Goal: Task Accomplishment & Management: Manage account settings

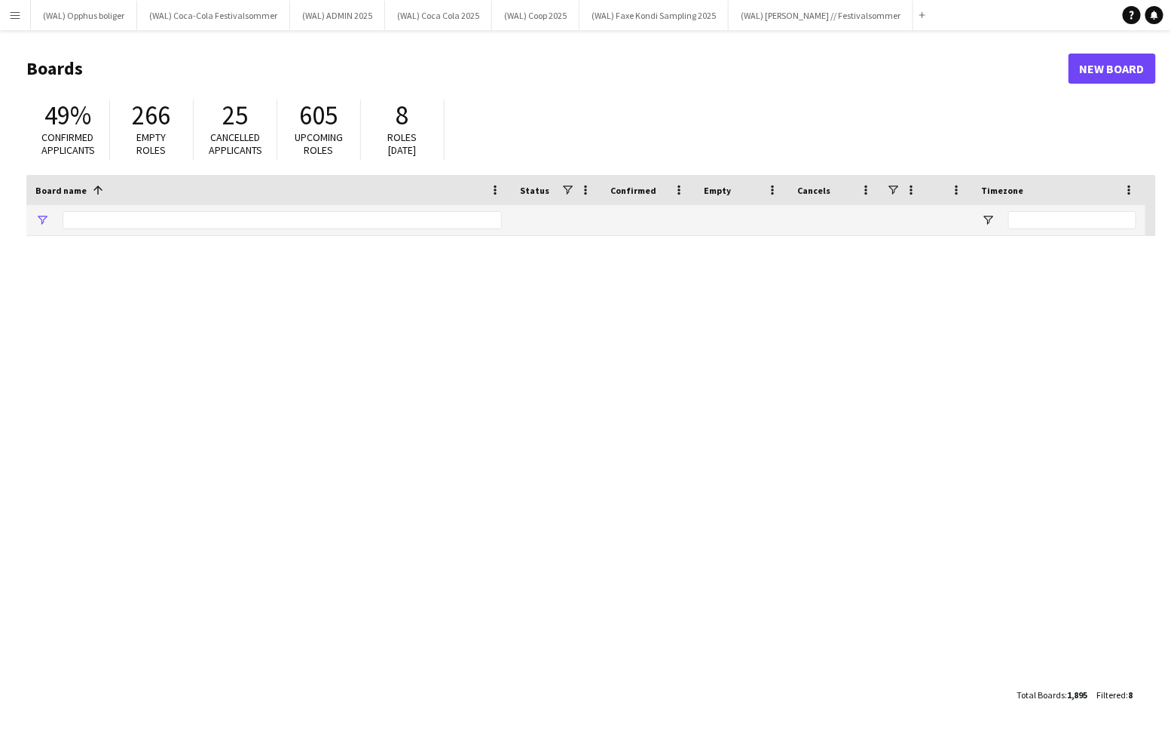
type input "*****"
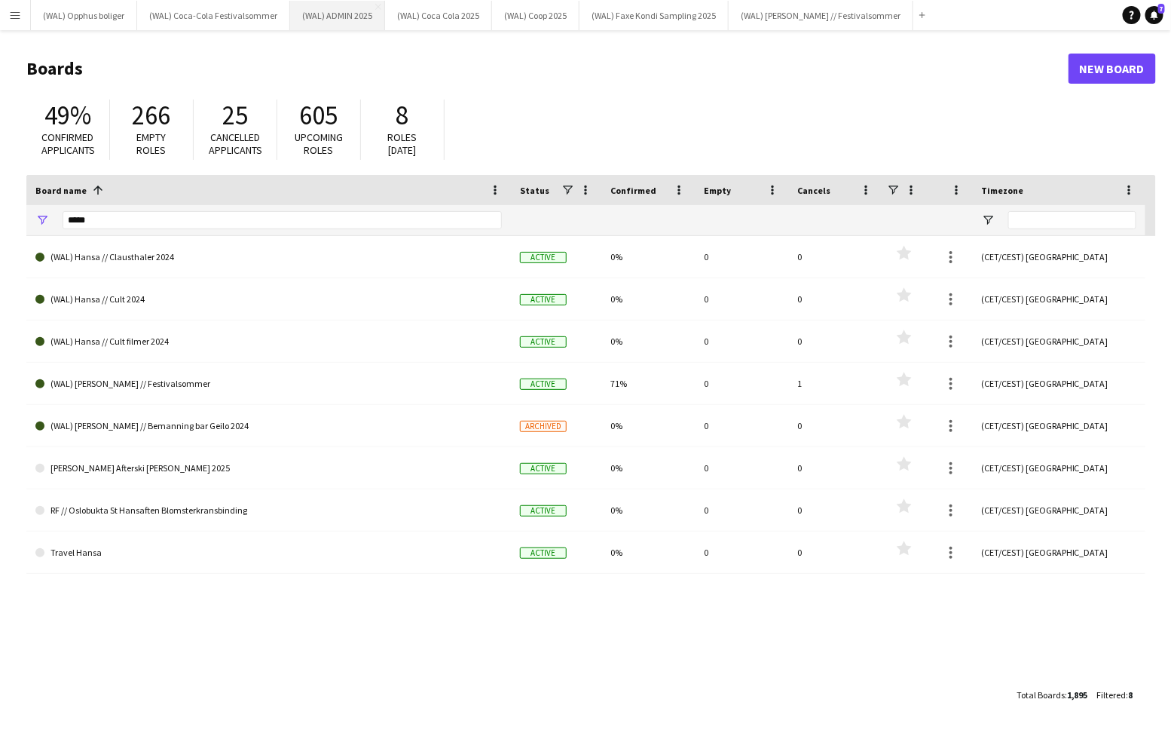
click at [336, 14] on button "(WAL) ADMIN 2025 Close" at bounding box center [337, 15] width 95 height 29
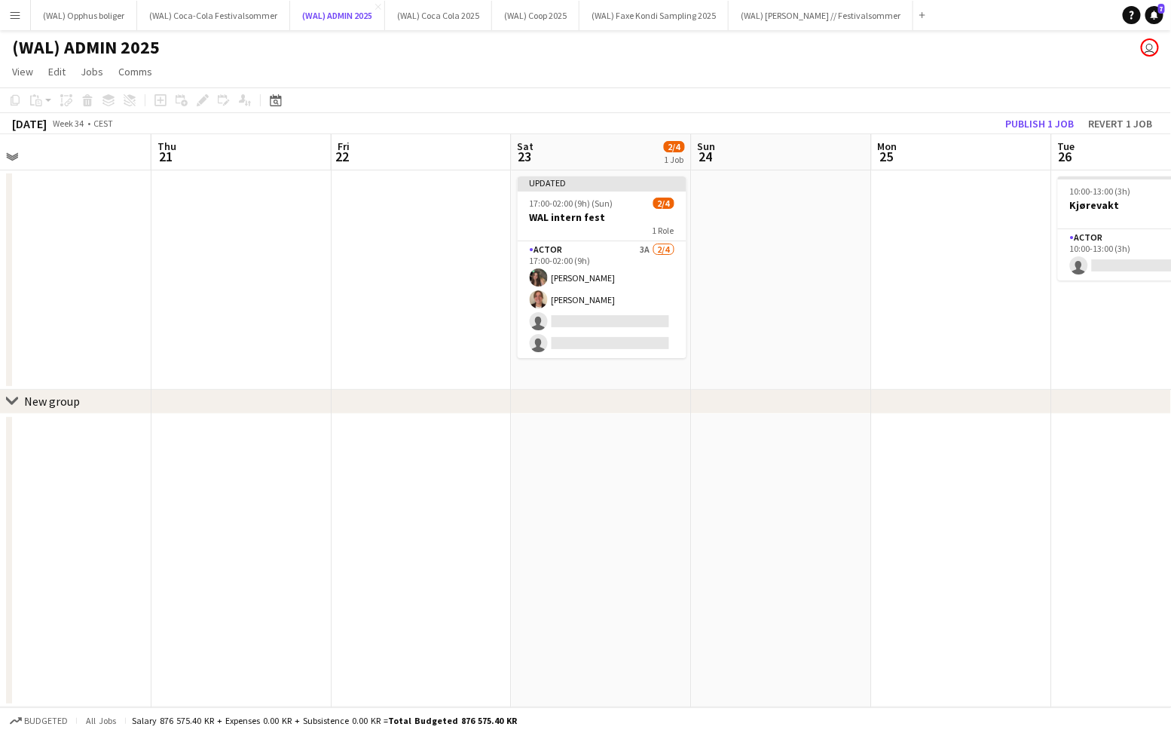
scroll to position [0, 570]
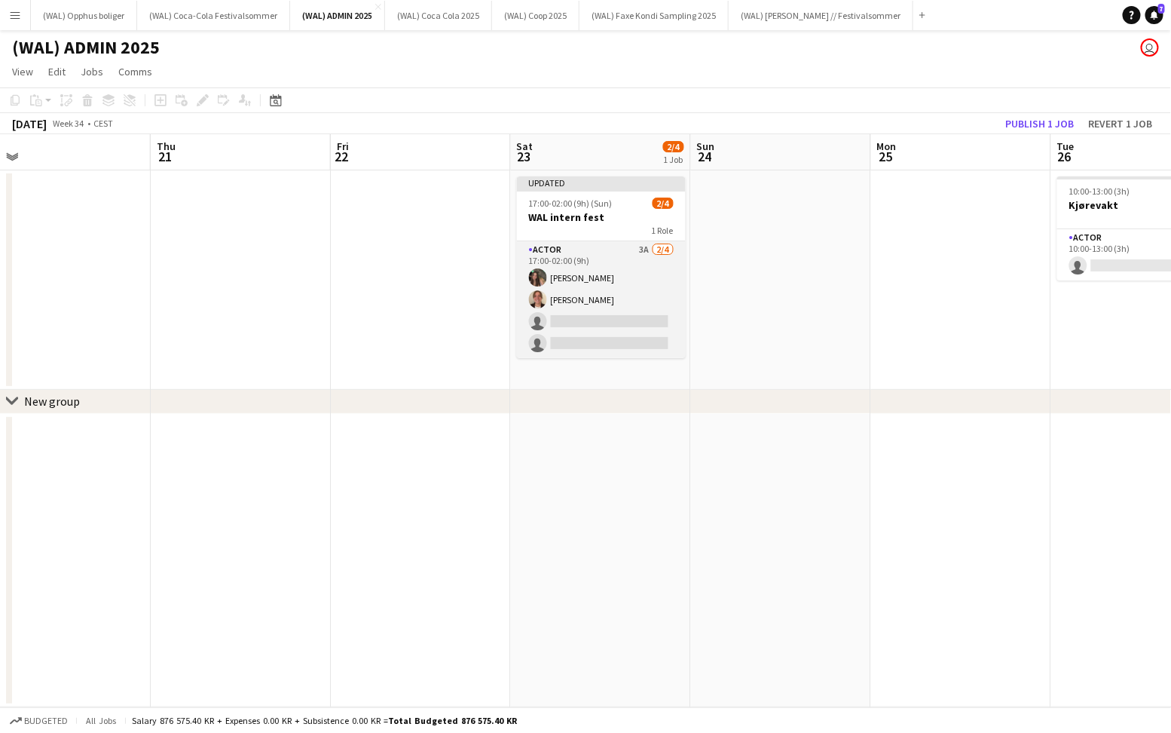
click at [627, 271] on app-card-role "Actor 3A [DATE] 17:00-02:00 (9h) [PERSON_NAME] [PERSON_NAME] single-neutral-act…" at bounding box center [601, 299] width 169 height 117
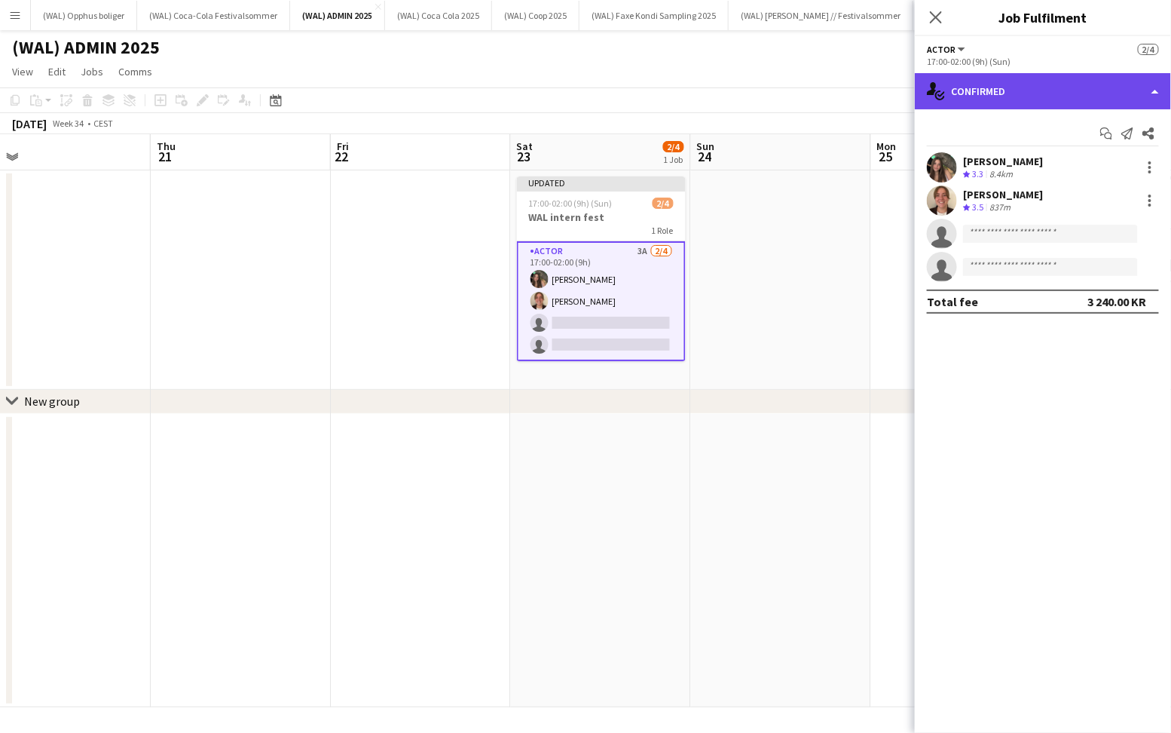
click at [987, 93] on div "single-neutral-actions-check-2 Confirmed" at bounding box center [1043, 91] width 256 height 36
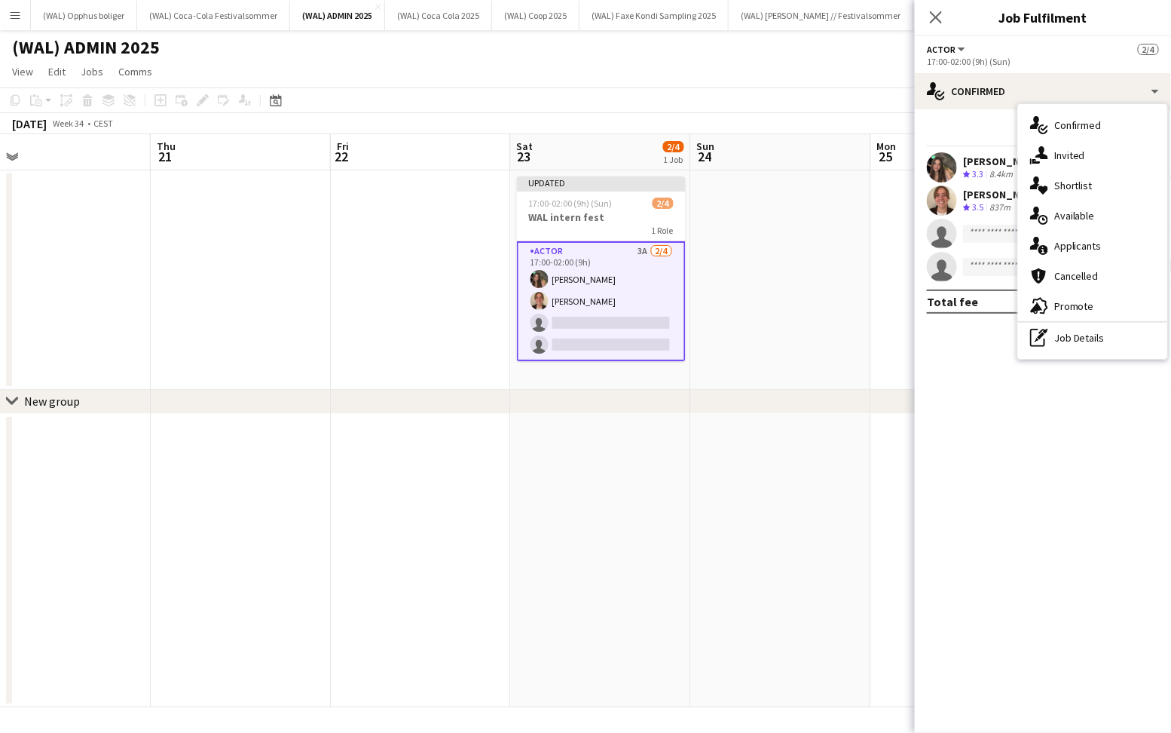
click at [1065, 239] on div "single-neutral-actions-information Applicants" at bounding box center [1092, 246] width 149 height 30
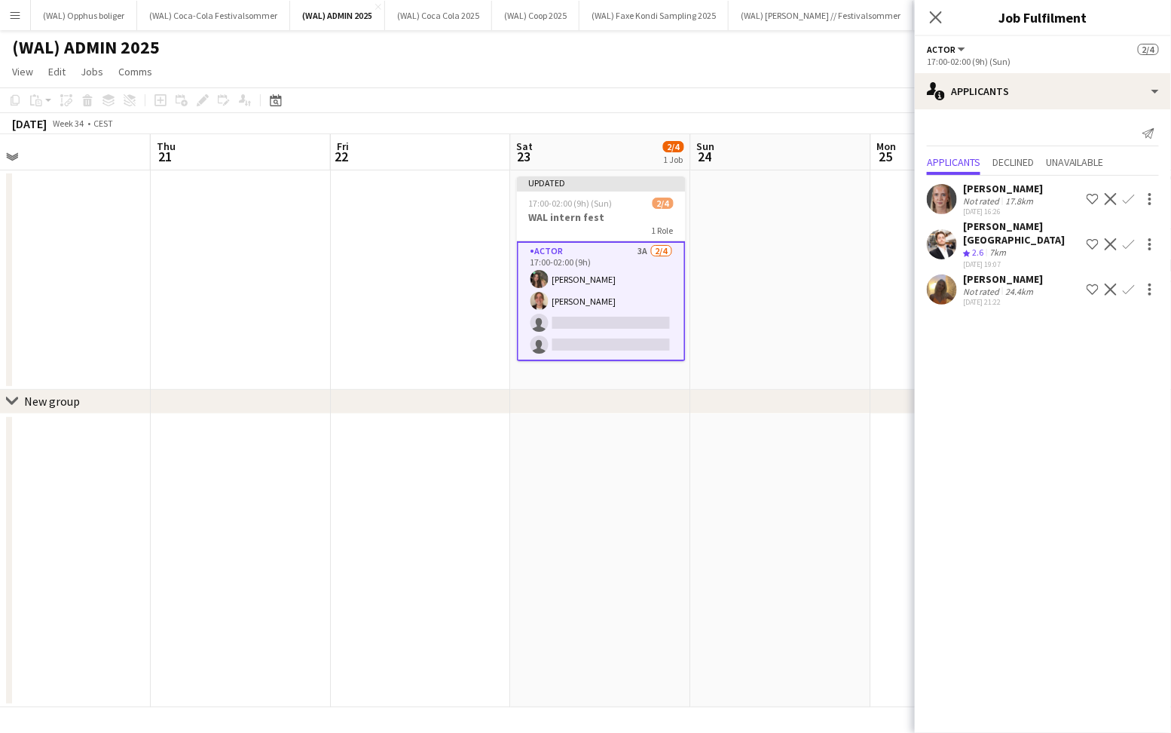
click at [981, 190] on div "[PERSON_NAME]" at bounding box center [1003, 189] width 80 height 14
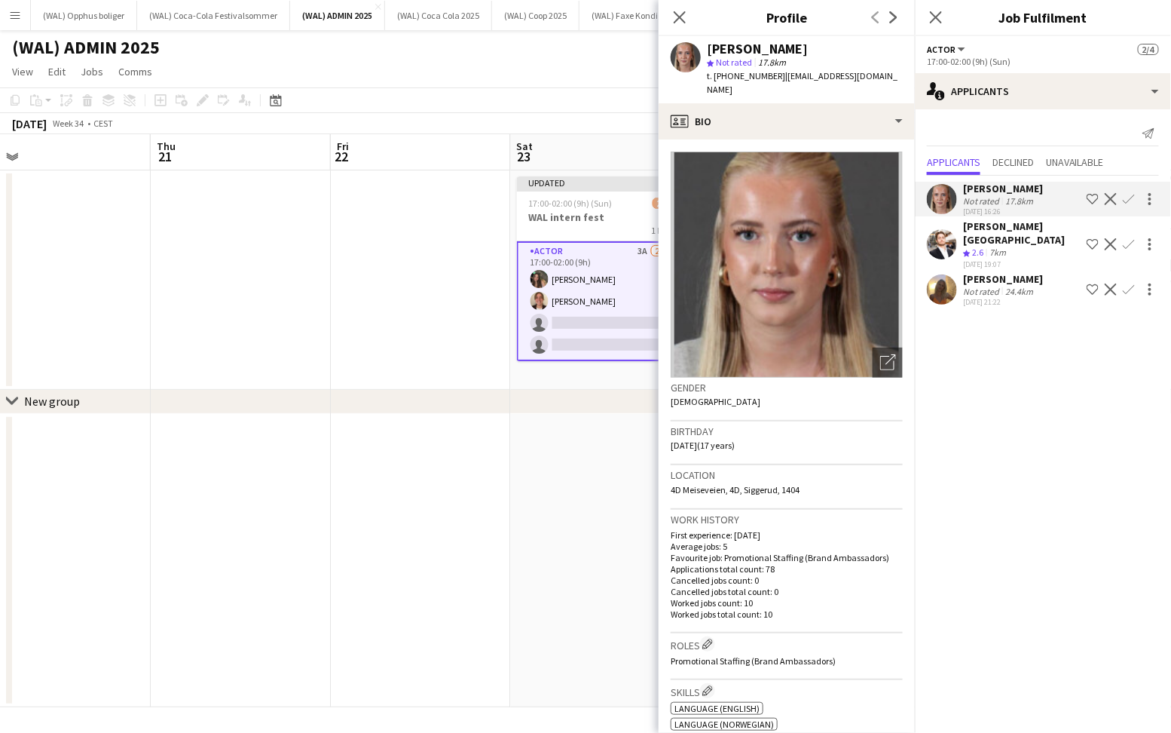
click at [984, 246] on span "2.6" at bounding box center [977, 251] width 11 height 11
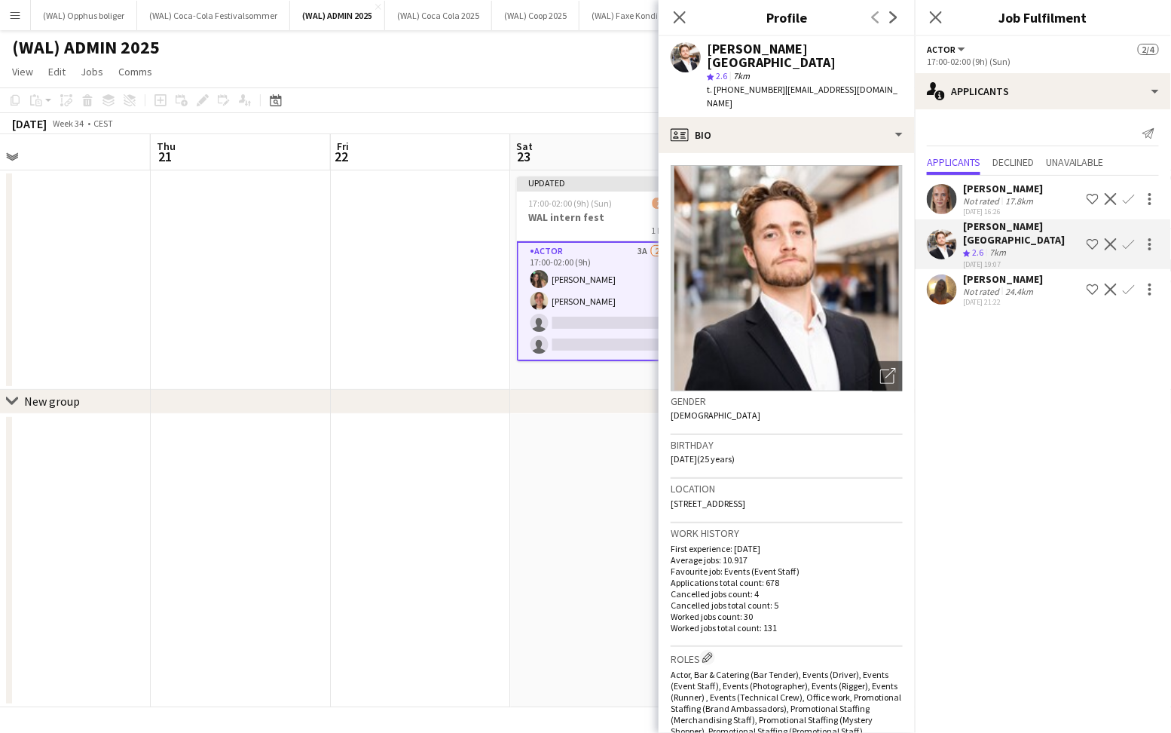
click at [990, 286] on div "Not rated" at bounding box center [982, 291] width 39 height 11
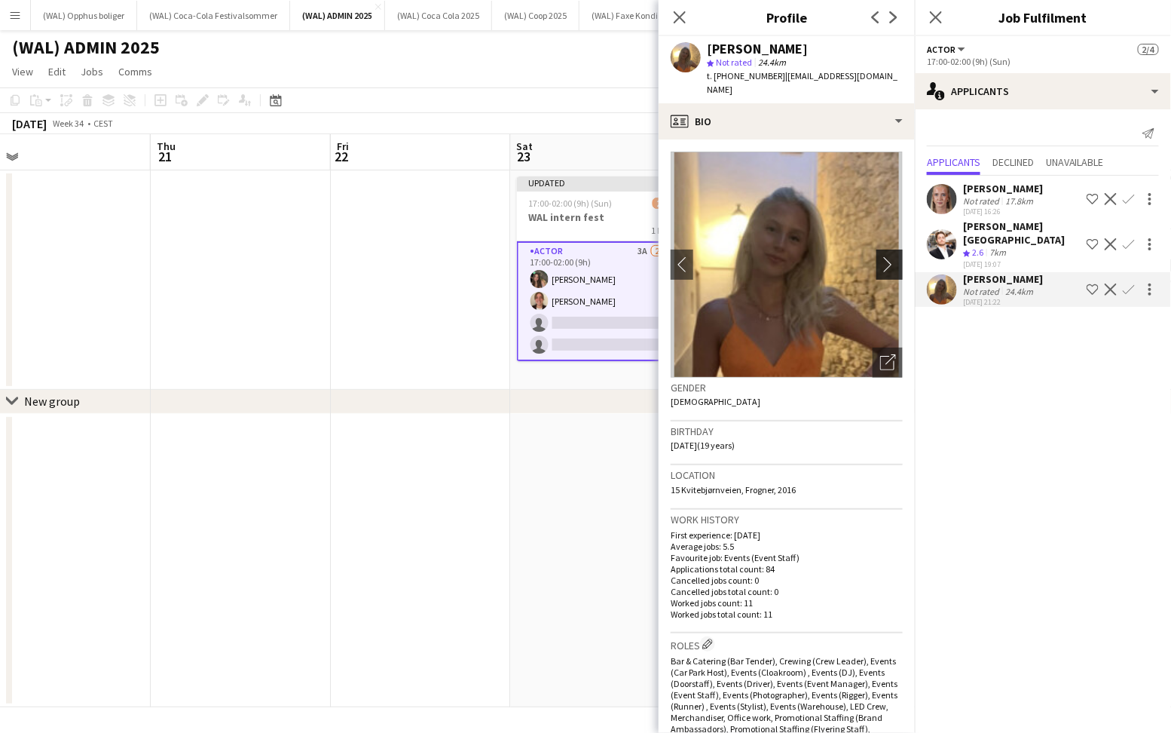
click at [896, 256] on app-icon "chevron-right" at bounding box center [891, 264] width 23 height 16
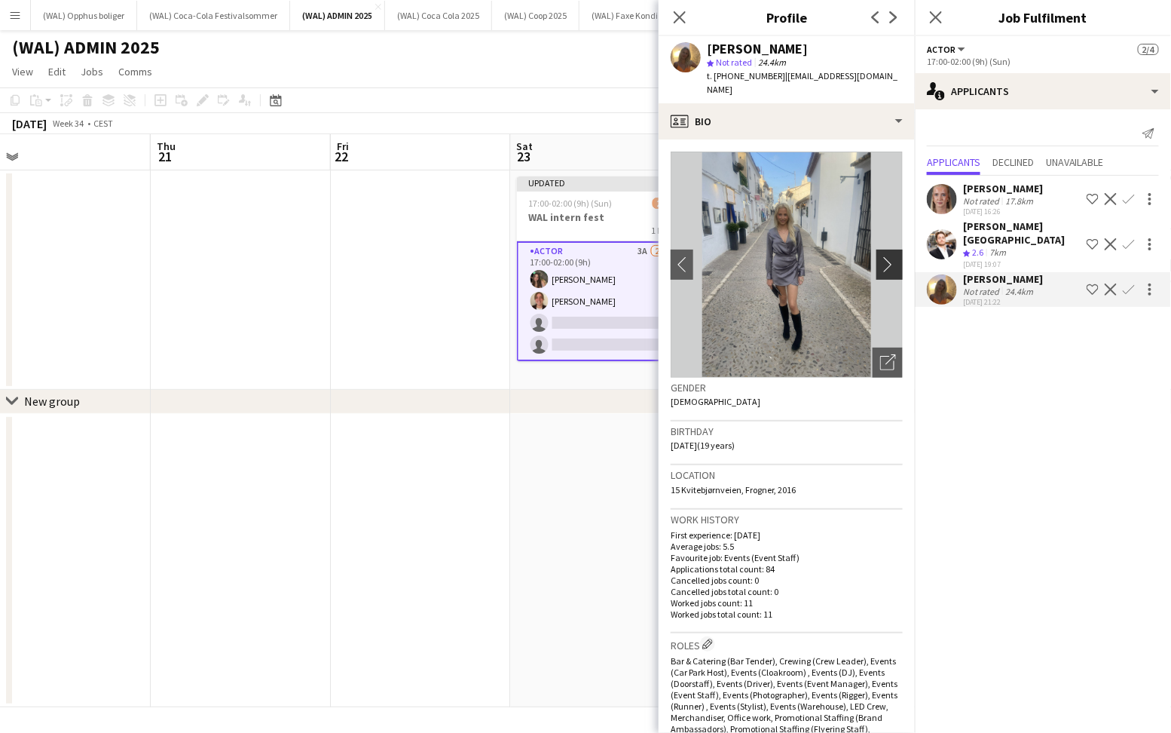
click at [896, 256] on app-icon "chevron-right" at bounding box center [891, 264] width 23 height 16
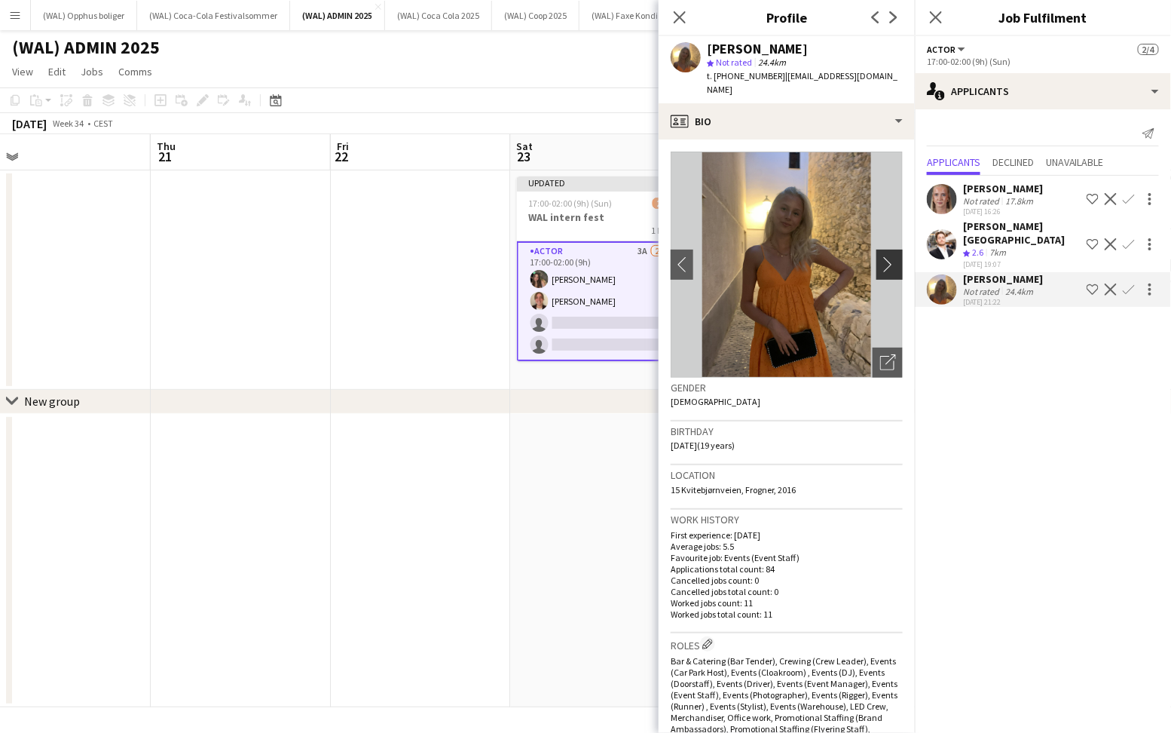
click at [896, 256] on app-icon "chevron-right" at bounding box center [891, 264] width 23 height 16
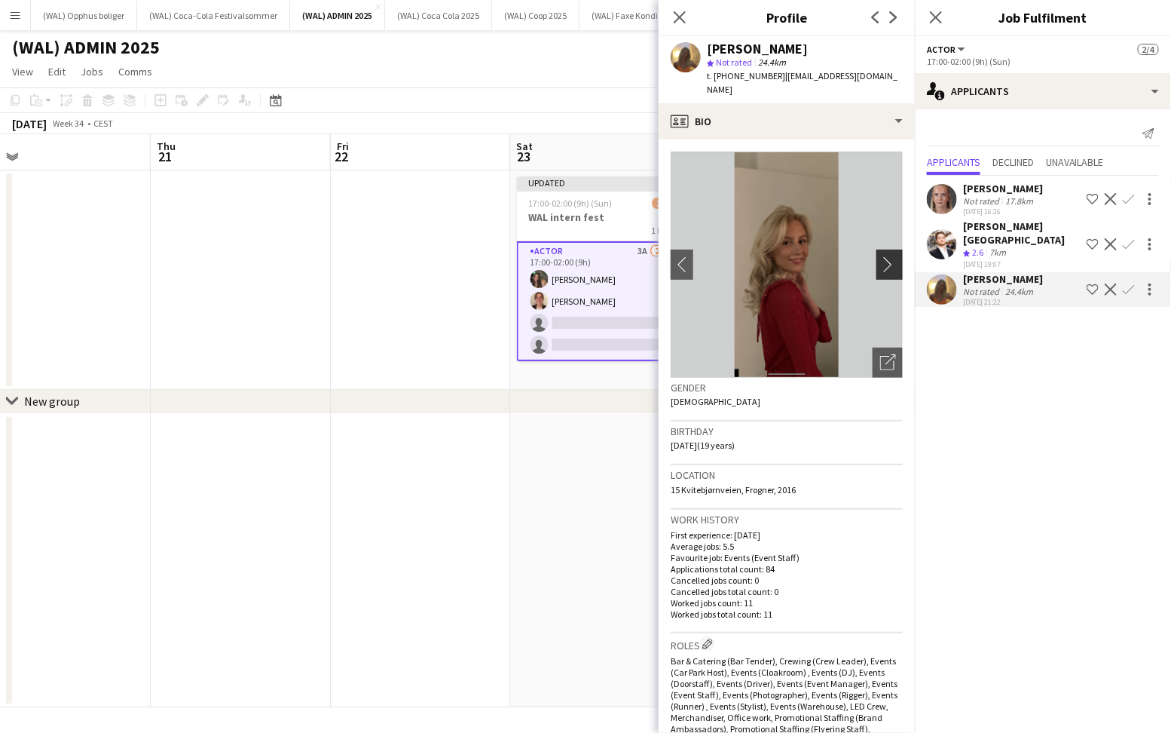
click at [896, 256] on app-icon "chevron-right" at bounding box center [891, 264] width 23 height 16
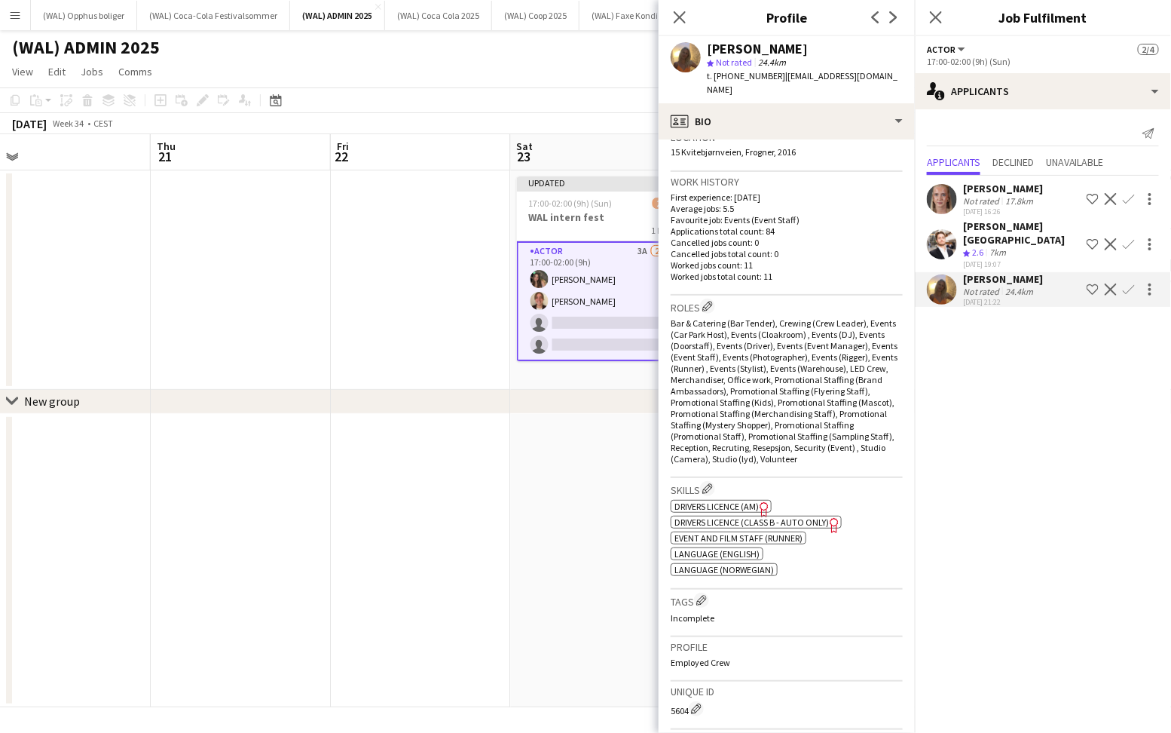
scroll to position [0, 0]
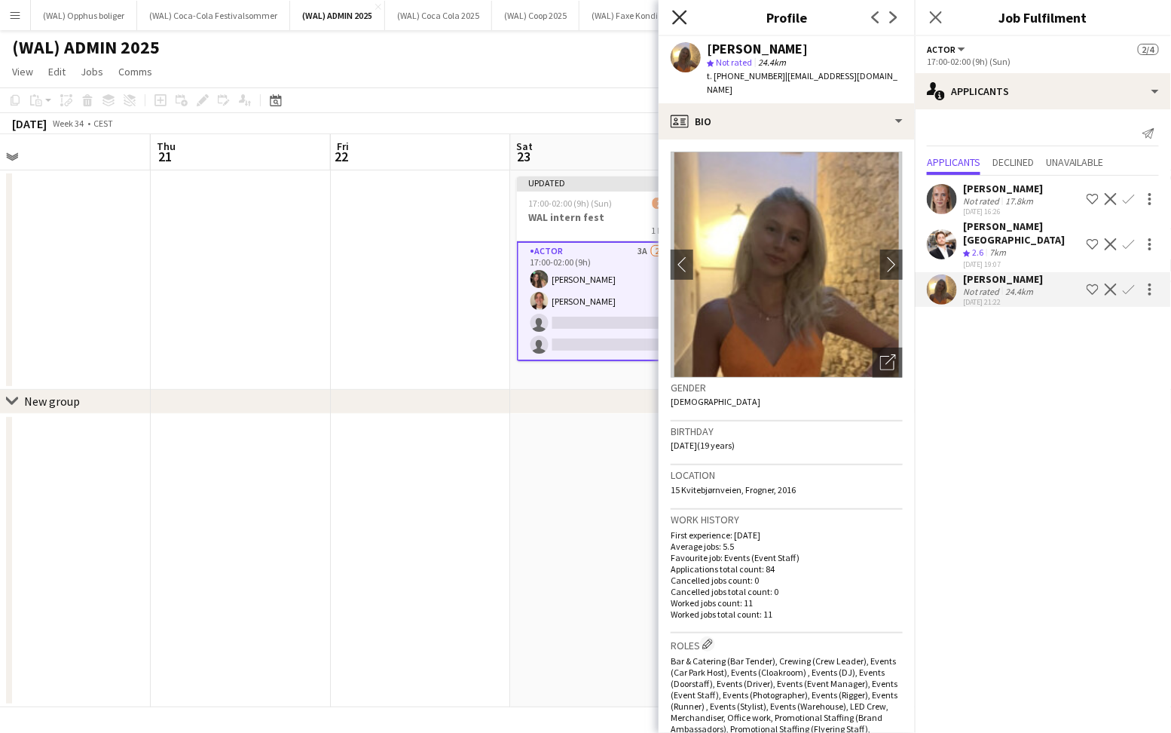
click at [677, 17] on icon "Close pop-in" at bounding box center [679, 17] width 14 height 14
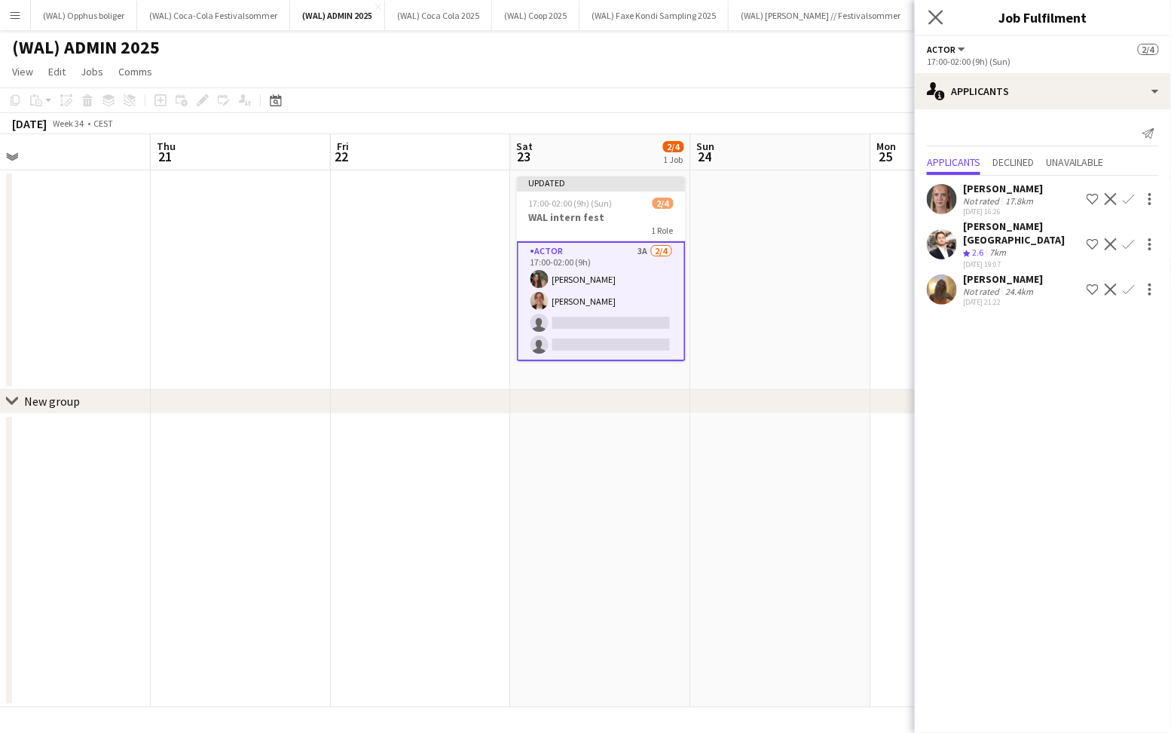
click at [942, 24] on app-icon "Close pop-in" at bounding box center [937, 18] width 22 height 22
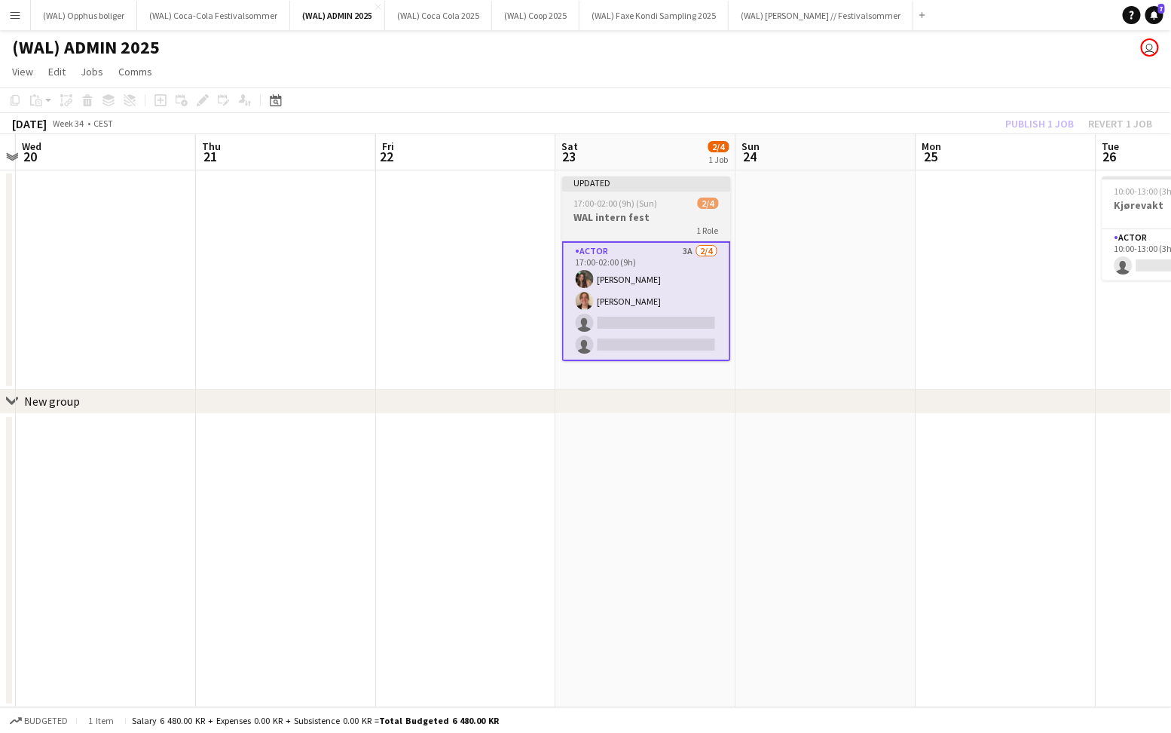
scroll to position [0, 525]
click at [634, 217] on h3 "WAL intern fest" at bounding box center [646, 217] width 169 height 14
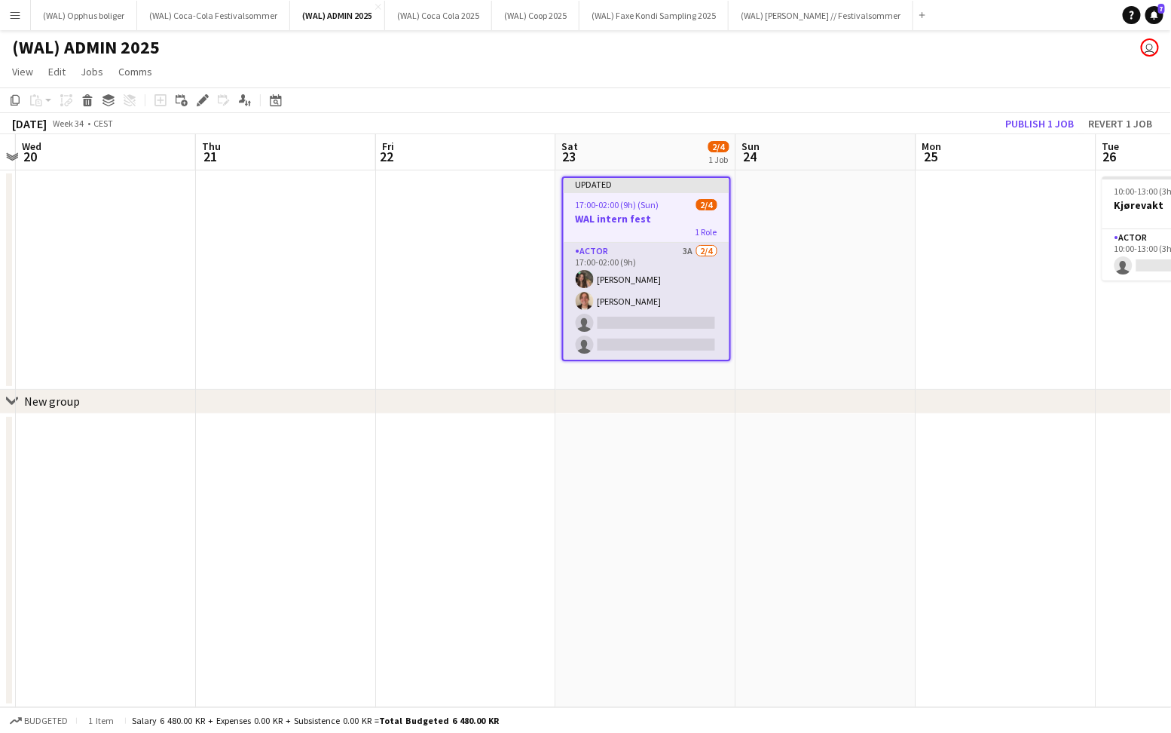
click at [641, 275] on app-card-role "Actor 3A [DATE] 17:00-02:00 (9h) [PERSON_NAME] [PERSON_NAME] single-neutral-act…" at bounding box center [647, 301] width 166 height 117
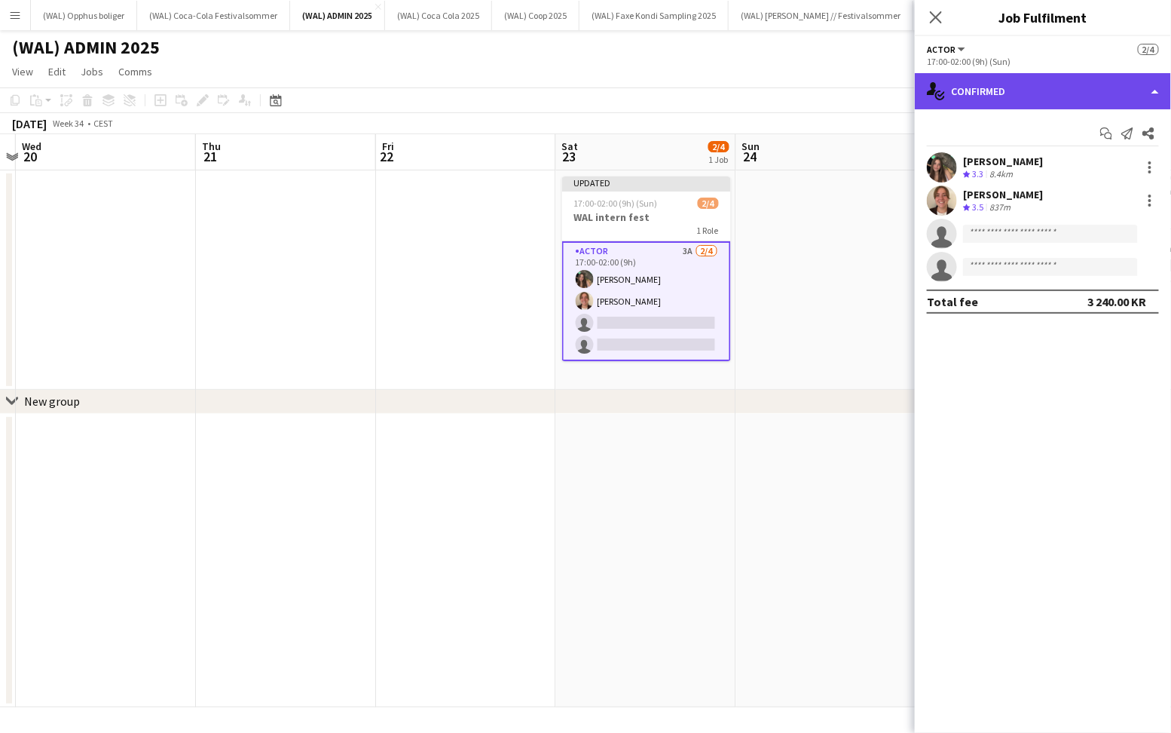
click at [1012, 103] on div "single-neutral-actions-check-2 Confirmed" at bounding box center [1043, 91] width 256 height 36
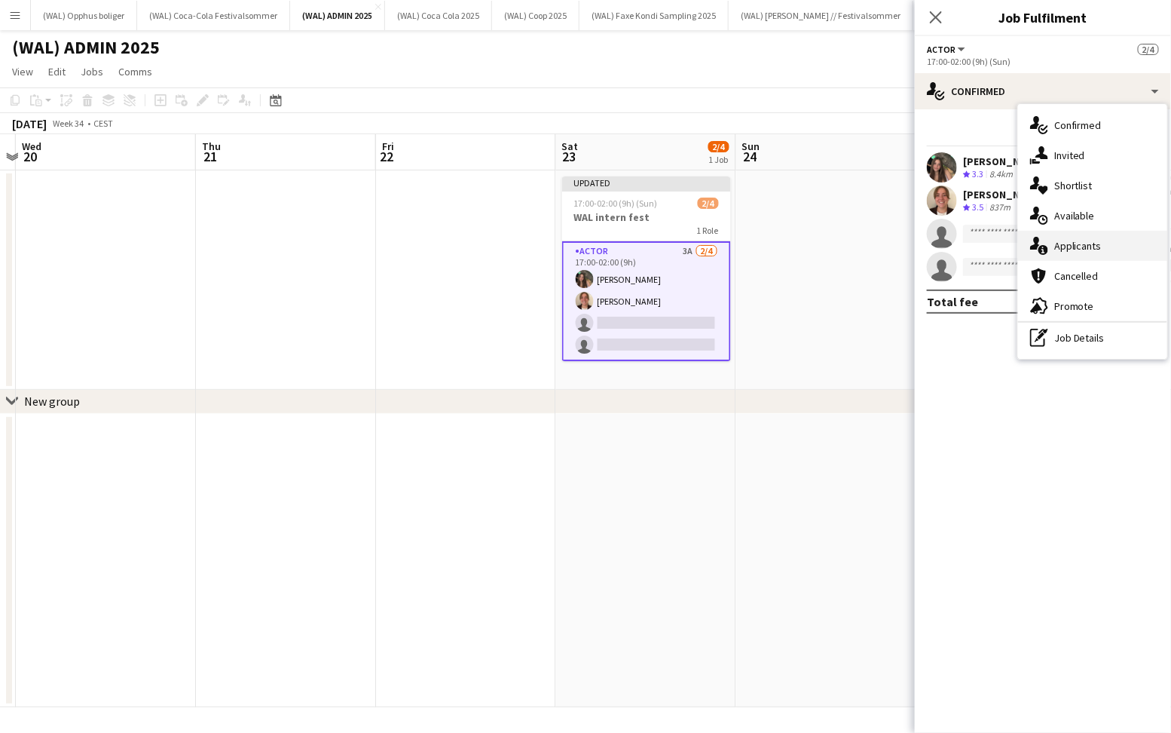
click at [1036, 239] on icon at bounding box center [1035, 243] width 10 height 13
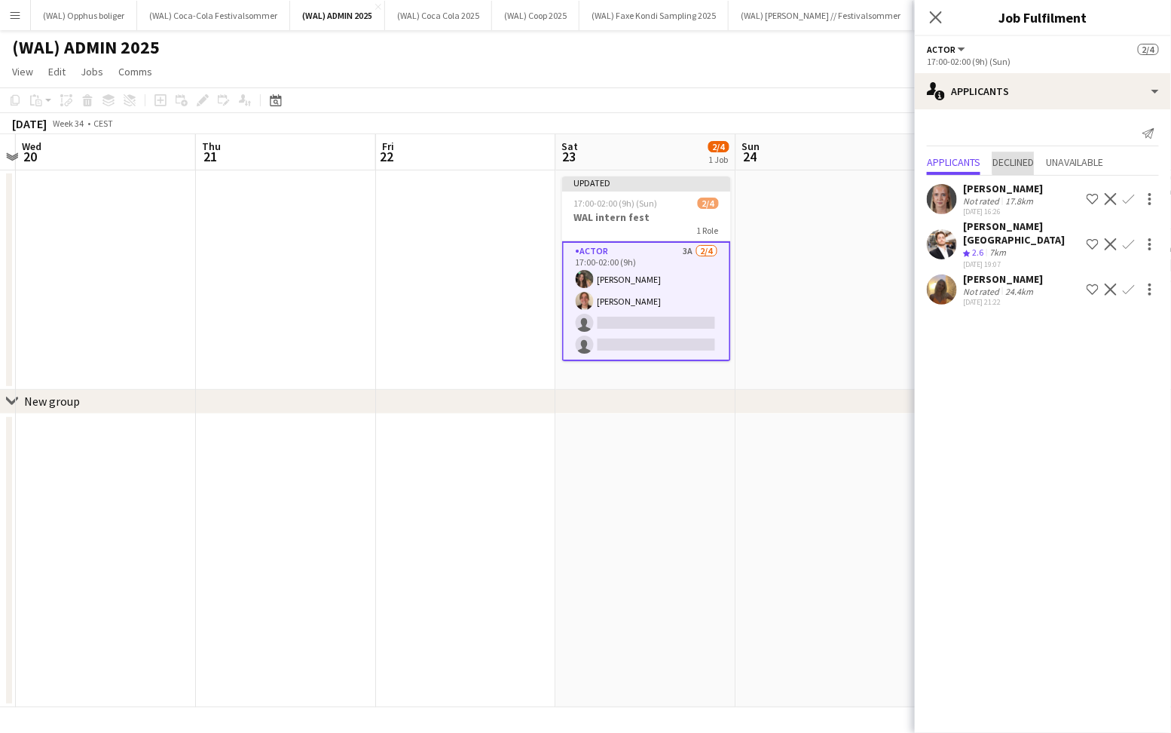
click at [1034, 153] on span "Declined" at bounding box center [1013, 163] width 41 height 23
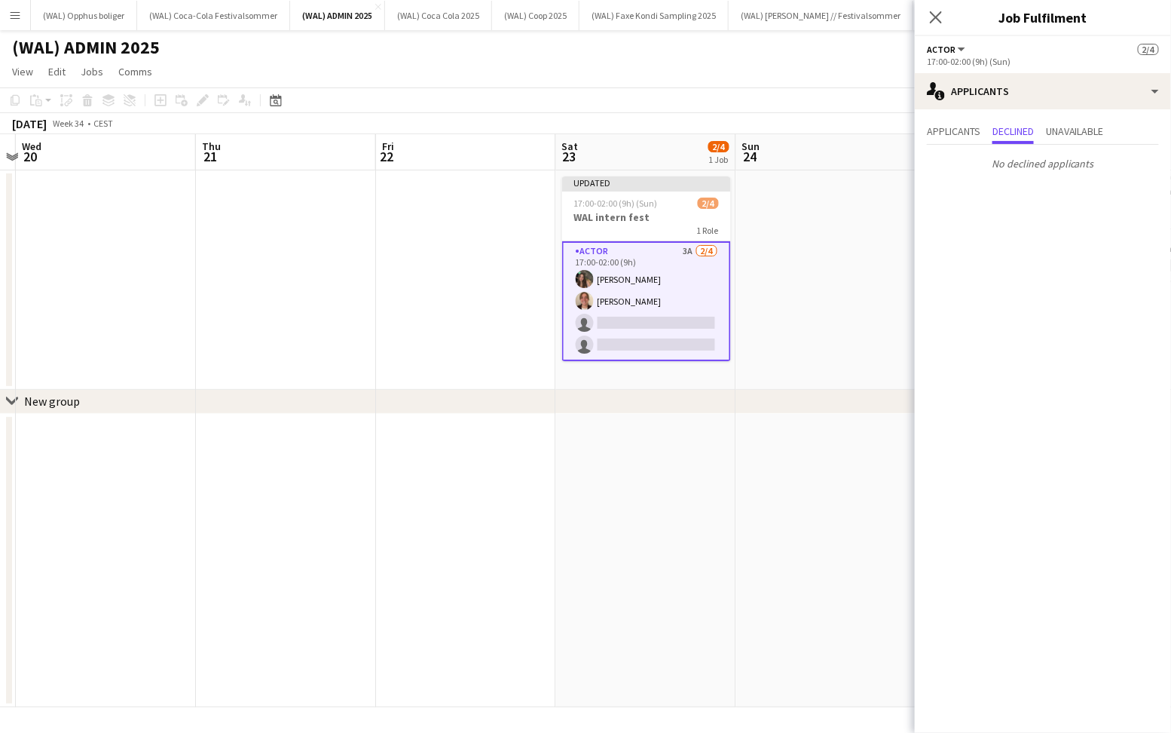
click at [1049, 124] on div "Applicants Declined Unavailable" at bounding box center [1043, 132] width 232 height 23
click at [1055, 130] on span "Unavailable" at bounding box center [1075, 131] width 58 height 11
click at [951, 127] on span "Applicants" at bounding box center [954, 131] width 54 height 11
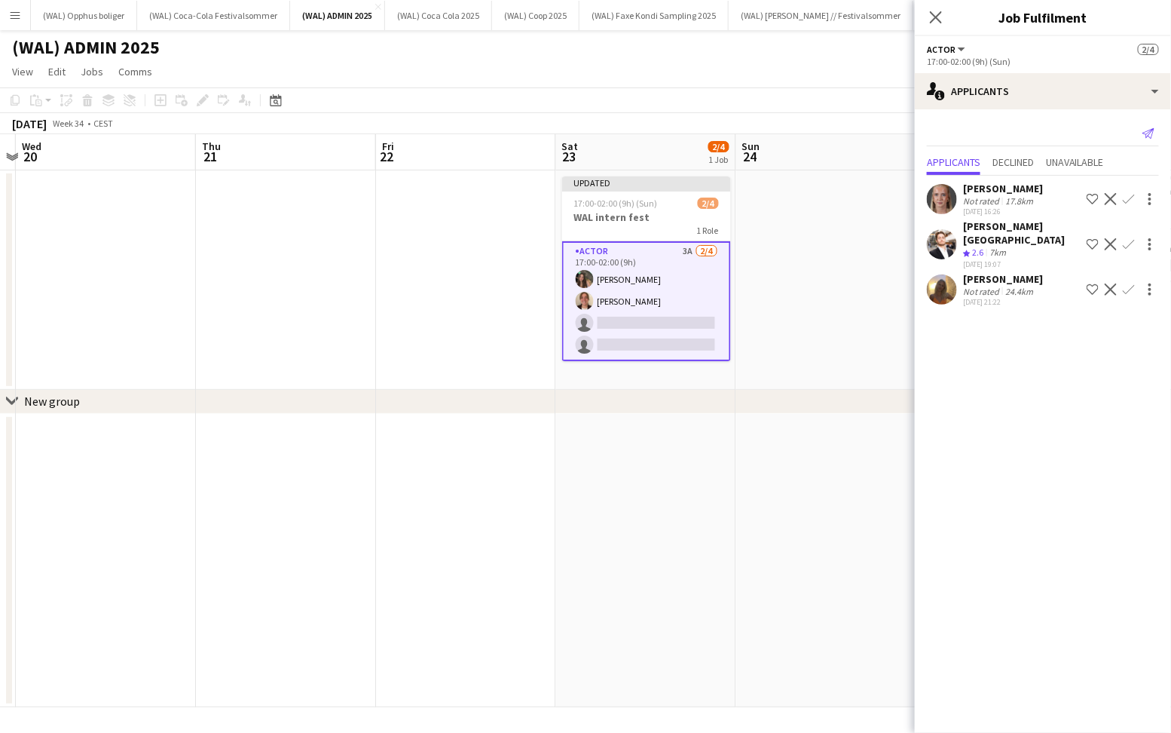
click at [1146, 132] on icon at bounding box center [1149, 133] width 12 height 11
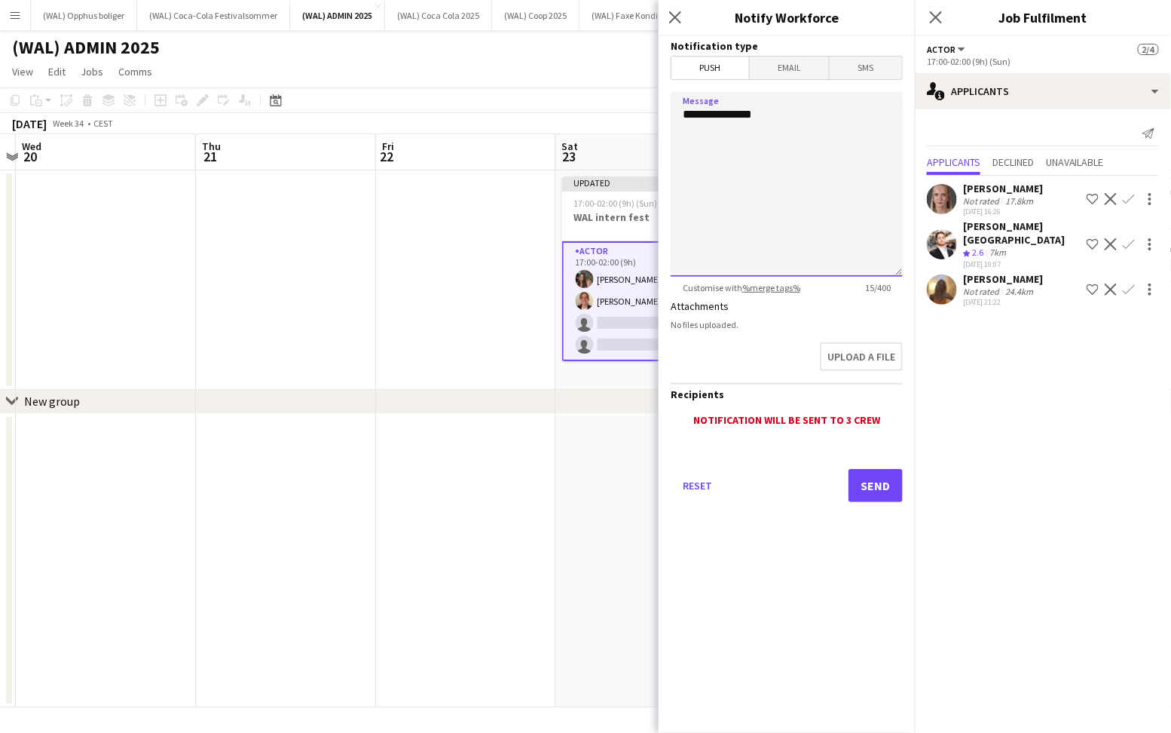
click at [849, 102] on textarea "**********" at bounding box center [787, 184] width 232 height 185
click at [943, 20] on icon "Close pop-in" at bounding box center [936, 17] width 14 height 14
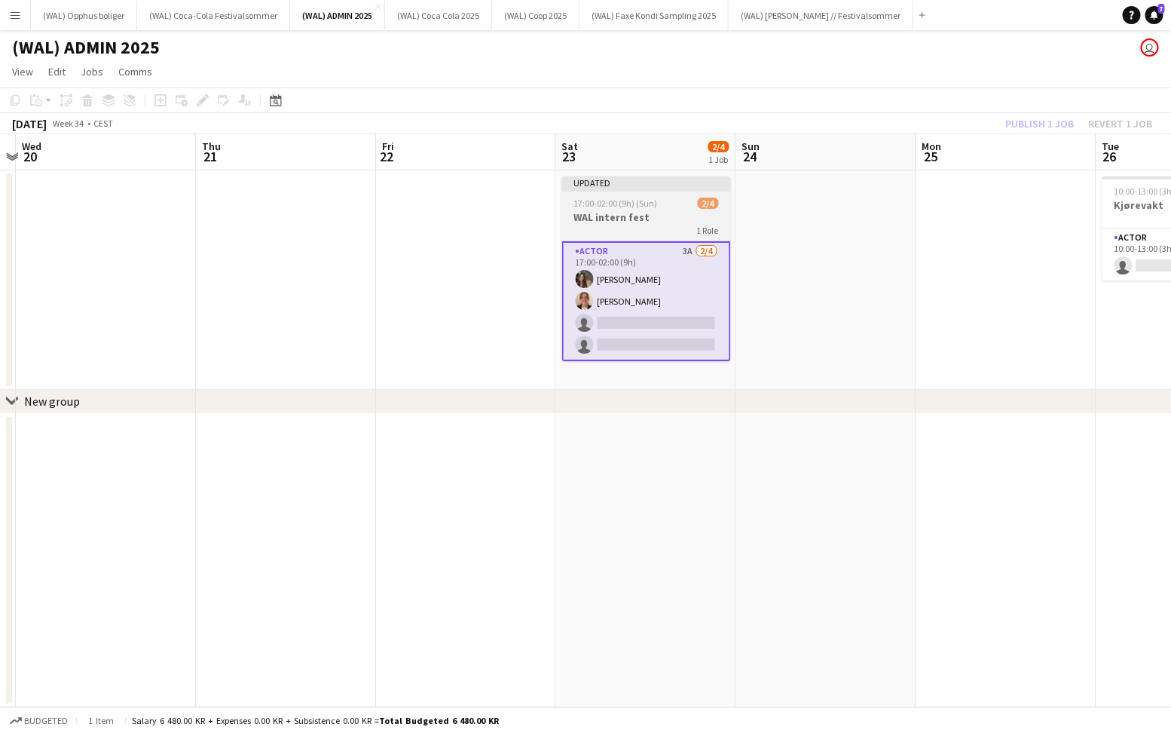
click at [688, 208] on div "17:00-02:00 (9h) (Sun) 2/4" at bounding box center [646, 202] width 169 height 11
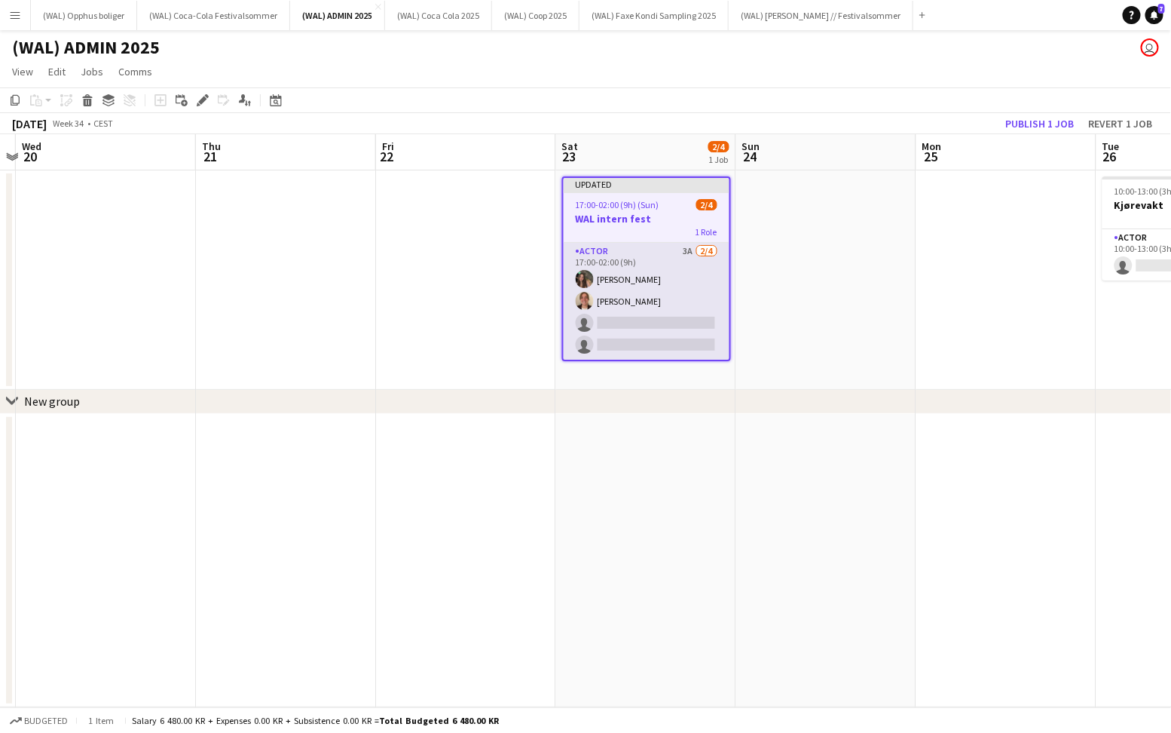
click at [687, 262] on app-card-role "Actor 3A [DATE] 17:00-02:00 (9h) [PERSON_NAME] [PERSON_NAME] single-neutral-act…" at bounding box center [647, 301] width 166 height 117
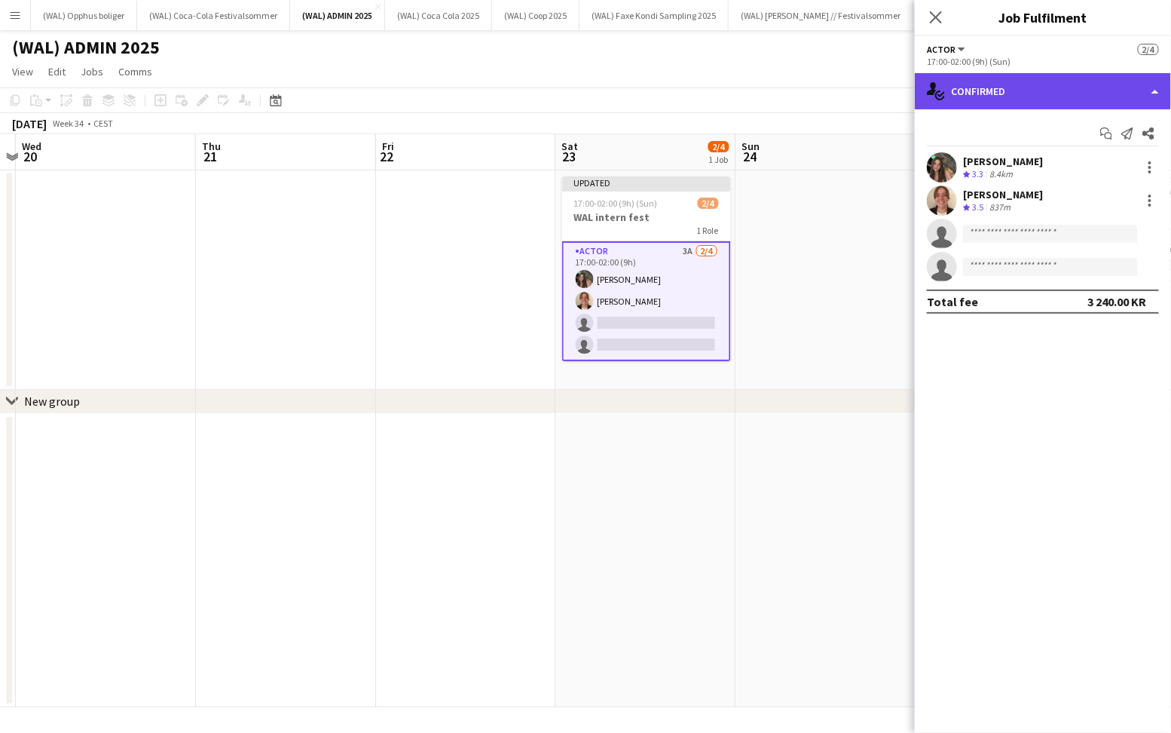
click at [1009, 81] on div "single-neutral-actions-check-2 Confirmed" at bounding box center [1043, 91] width 256 height 36
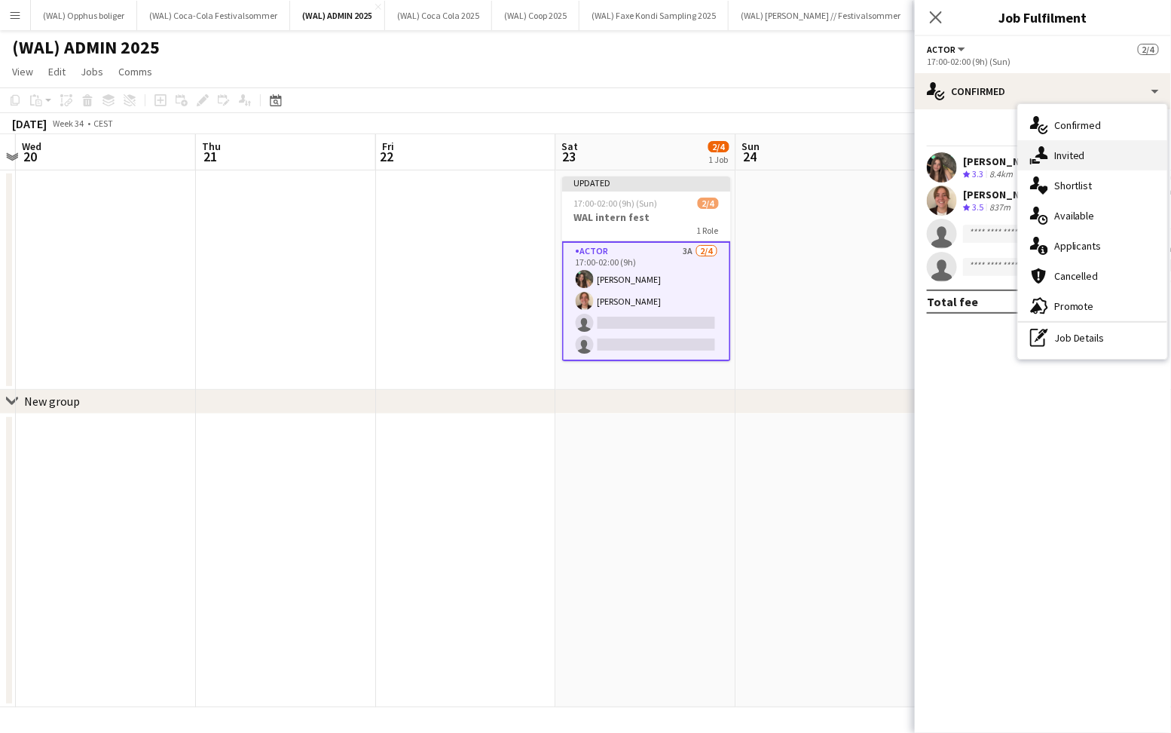
click at [1042, 167] on div "single-neutral-actions-share-1 Invited" at bounding box center [1092, 155] width 149 height 30
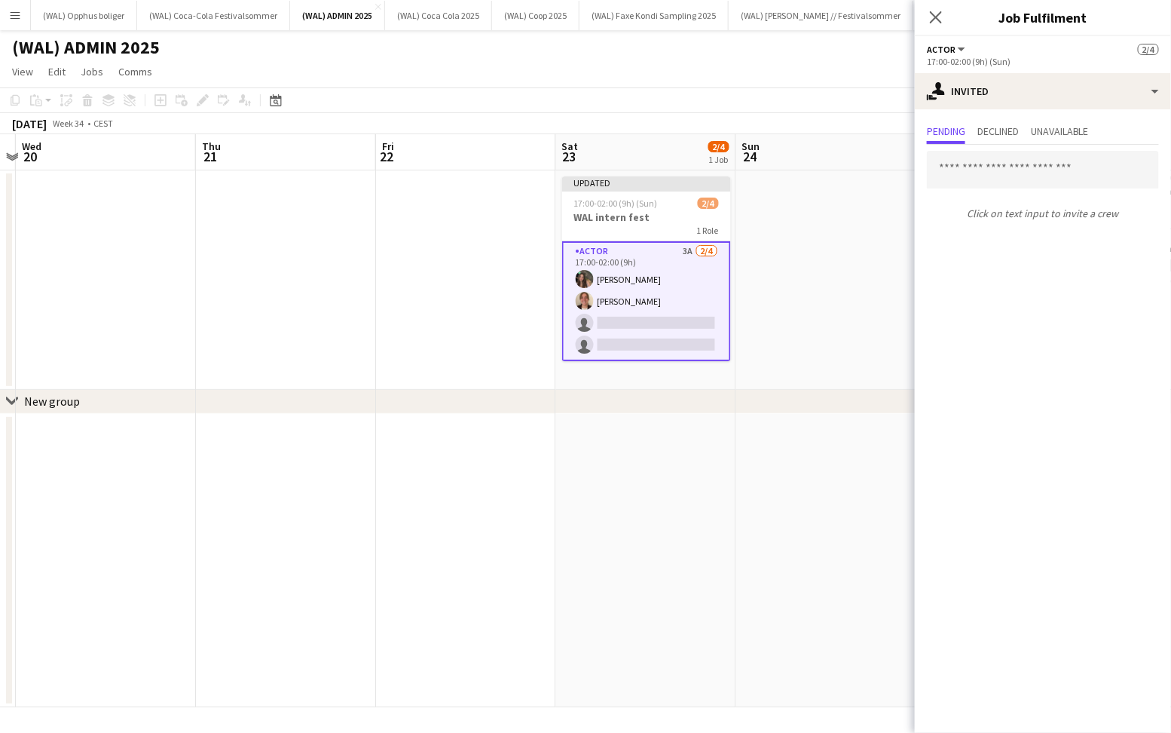
click at [1007, 222] on p "Click on text input to invite a crew" at bounding box center [1043, 214] width 256 height 26
click at [995, 179] on input "text" at bounding box center [1043, 170] width 232 height 38
click at [941, 25] on app-icon "Close pop-in" at bounding box center [937, 18] width 22 height 22
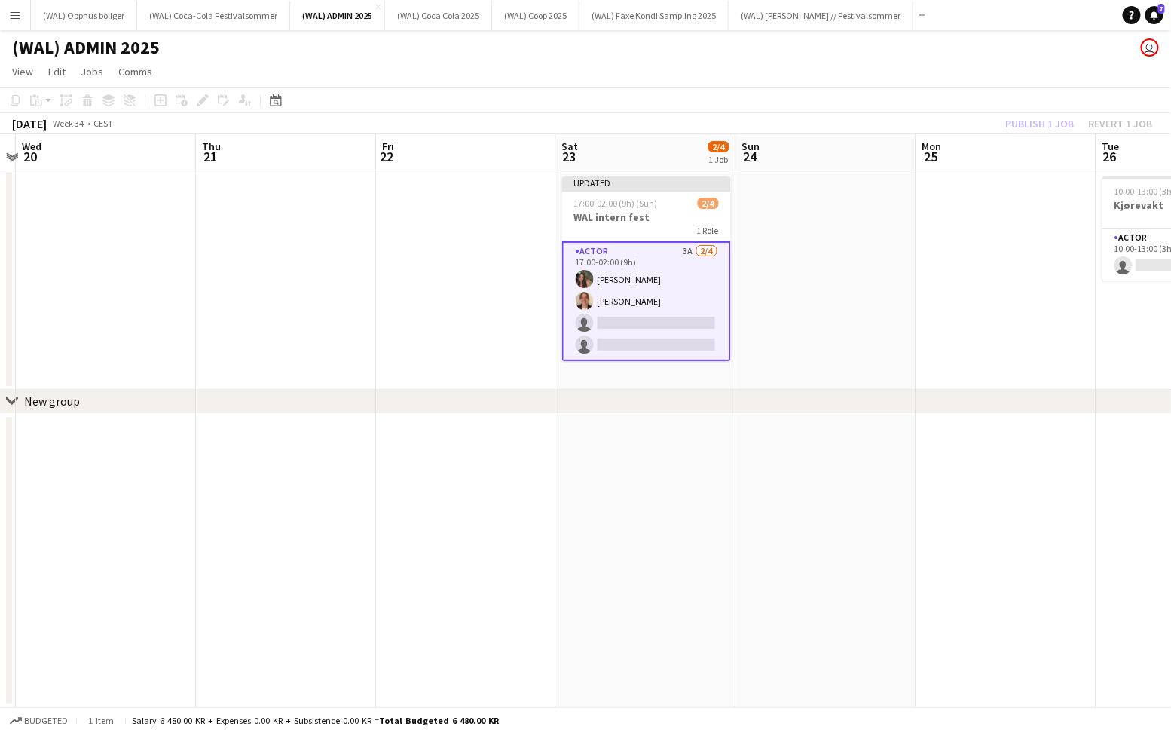
click at [862, 272] on app-date-cell at bounding box center [826, 279] width 180 height 219
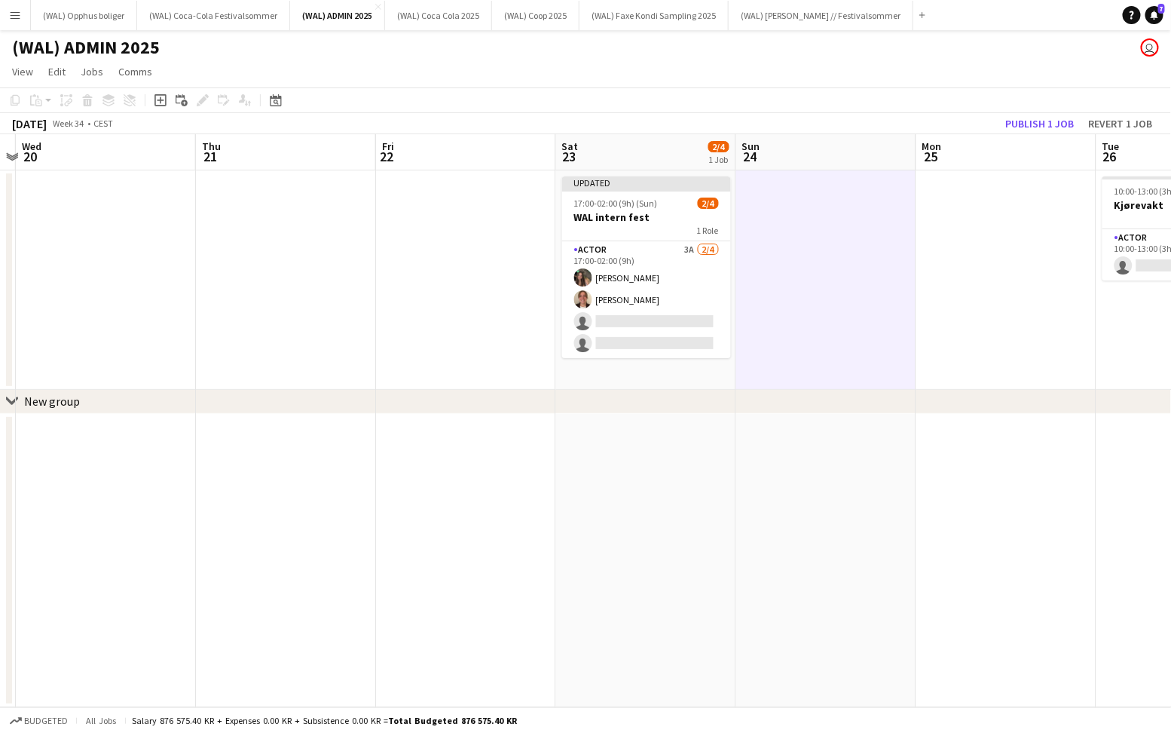
click at [19, 20] on app-icon "Menu" at bounding box center [15, 15] width 12 height 12
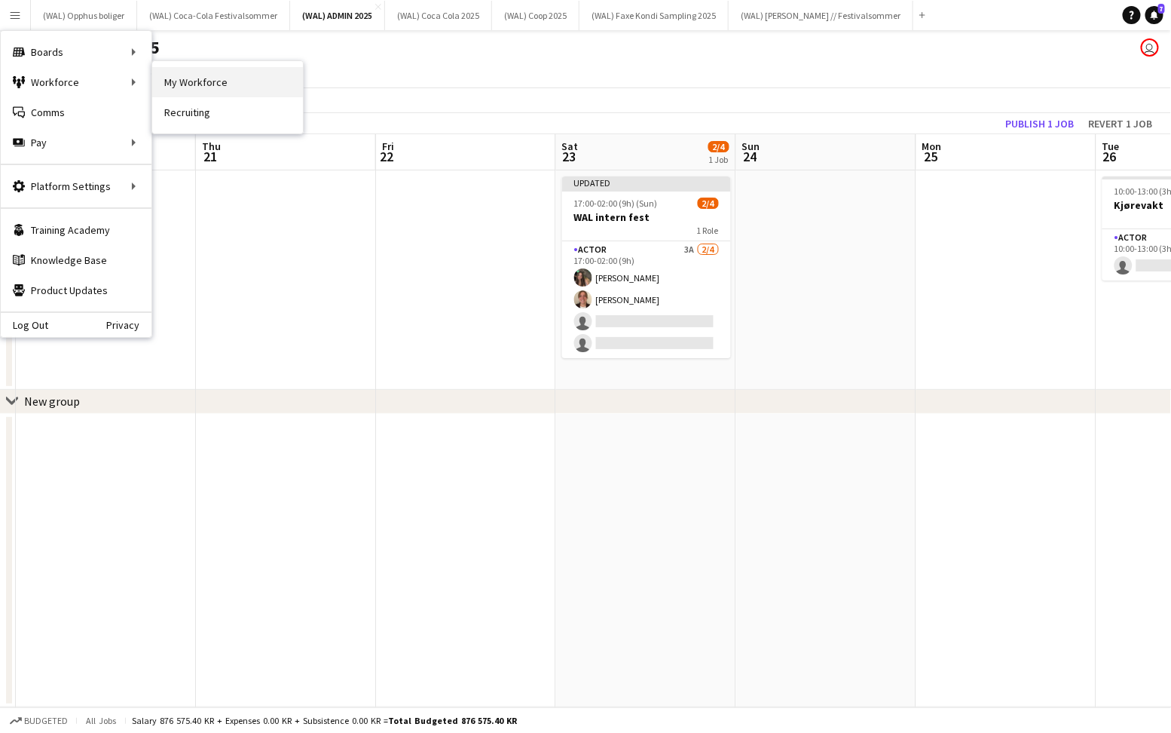
click at [161, 82] on link "My Workforce" at bounding box center [227, 82] width 151 height 30
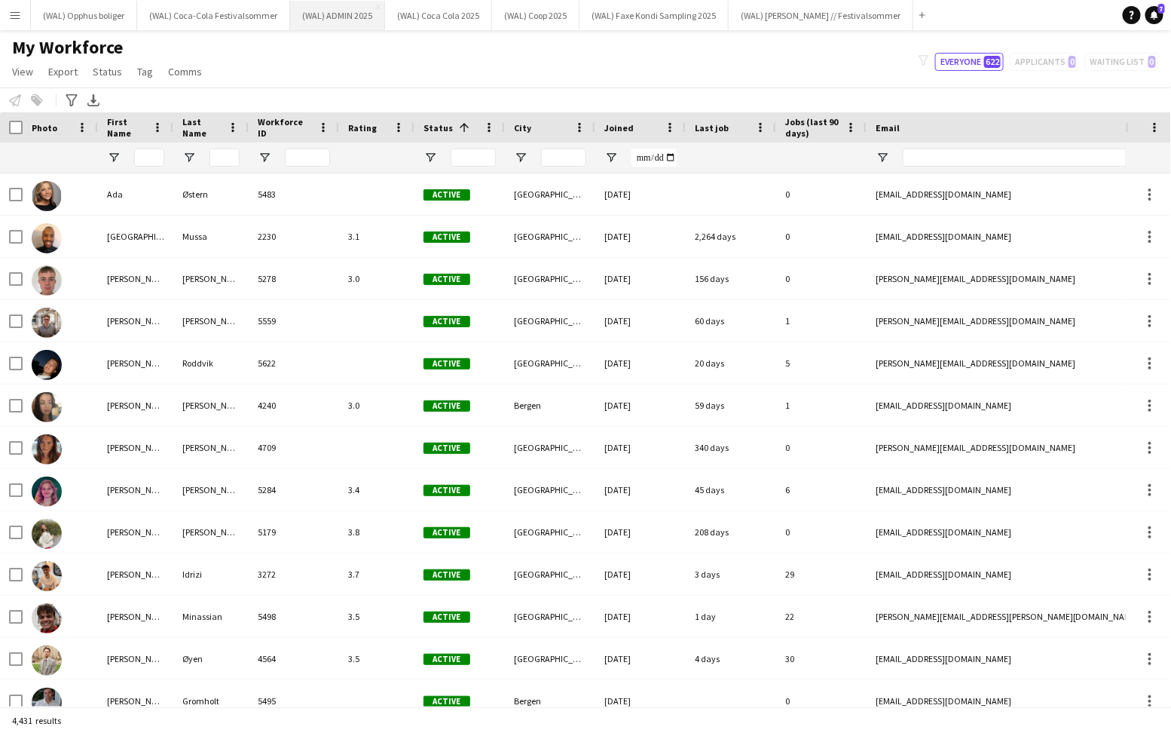
click at [309, 25] on button "(WAL) ADMIN 2025 Close" at bounding box center [337, 15] width 95 height 29
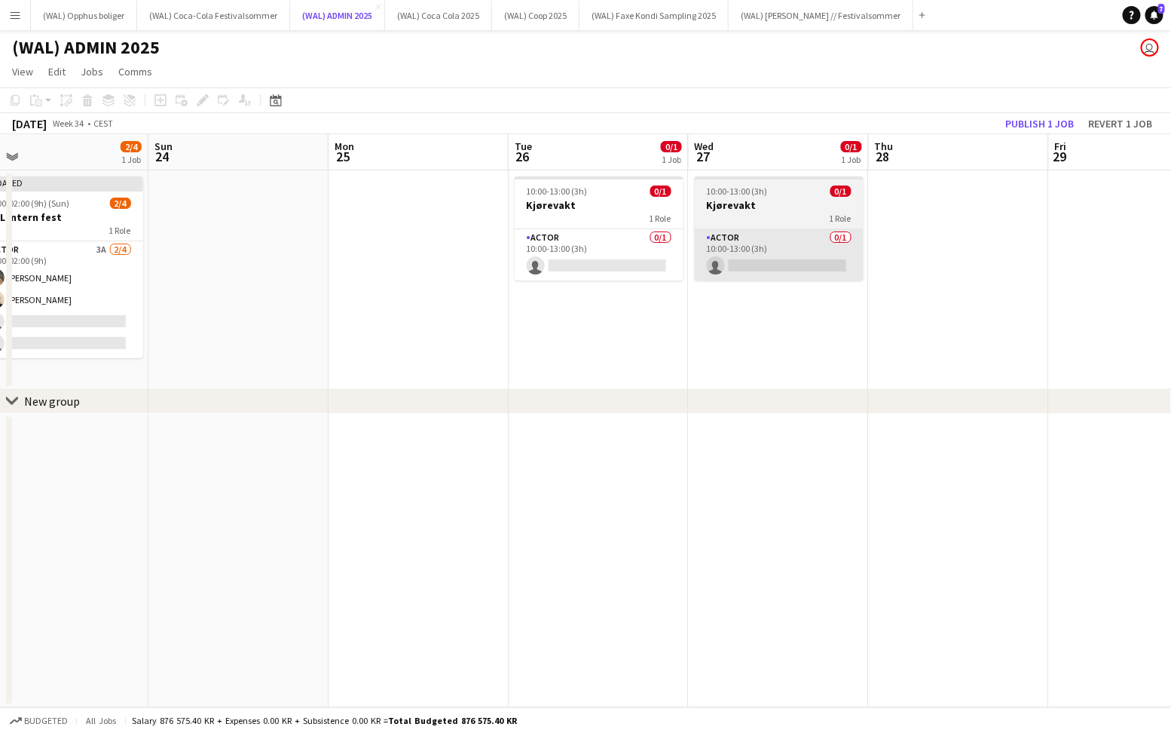
scroll to position [0, 419]
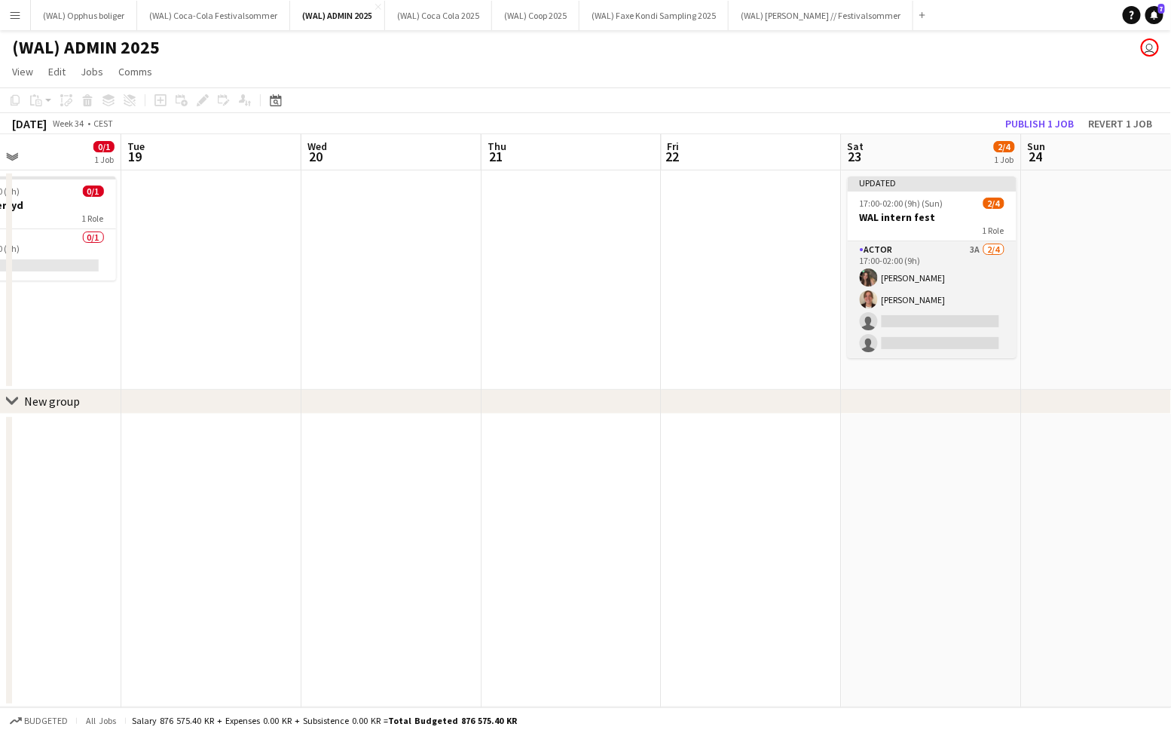
click at [874, 306] on app-card-role "Actor 3A [DATE] 17:00-02:00 (9h) [PERSON_NAME] [PERSON_NAME] single-neutral-act…" at bounding box center [932, 299] width 169 height 117
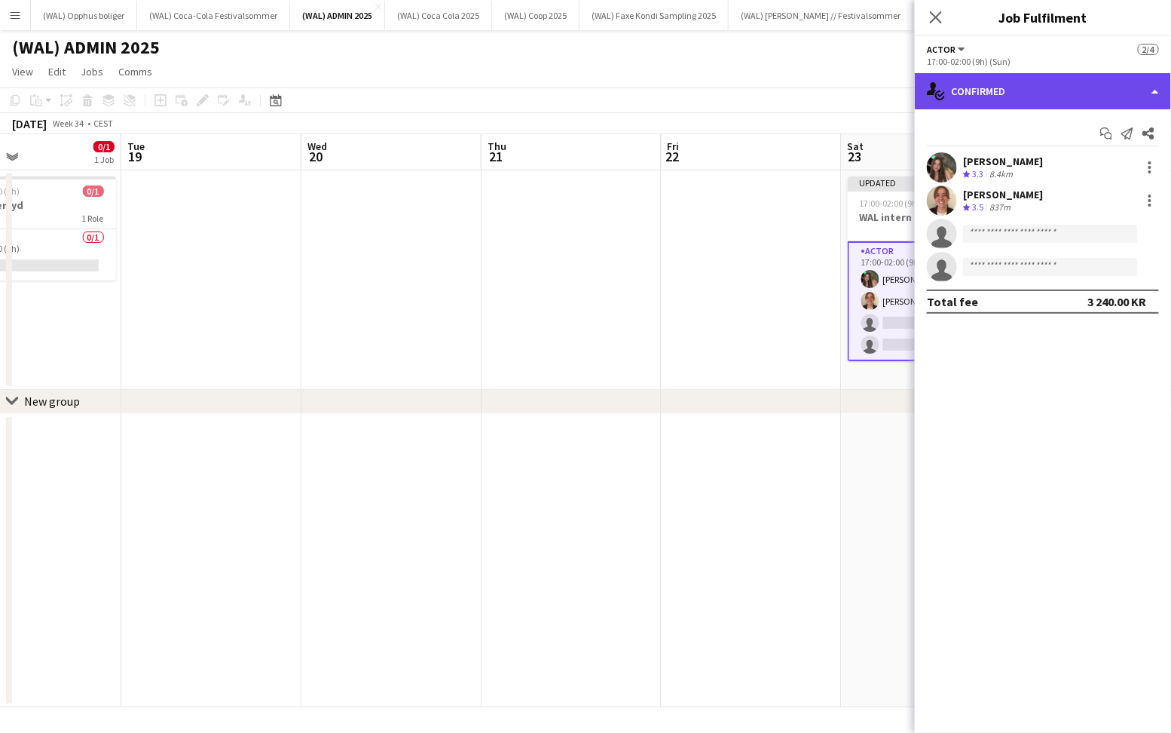
click at [1021, 92] on div "single-neutral-actions-check-2 Confirmed" at bounding box center [1043, 91] width 256 height 36
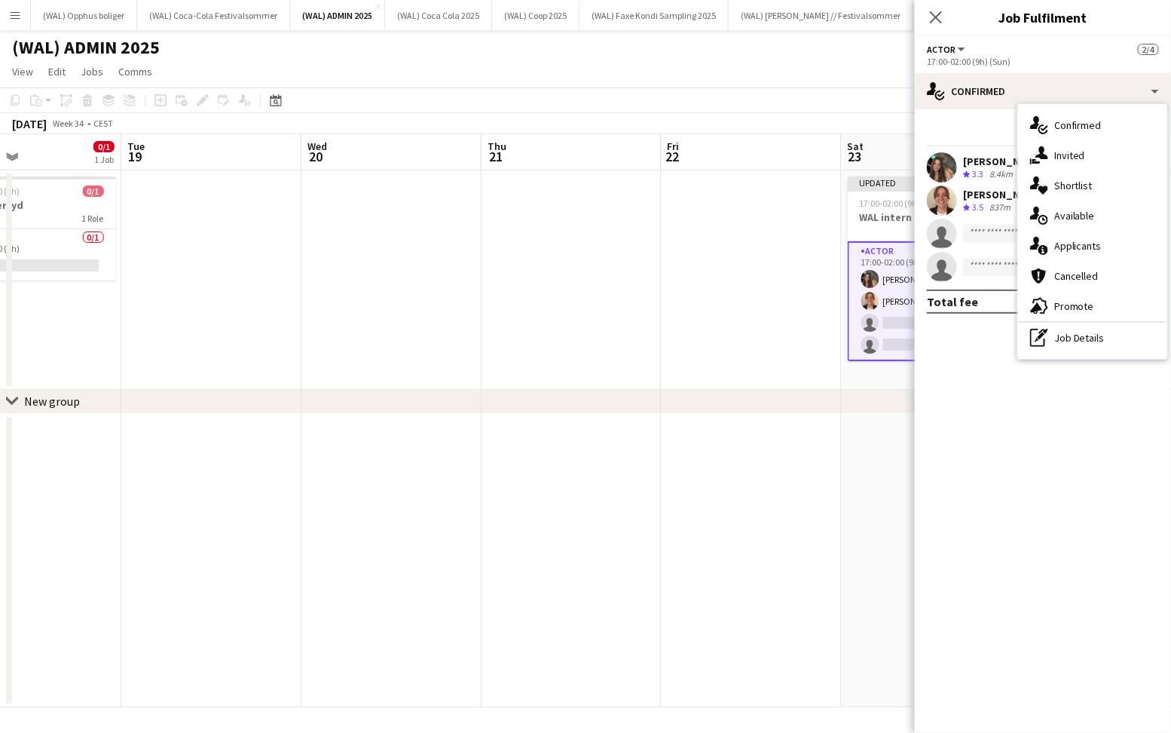
click at [1046, 163] on icon "single-neutral-actions-share-1" at bounding box center [1039, 155] width 18 height 18
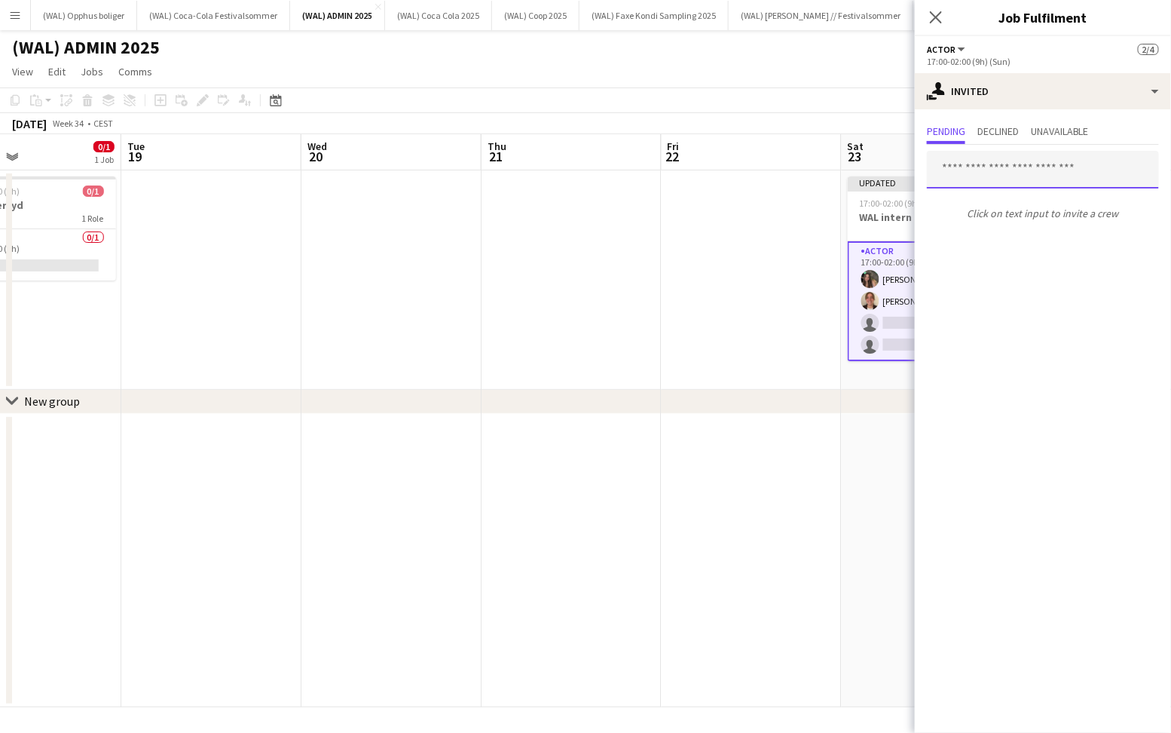
click at [1015, 170] on input "text" at bounding box center [1043, 170] width 232 height 38
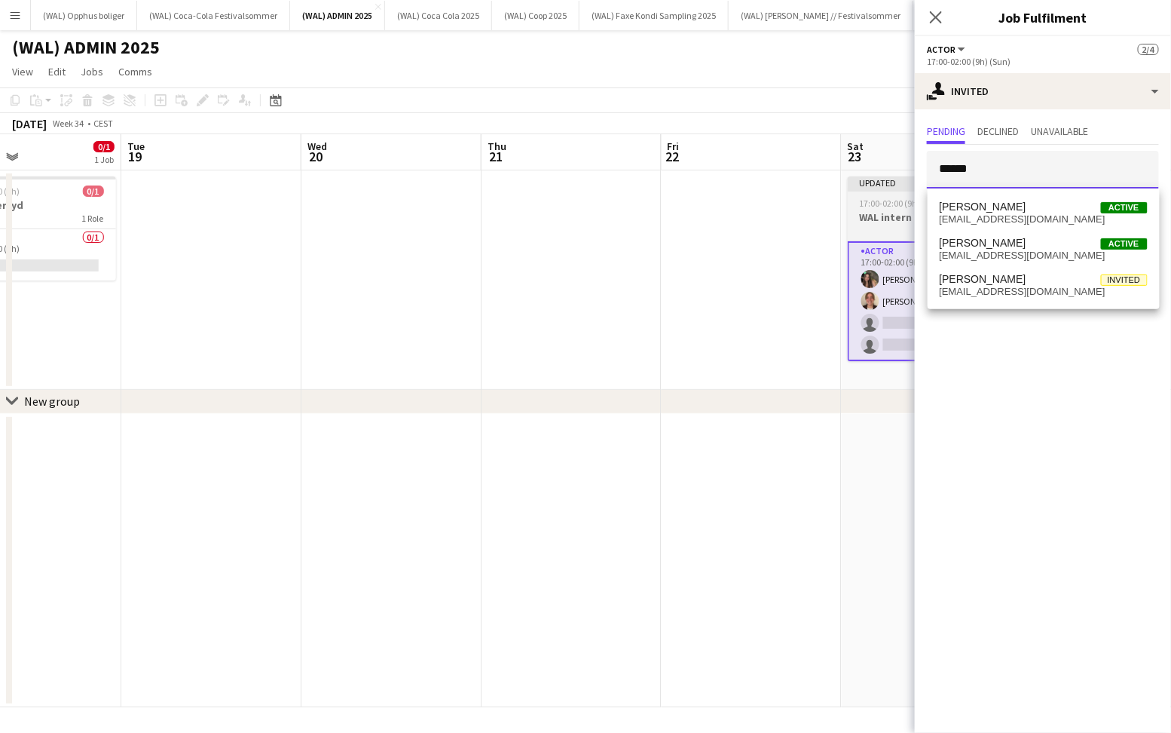
type input "******"
click at [899, 199] on span "17:00-02:00 (9h) (Sun)" at bounding box center [902, 202] width 84 height 11
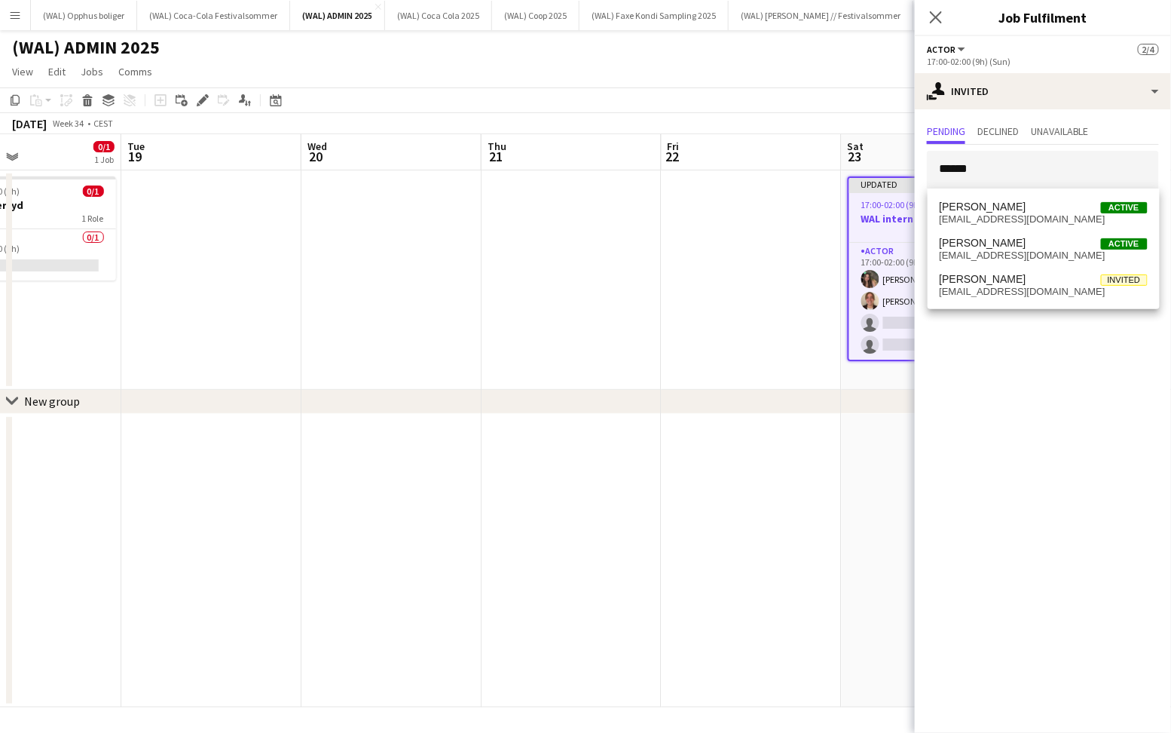
click at [746, 222] on app-date-cell at bounding box center [752, 279] width 180 height 219
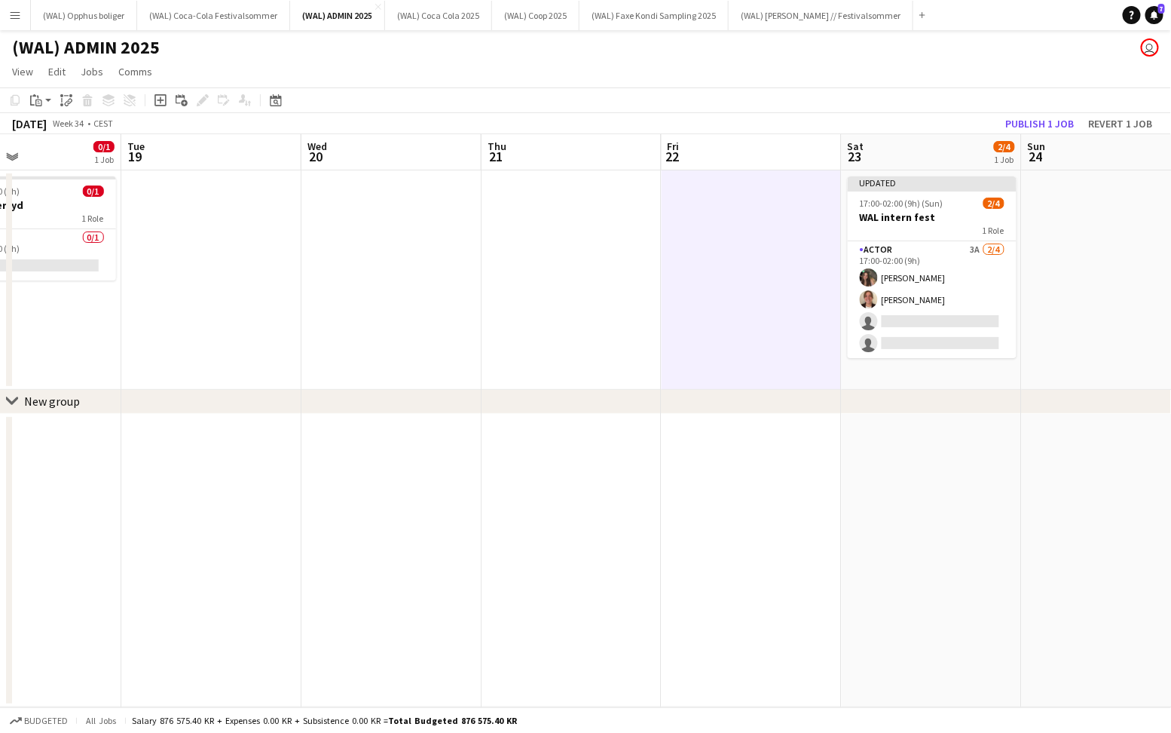
click at [932, 375] on app-date-cell "Updated 17:00-02:00 (9h) (Sun) 2/4 WAL intern fest 1 Role Actor 3A [DATE] 17:00…" at bounding box center [932, 279] width 180 height 219
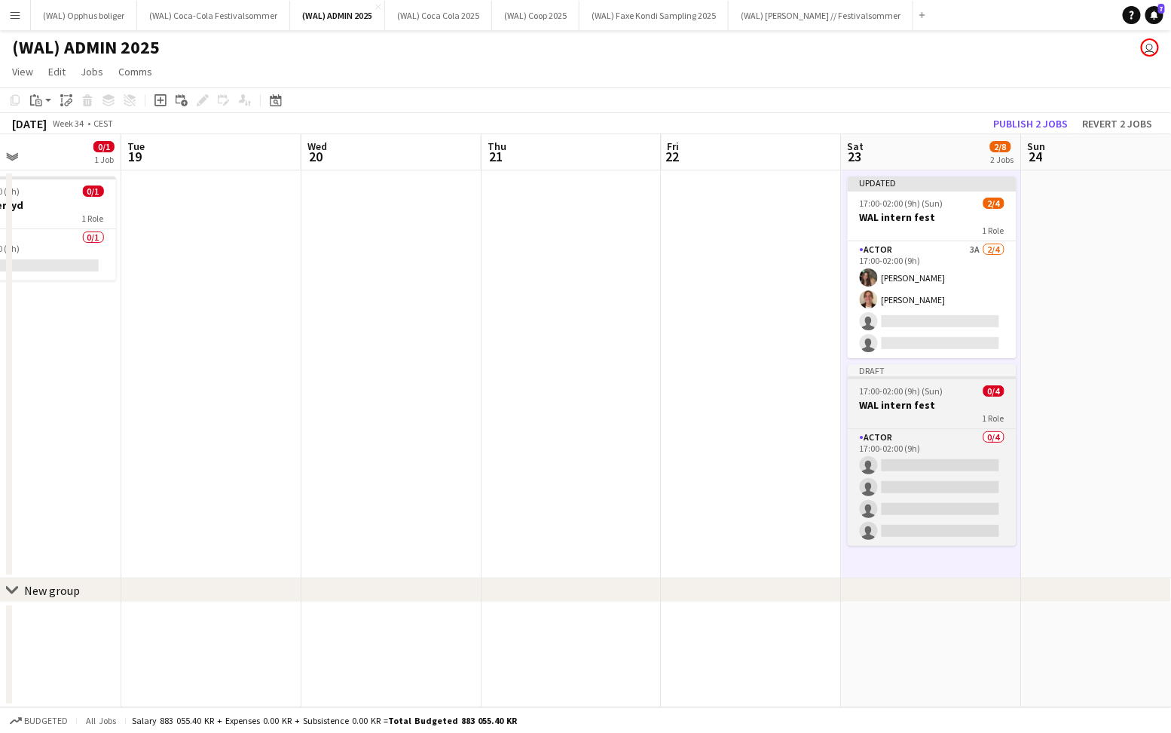
click at [926, 407] on h3 "WAL intern fest" at bounding box center [932, 405] width 169 height 14
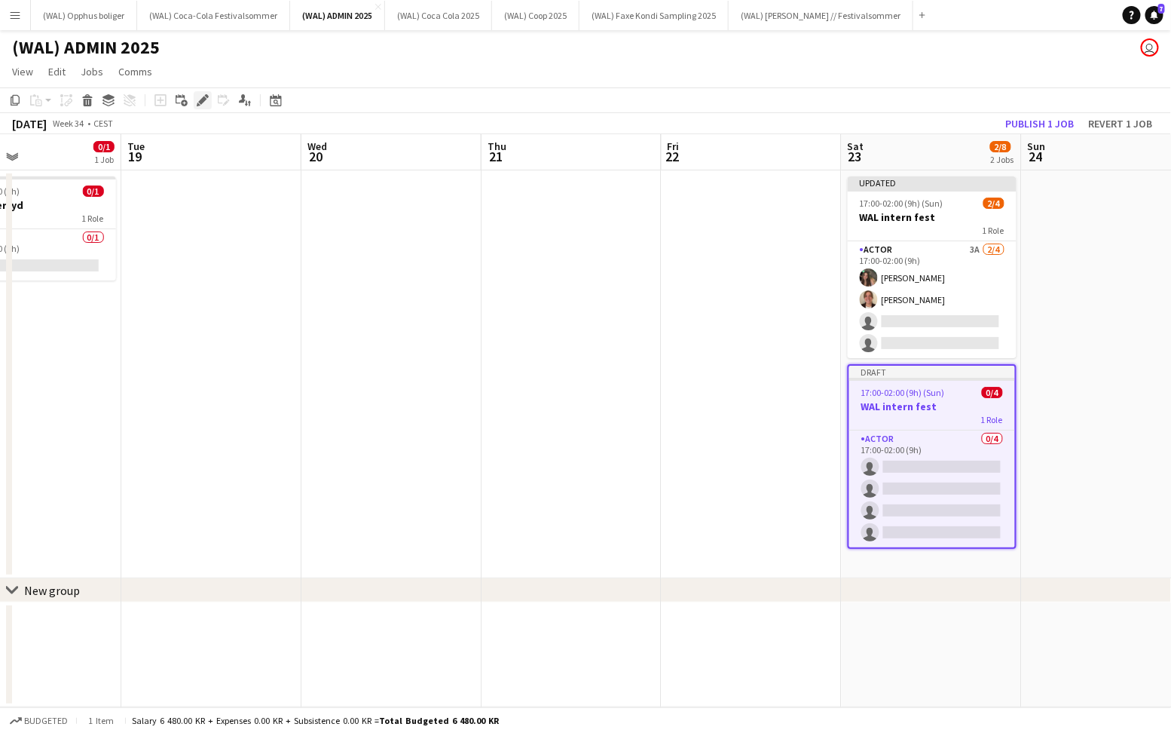
click at [206, 96] on icon at bounding box center [207, 96] width 4 height 4
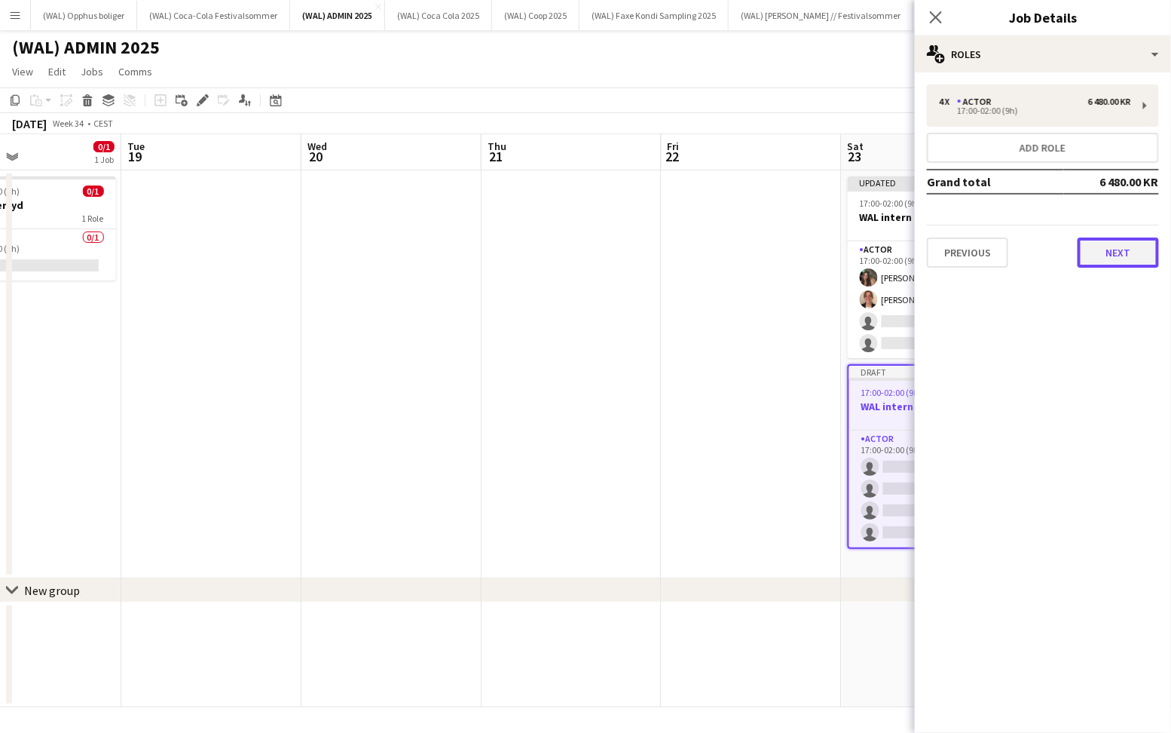
click at [1107, 254] on button "Next" at bounding box center [1118, 252] width 81 height 30
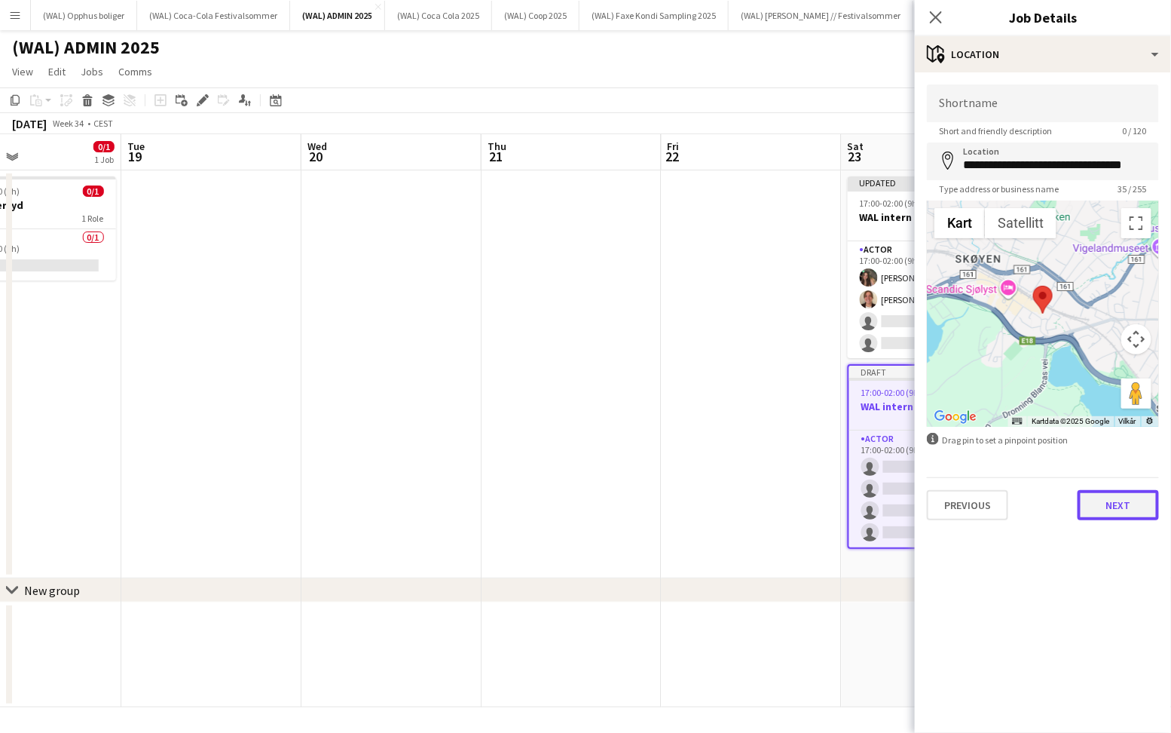
click at [1116, 495] on button "Next" at bounding box center [1118, 505] width 81 height 30
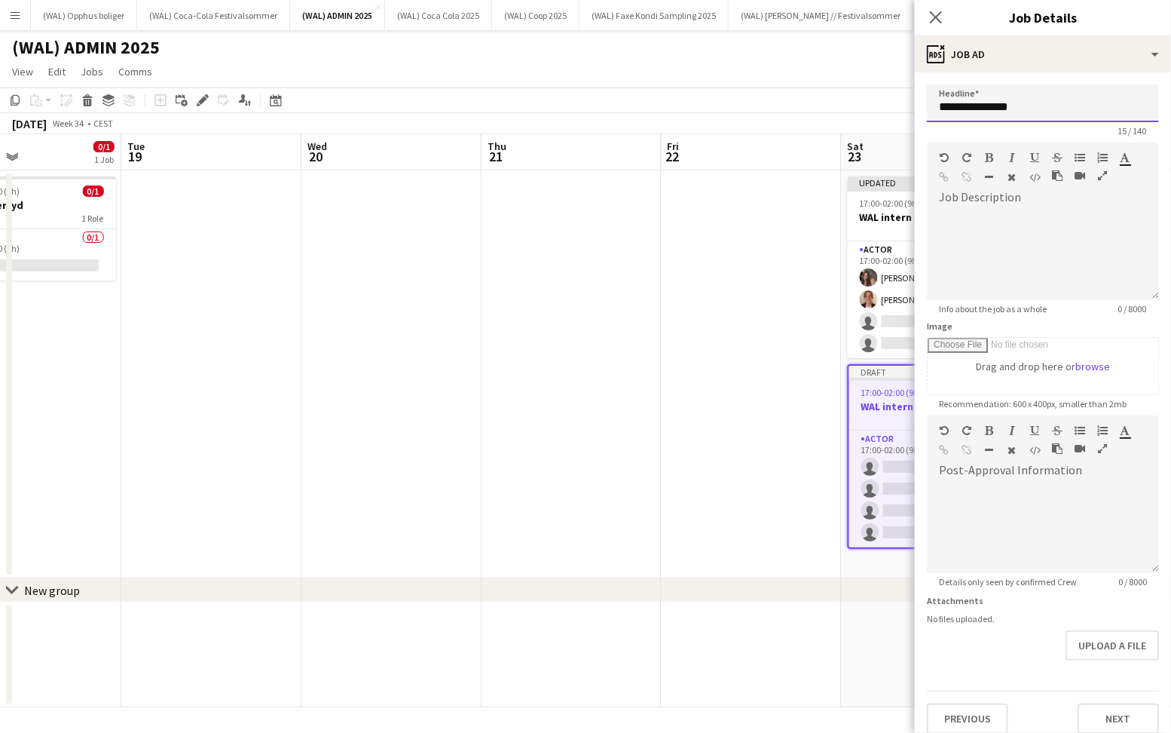
click at [933, 106] on input "**********" at bounding box center [1043, 103] width 232 height 38
drag, startPoint x: 931, startPoint y: 109, endPoint x: 1113, endPoint y: 109, distance: 181.7
click at [1113, 109] on input "**********" at bounding box center [1043, 103] width 232 height 38
type input "**********"
click at [1141, 706] on button "Next" at bounding box center [1118, 718] width 81 height 30
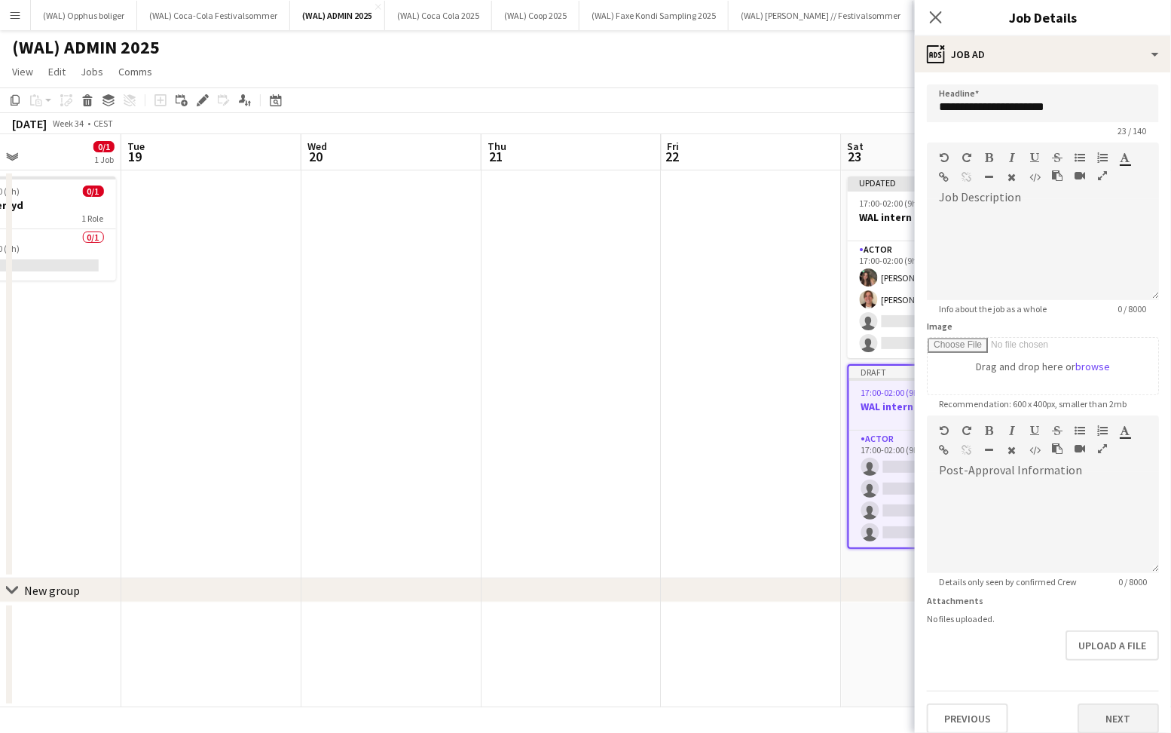
type input "*******"
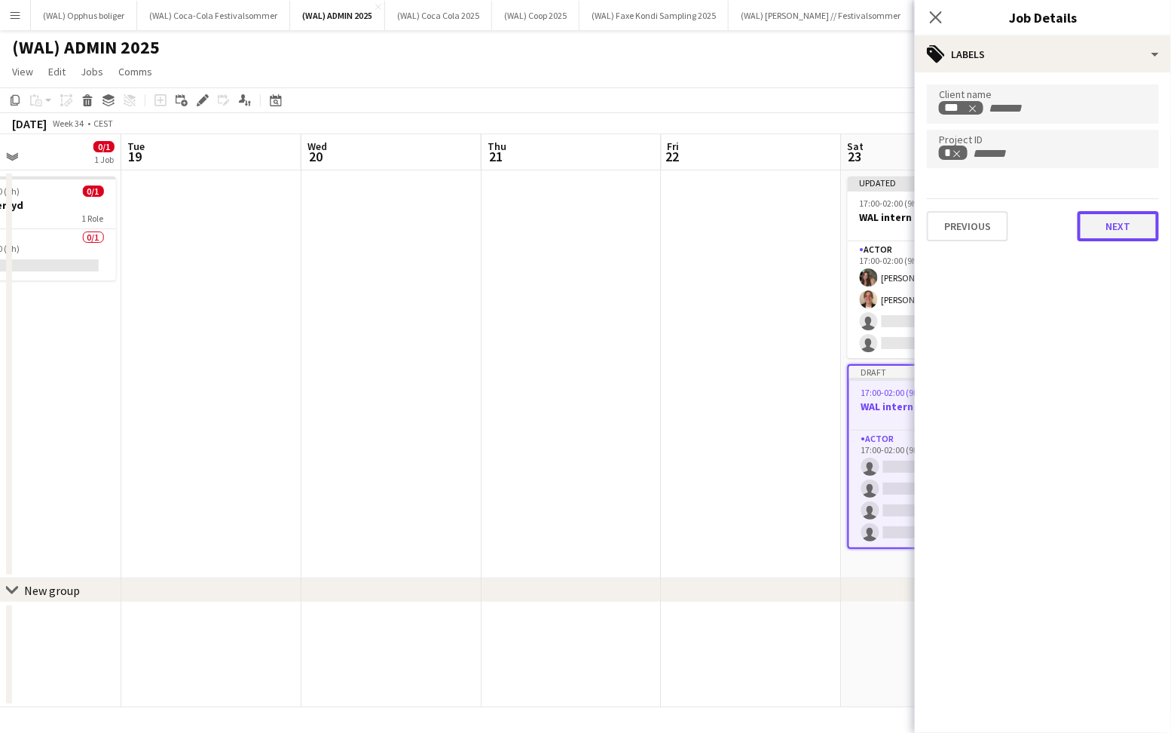
click at [1104, 222] on button "Next" at bounding box center [1118, 226] width 81 height 30
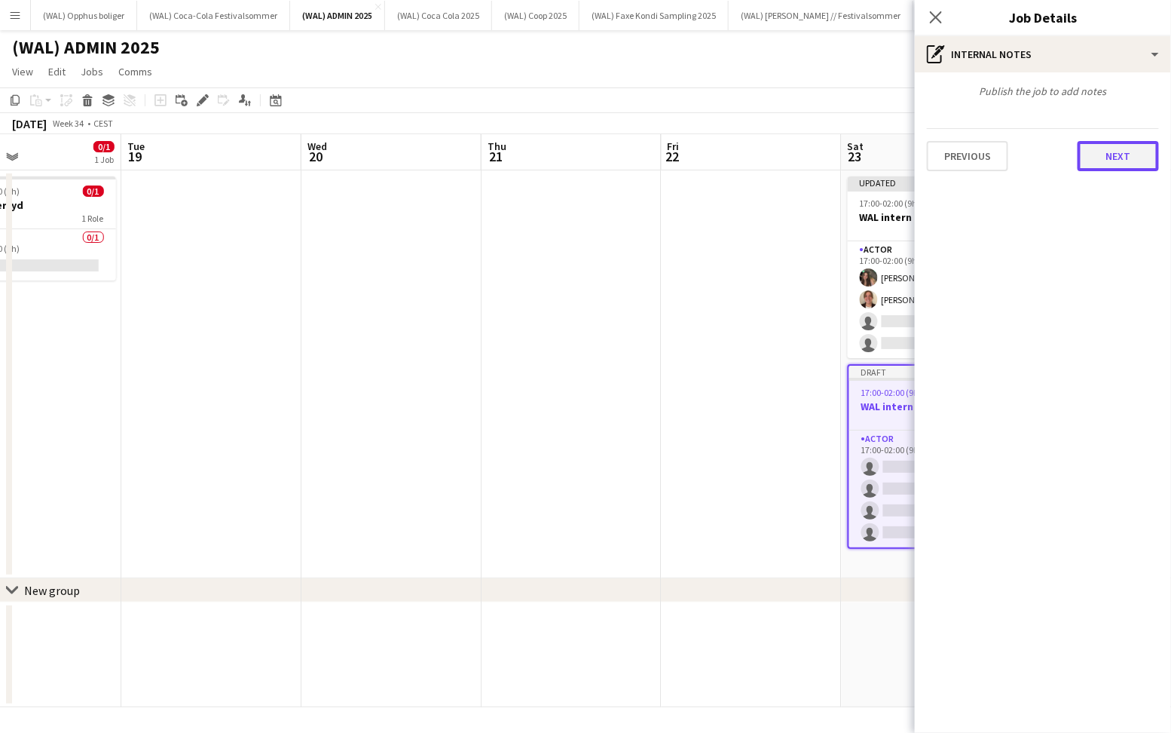
click at [1088, 144] on button "Next" at bounding box center [1118, 156] width 81 height 30
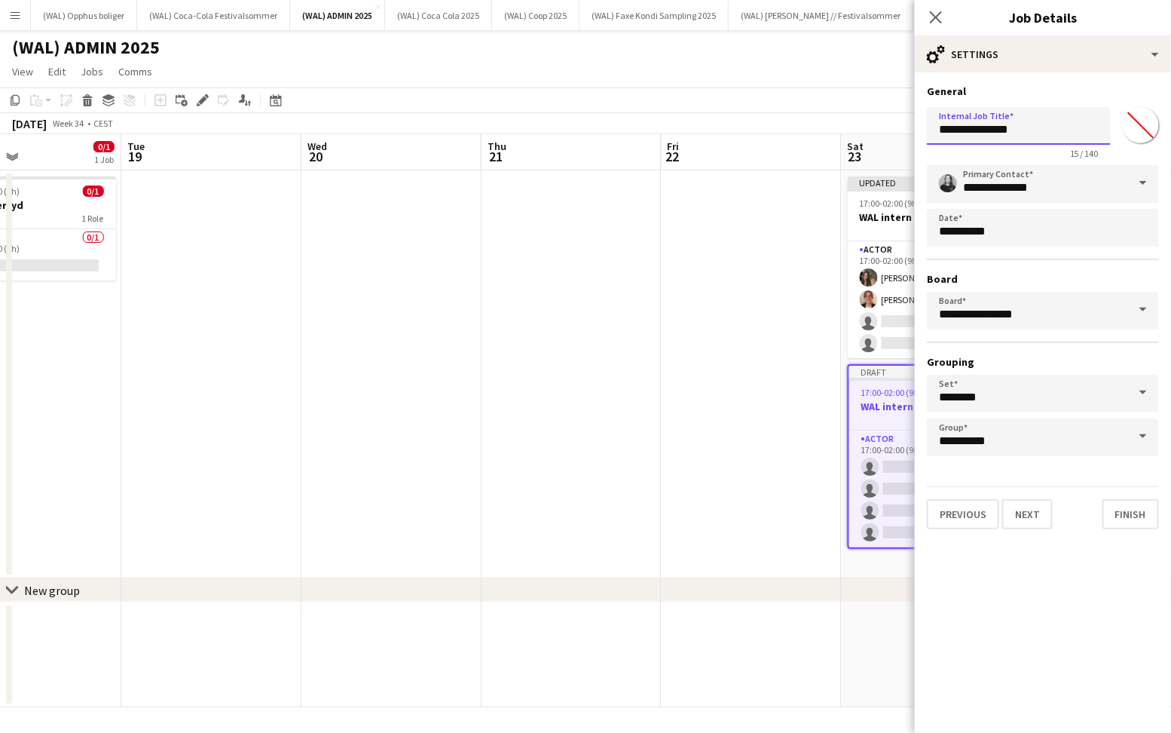
drag, startPoint x: 940, startPoint y: 123, endPoint x: 1059, endPoint y: 123, distance: 119.1
click at [1059, 123] on input "**********" at bounding box center [1019, 126] width 184 height 38
paste input "********"
type input "**********"
click at [1136, 513] on button "Finish" at bounding box center [1131, 514] width 57 height 30
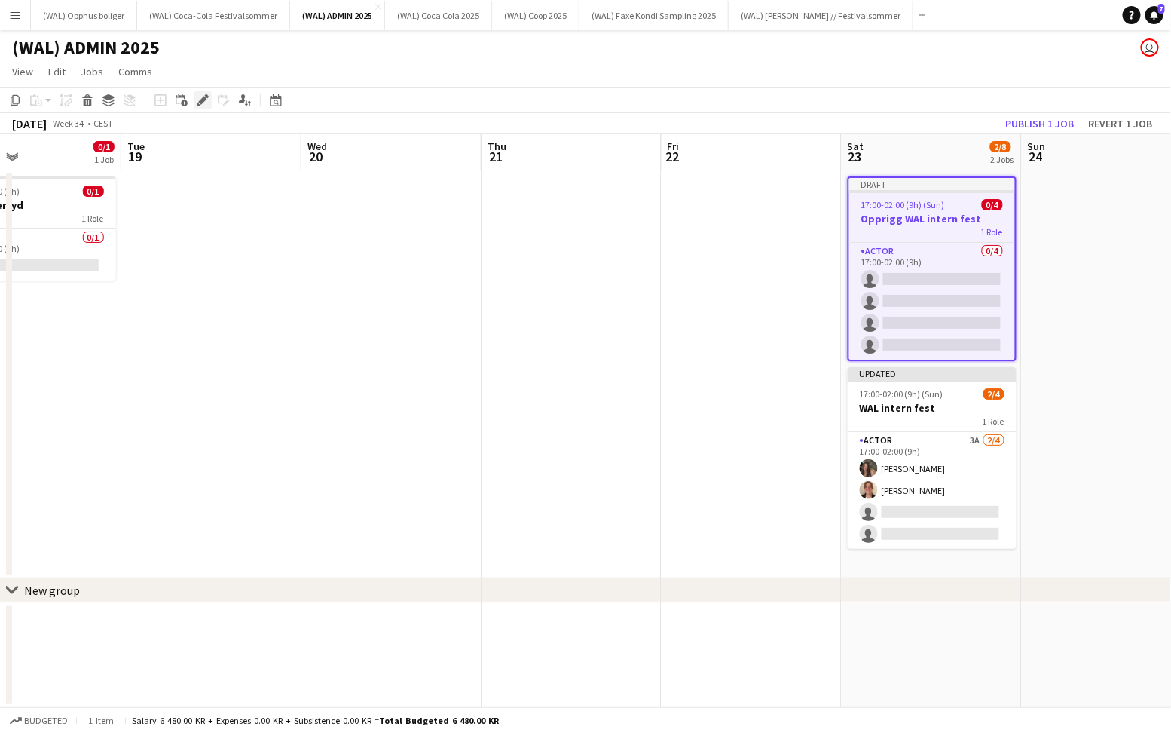
click at [208, 94] on icon "Edit" at bounding box center [203, 100] width 12 height 12
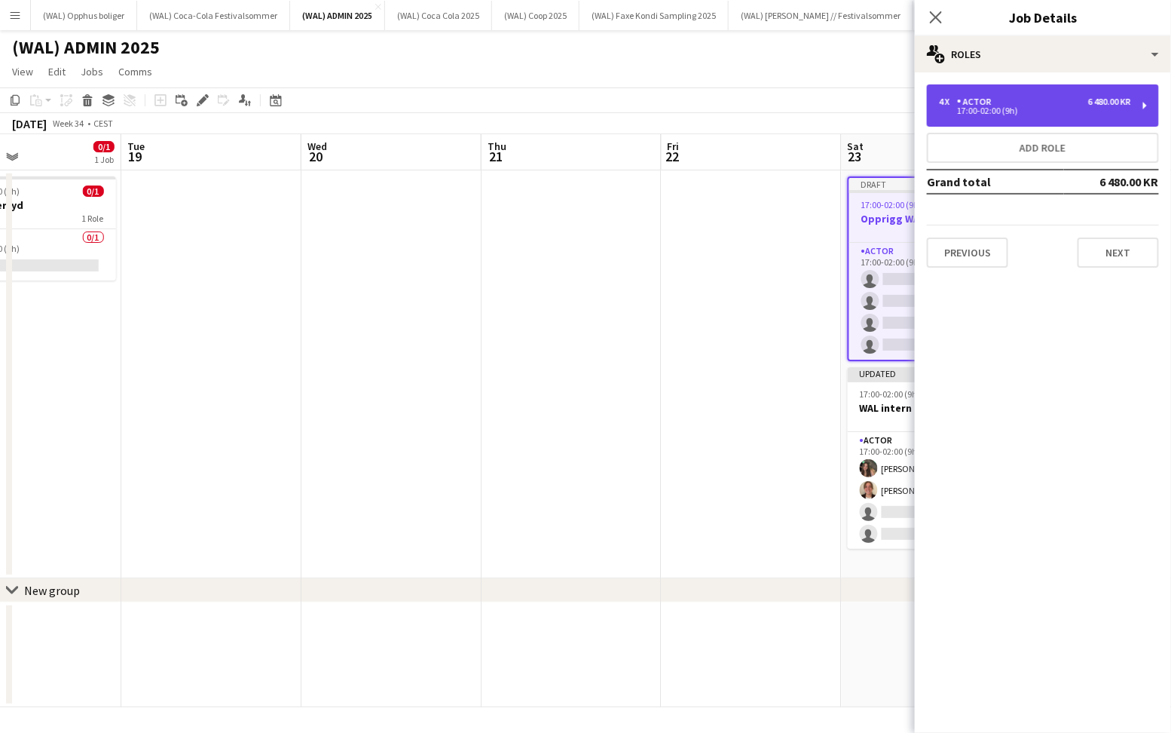
click at [1092, 93] on div "4 x Actor 6 480.00 KR 17:00-02:00 (9h)" at bounding box center [1043, 105] width 232 height 42
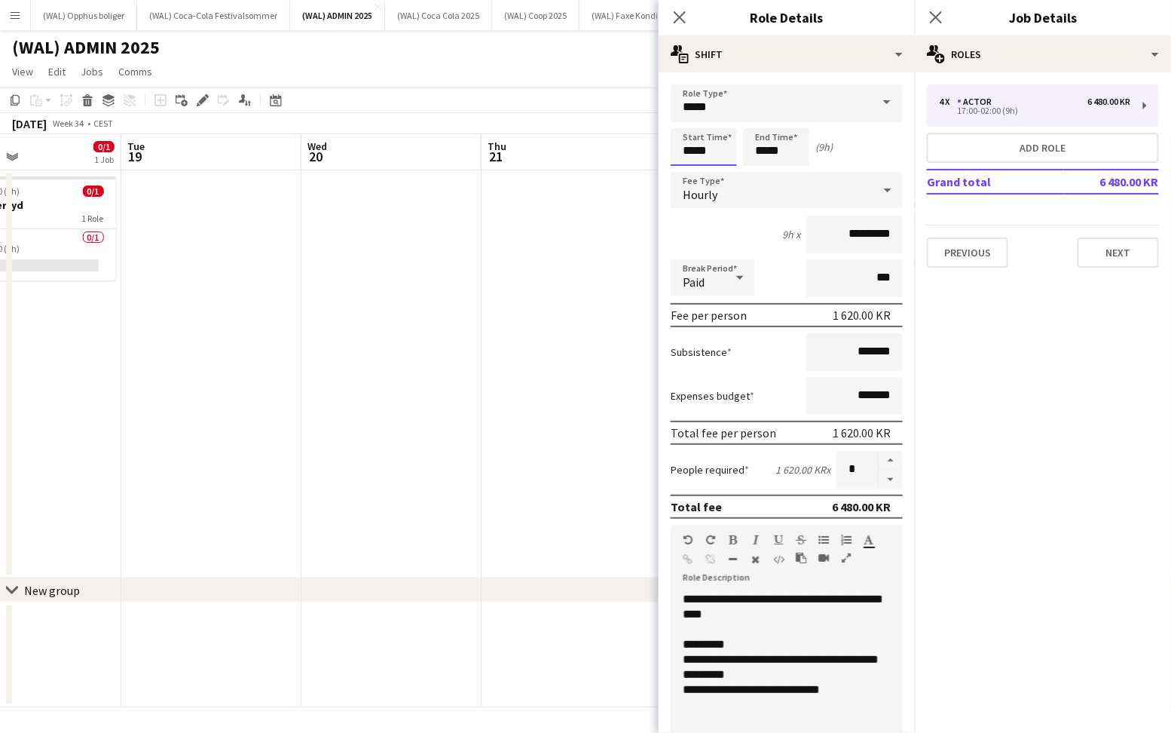
click at [694, 146] on input "*****" at bounding box center [704, 147] width 66 height 38
click at [694, 127] on div at bounding box center [689, 120] width 30 height 15
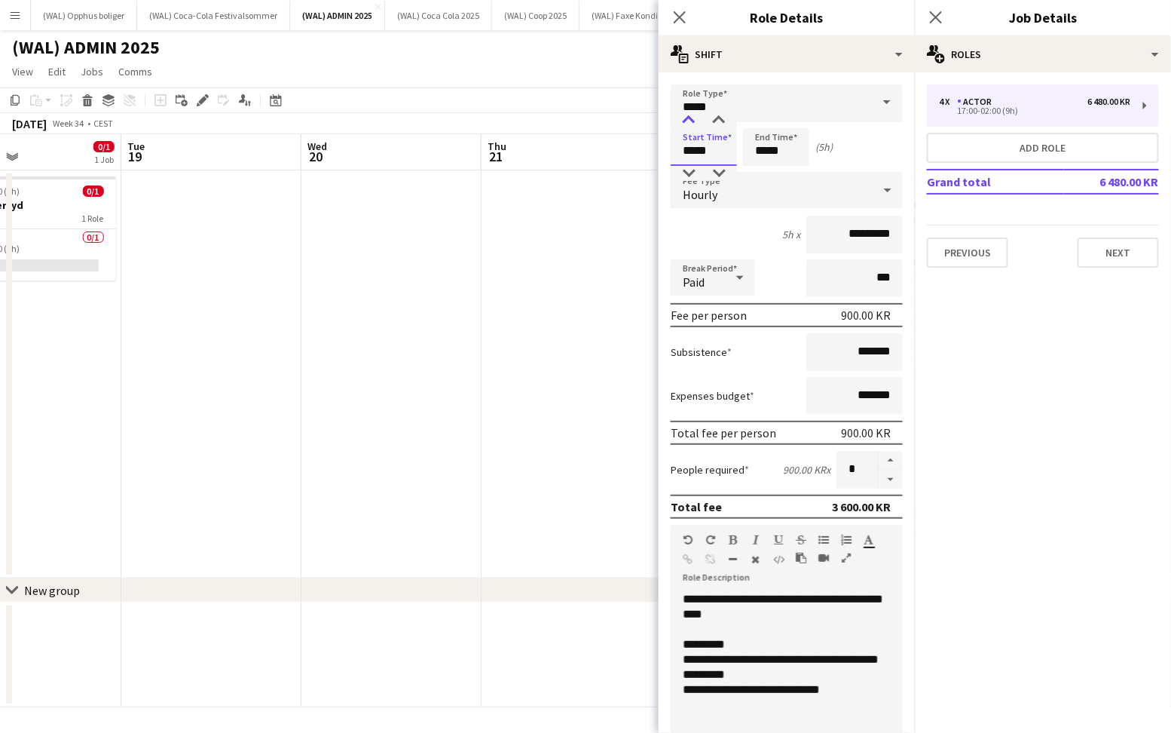
click at [694, 127] on div at bounding box center [689, 120] width 30 height 15
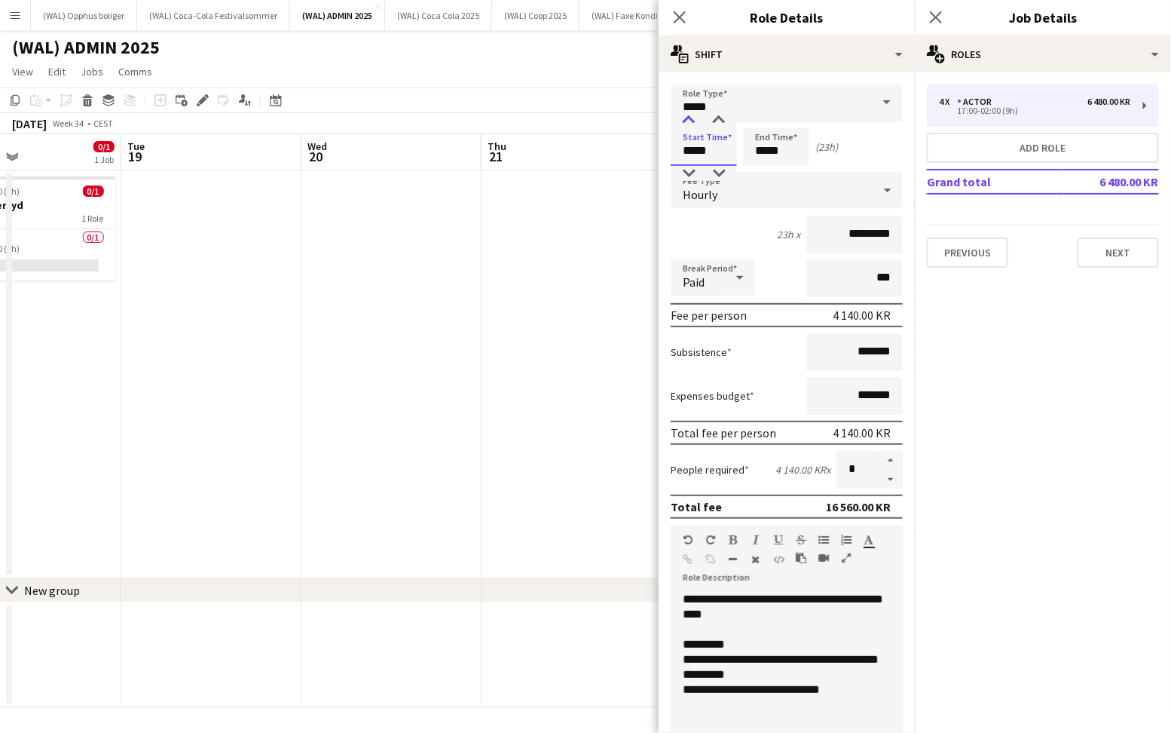
click at [694, 127] on div at bounding box center [689, 120] width 30 height 15
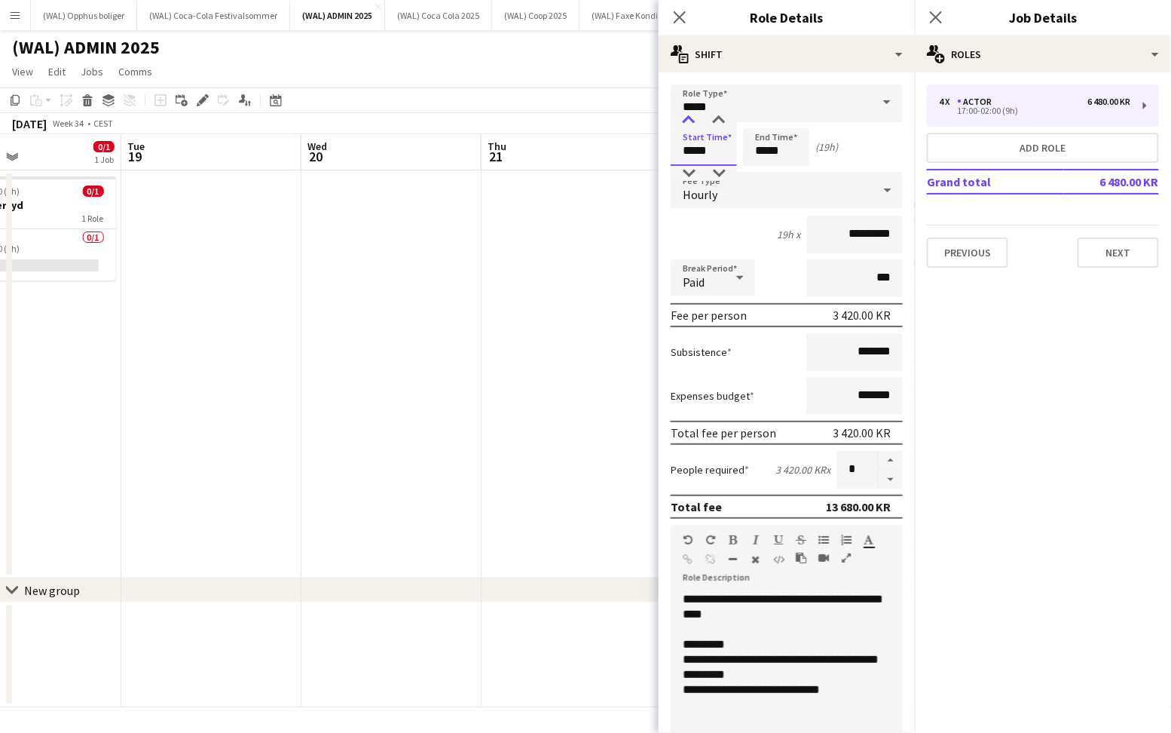
click at [694, 127] on div at bounding box center [689, 120] width 30 height 15
click at [695, 127] on div at bounding box center [689, 120] width 30 height 15
type input "*****"
click at [695, 127] on div at bounding box center [689, 120] width 30 height 15
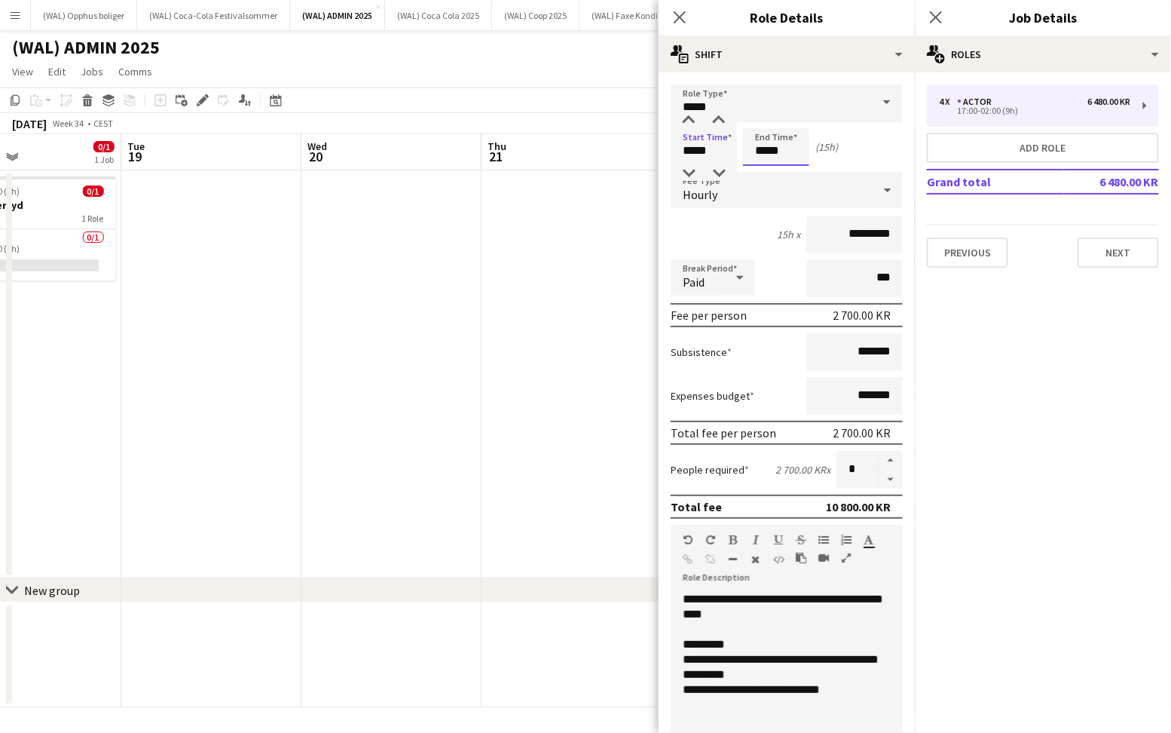
click at [755, 152] on input "*****" at bounding box center [776, 147] width 66 height 38
click at [756, 173] on div at bounding box center [761, 173] width 30 height 15
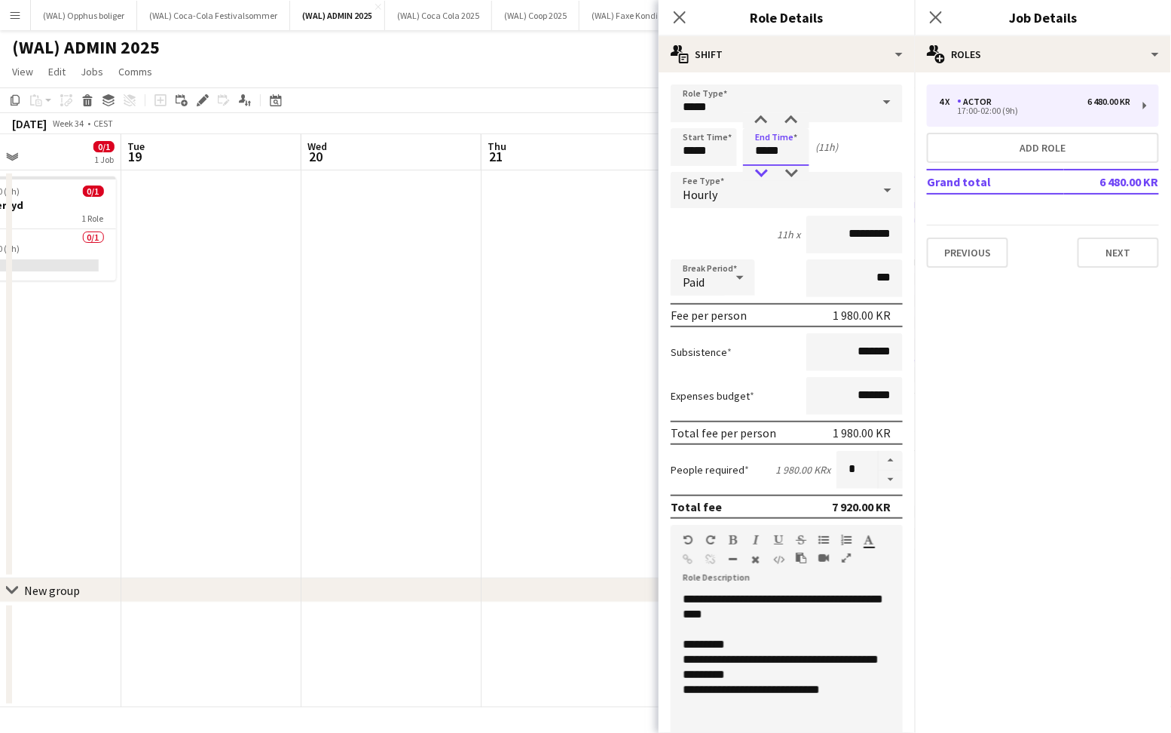
click at [756, 173] on div at bounding box center [761, 173] width 30 height 15
type input "*****"
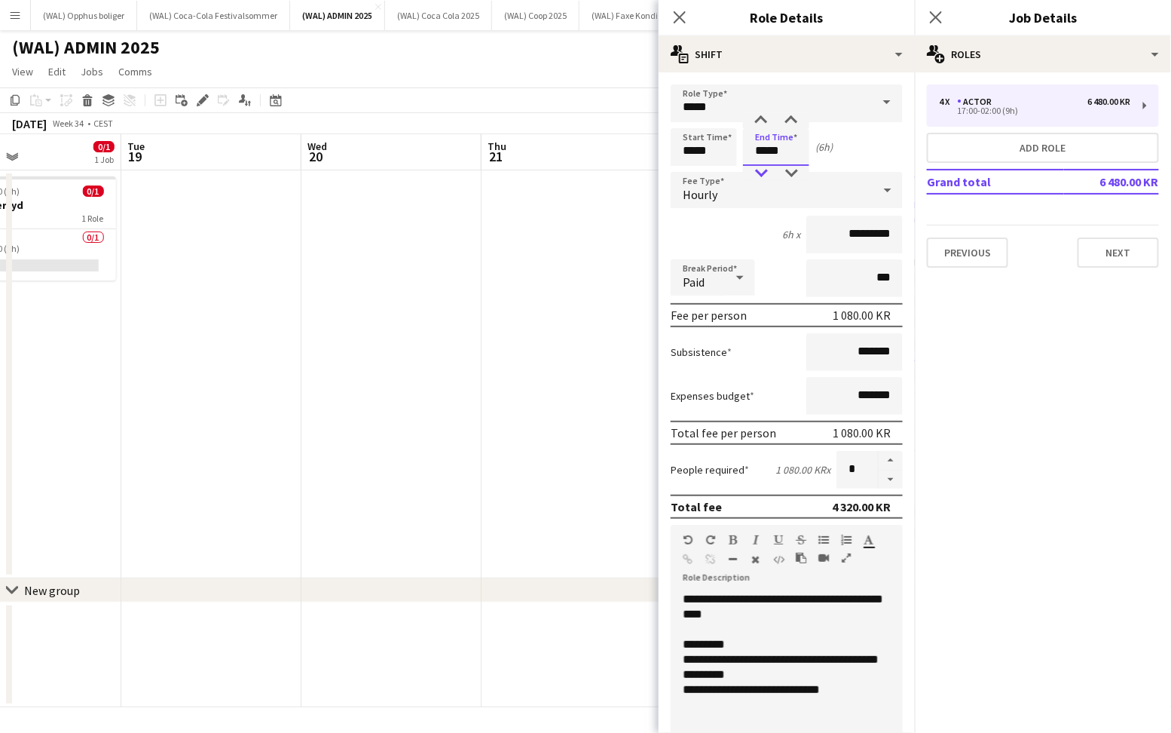
click at [756, 173] on div at bounding box center [761, 173] width 30 height 15
click at [965, 248] on button "Previous" at bounding box center [967, 252] width 81 height 30
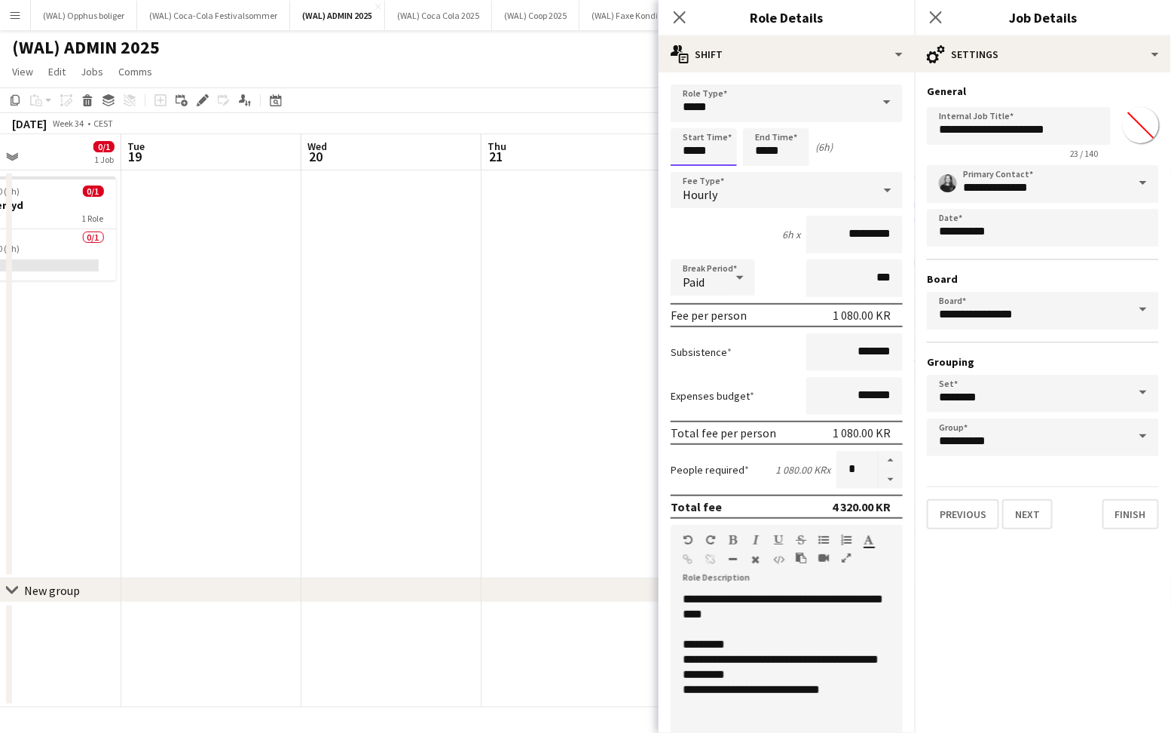
click at [714, 160] on input "*****" at bounding box center [704, 147] width 66 height 38
click at [1123, 519] on button "Finish" at bounding box center [1131, 514] width 57 height 30
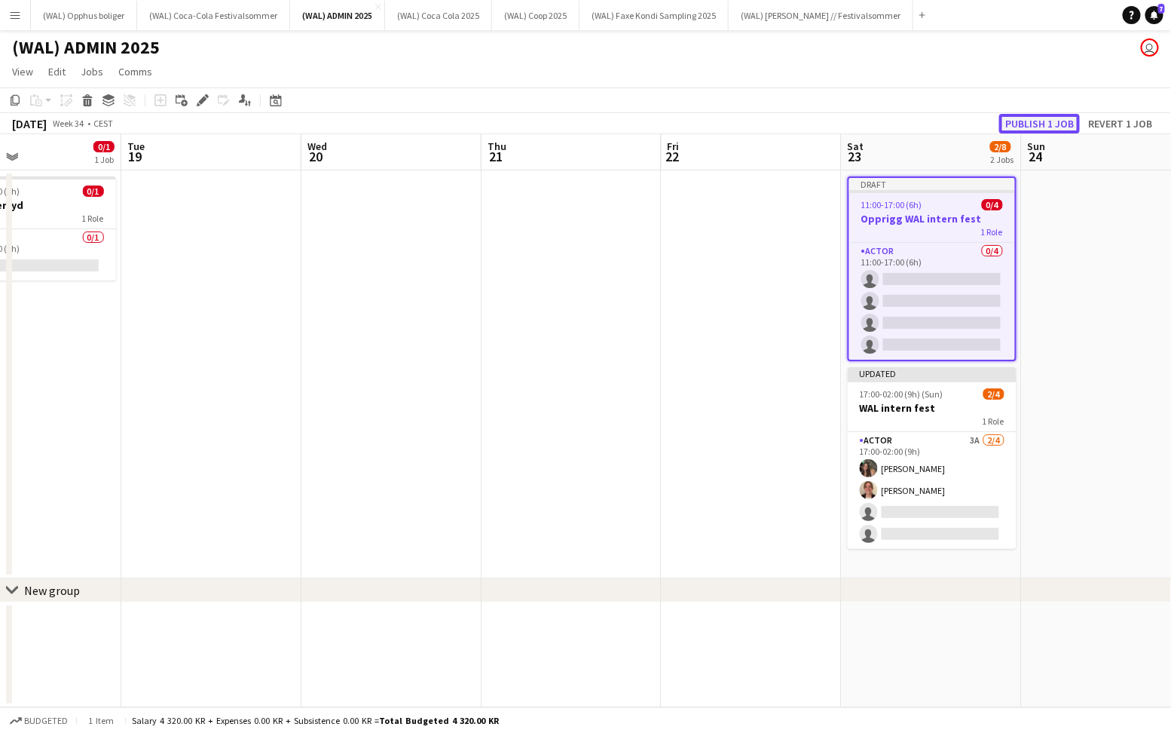
click at [1021, 127] on button "Publish 1 job" at bounding box center [1040, 124] width 81 height 20
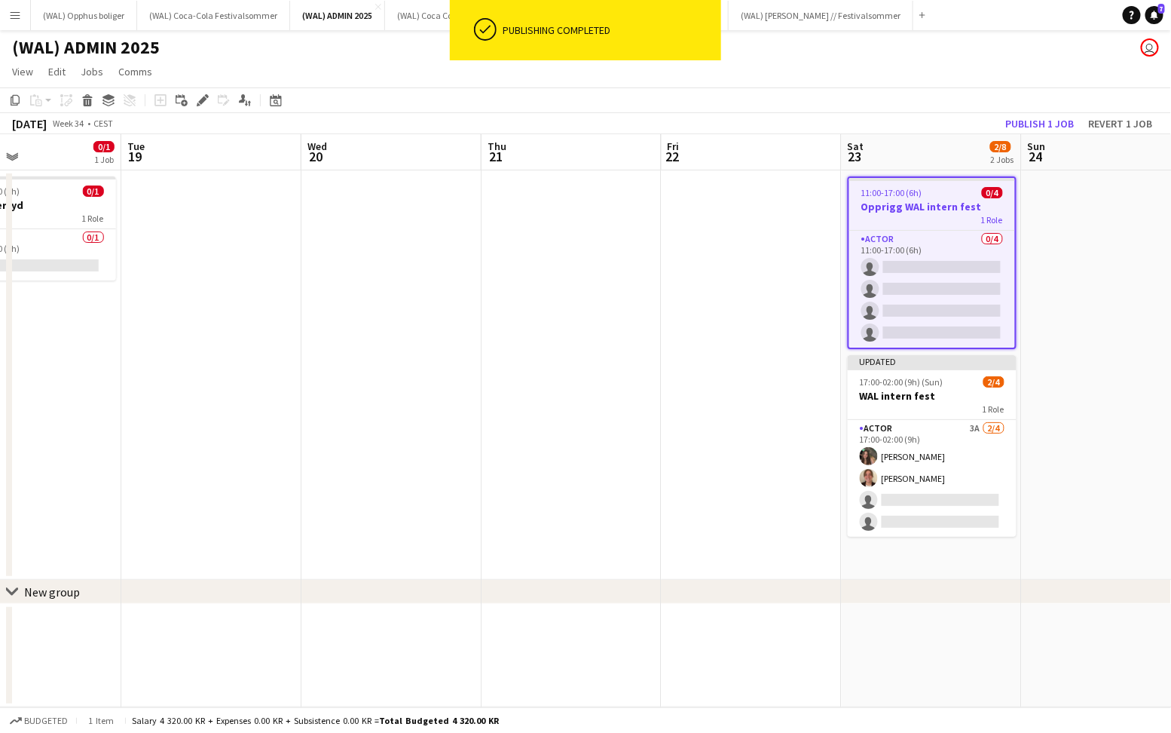
click at [884, 197] on span "11:00-17:00 (6h)" at bounding box center [892, 192] width 61 height 11
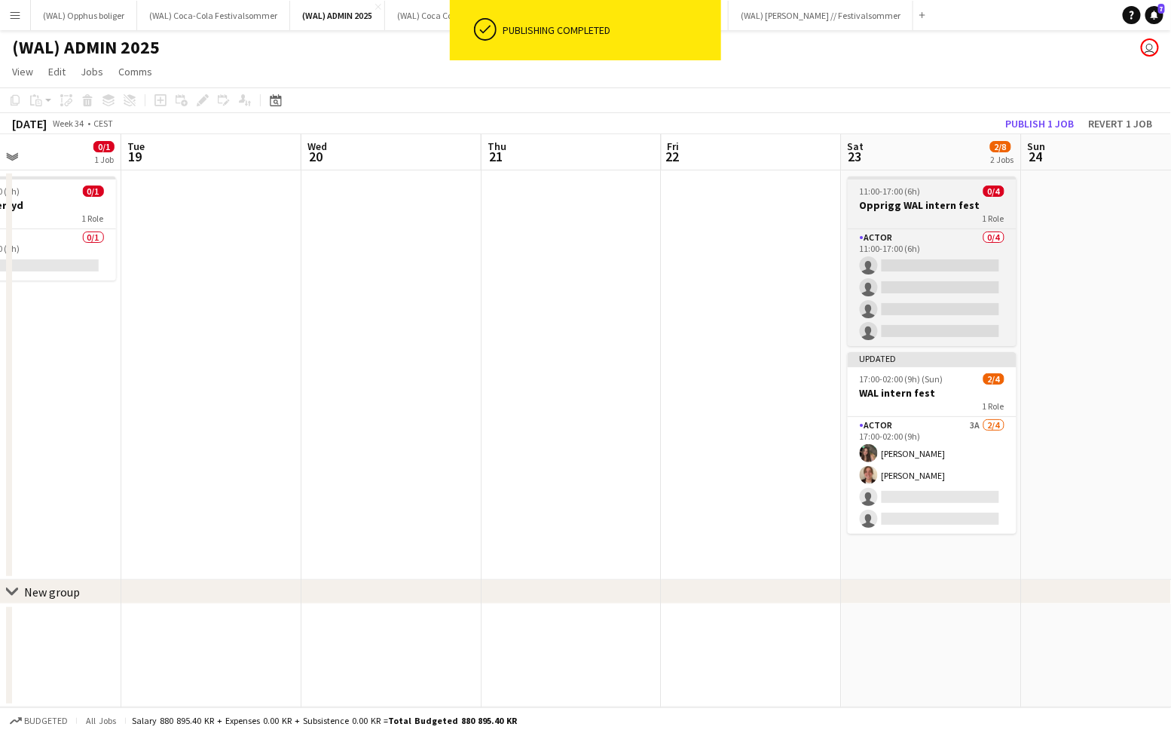
click at [884, 197] on app-job-card "11:00-17:00 (6h) 0/4 Opprigg WAL intern fest 1 Role Actor 0/4 11:00-17:00 (6h) …" at bounding box center [932, 261] width 169 height 170
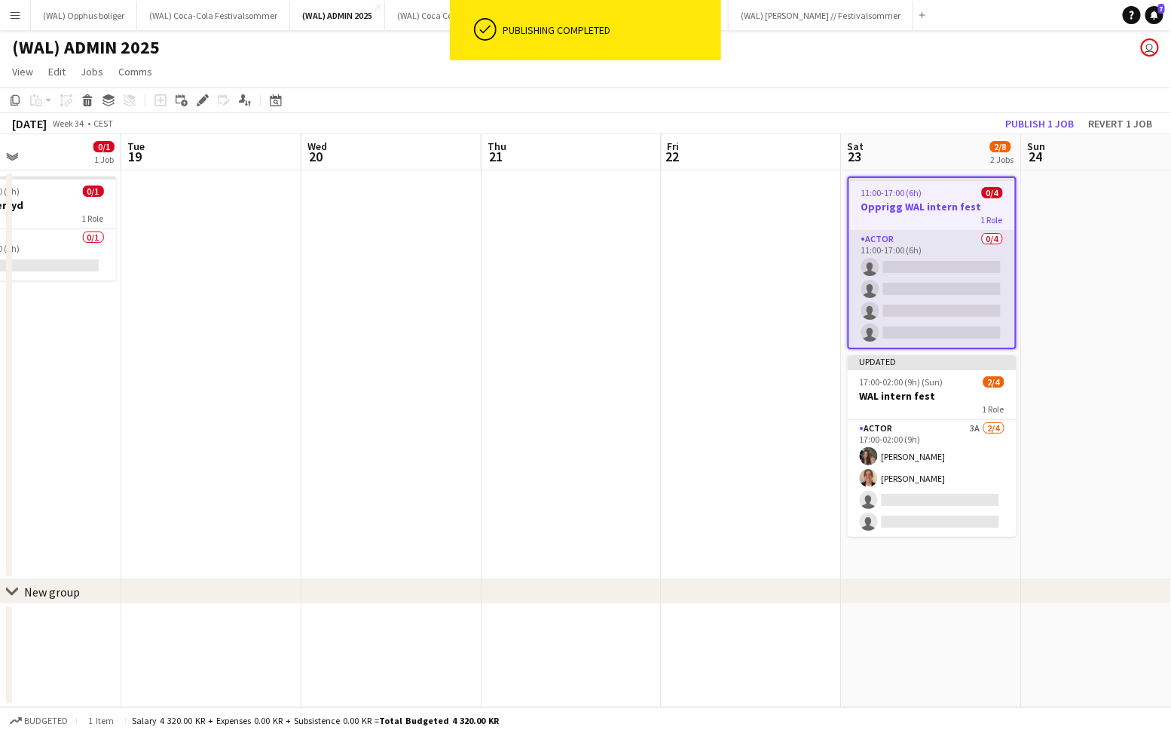
click at [892, 278] on app-card-role "Actor 0/4 11:00-17:00 (6h) single-neutral-actions single-neutral-actions single…" at bounding box center [933, 289] width 166 height 117
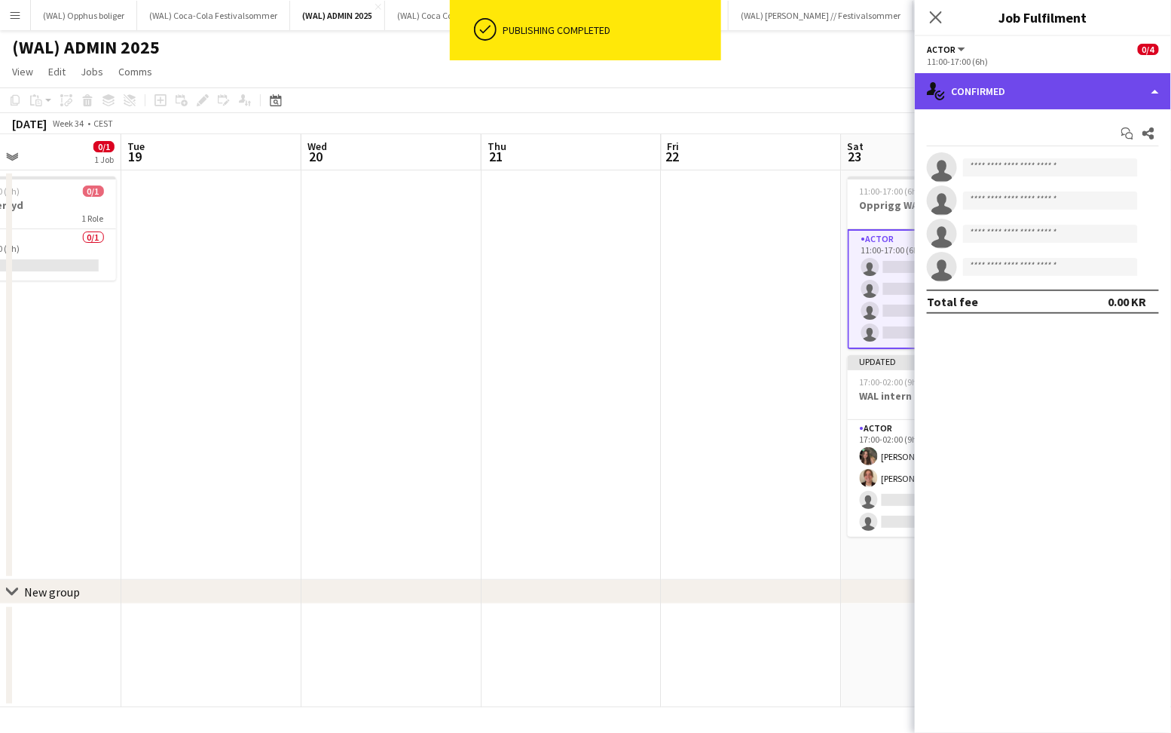
click at [1078, 90] on div "single-neutral-actions-check-2 Confirmed" at bounding box center [1043, 91] width 256 height 36
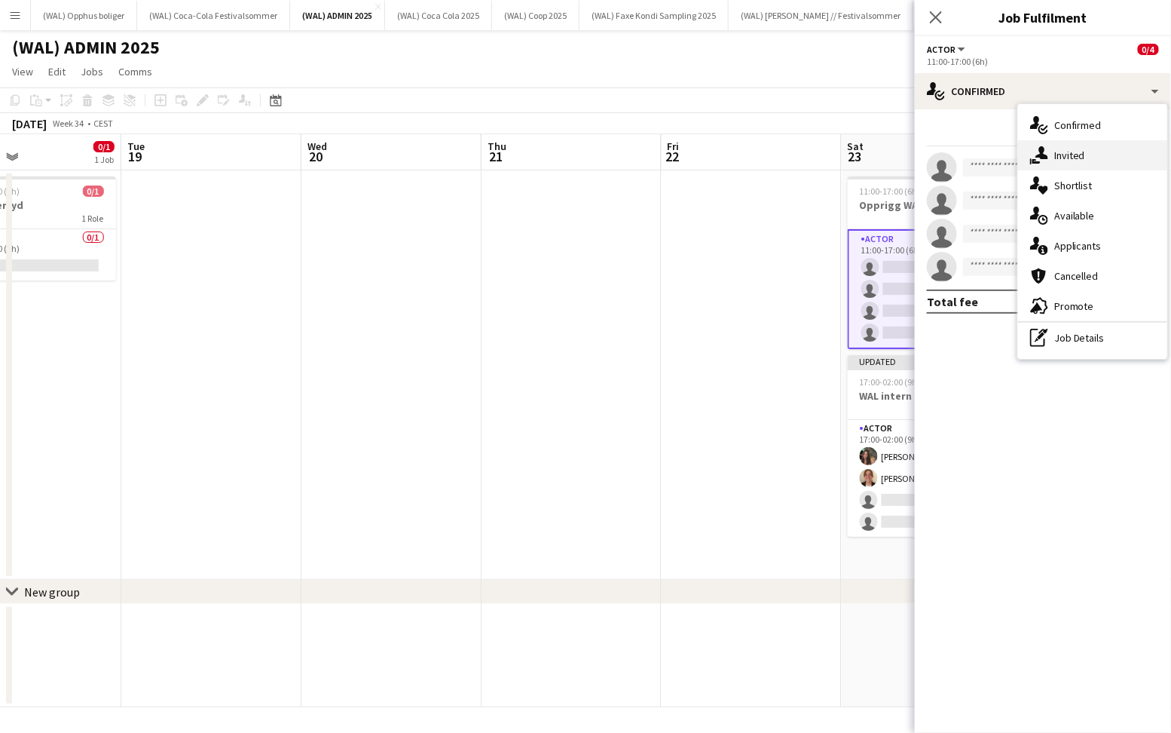
click at [1108, 154] on div "single-neutral-actions-share-1 Invited" at bounding box center [1092, 155] width 149 height 30
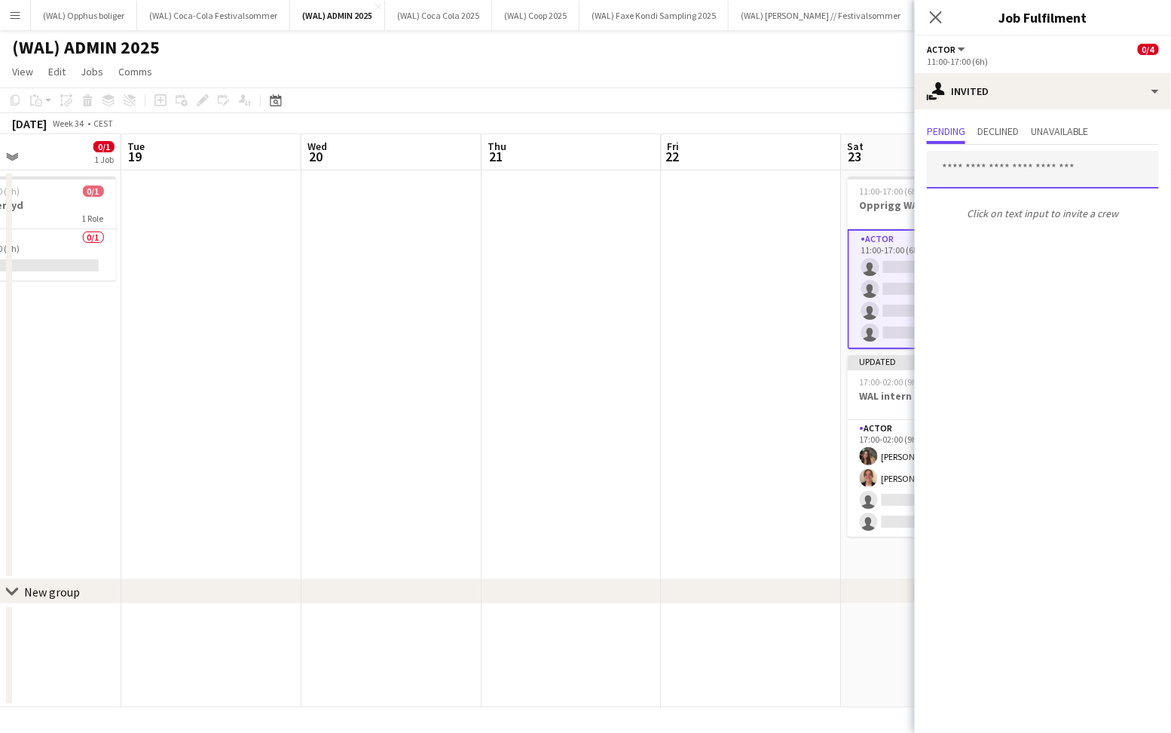
click at [996, 173] on input "text" at bounding box center [1043, 170] width 232 height 38
type input "*"
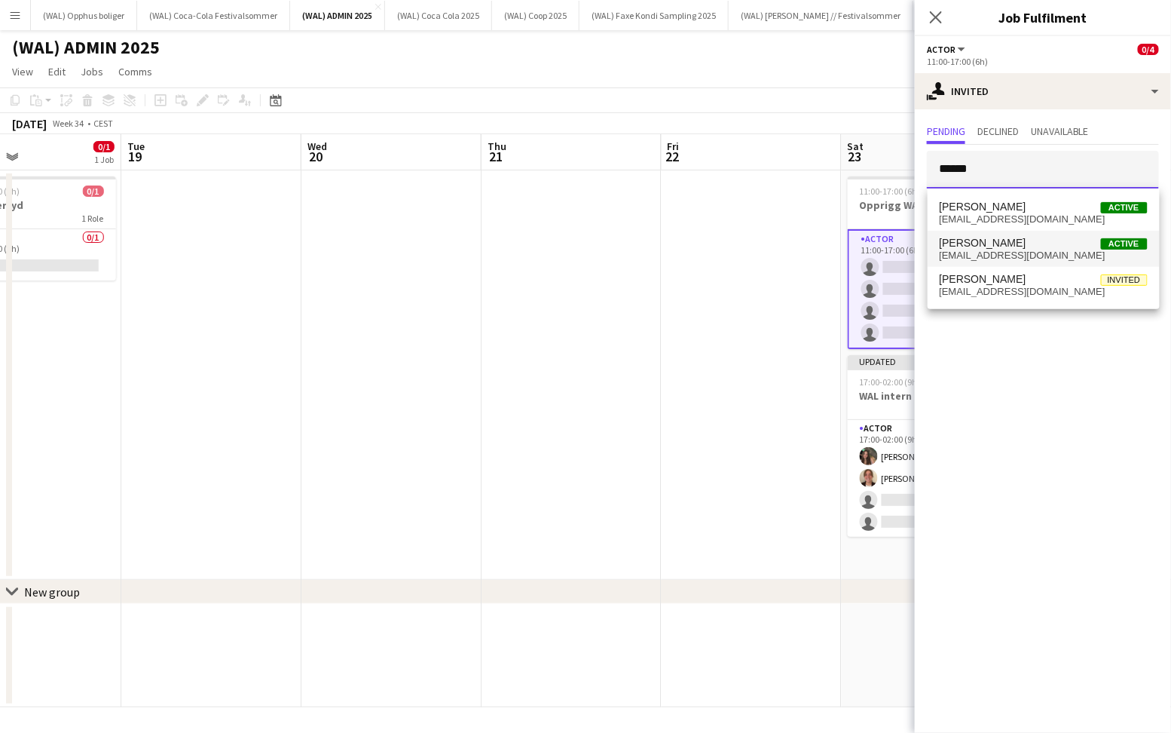
type input "******"
click at [1013, 250] on span "[EMAIL_ADDRESS][DOMAIN_NAME]" at bounding box center [1044, 256] width 208 height 12
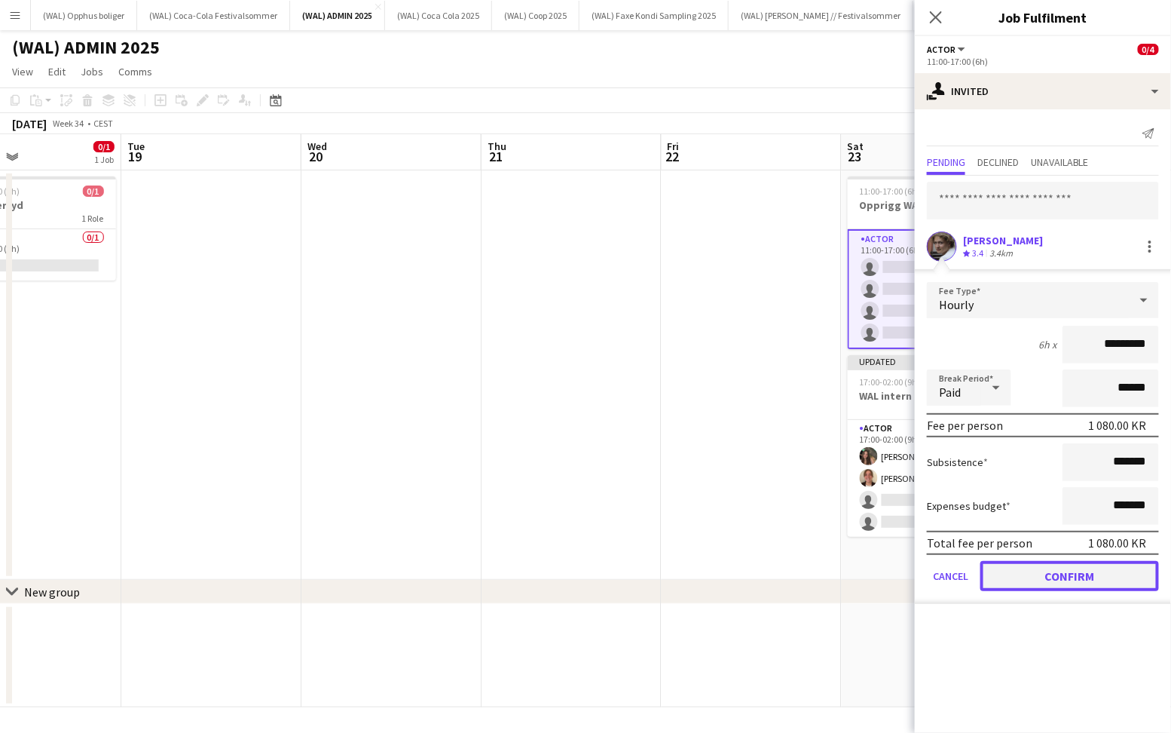
click at [1040, 570] on button "Confirm" at bounding box center [1070, 576] width 179 height 30
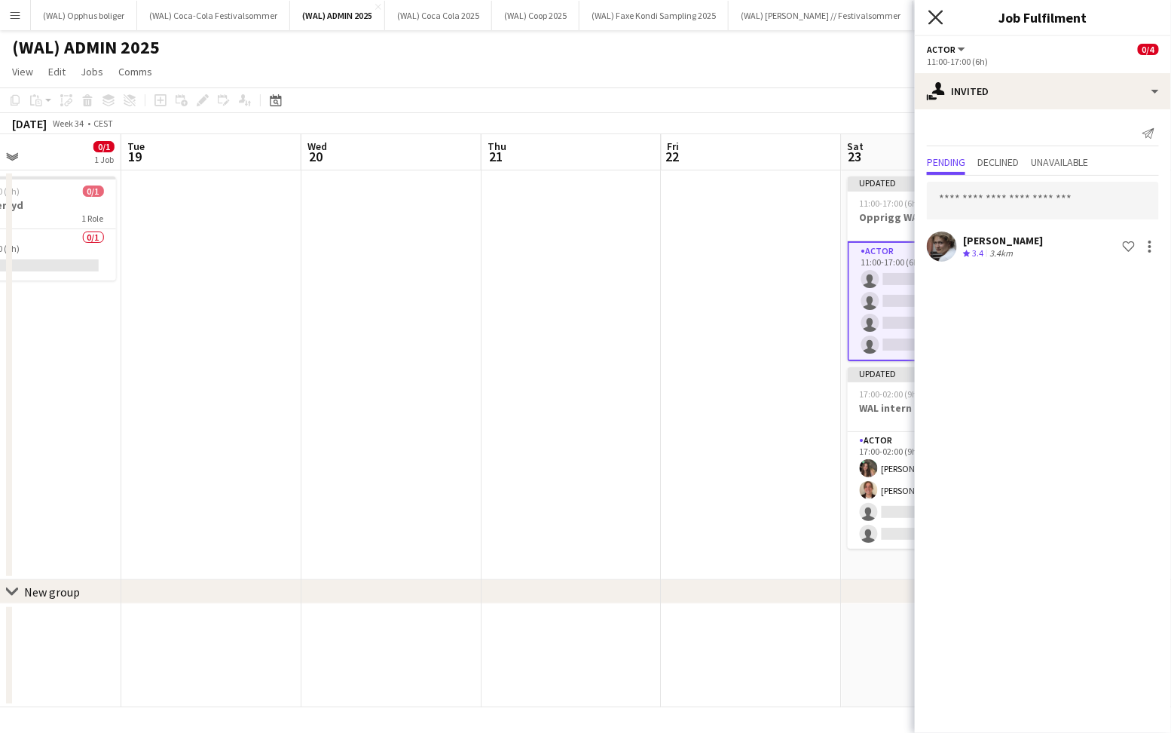
click at [935, 19] on icon at bounding box center [936, 17] width 14 height 14
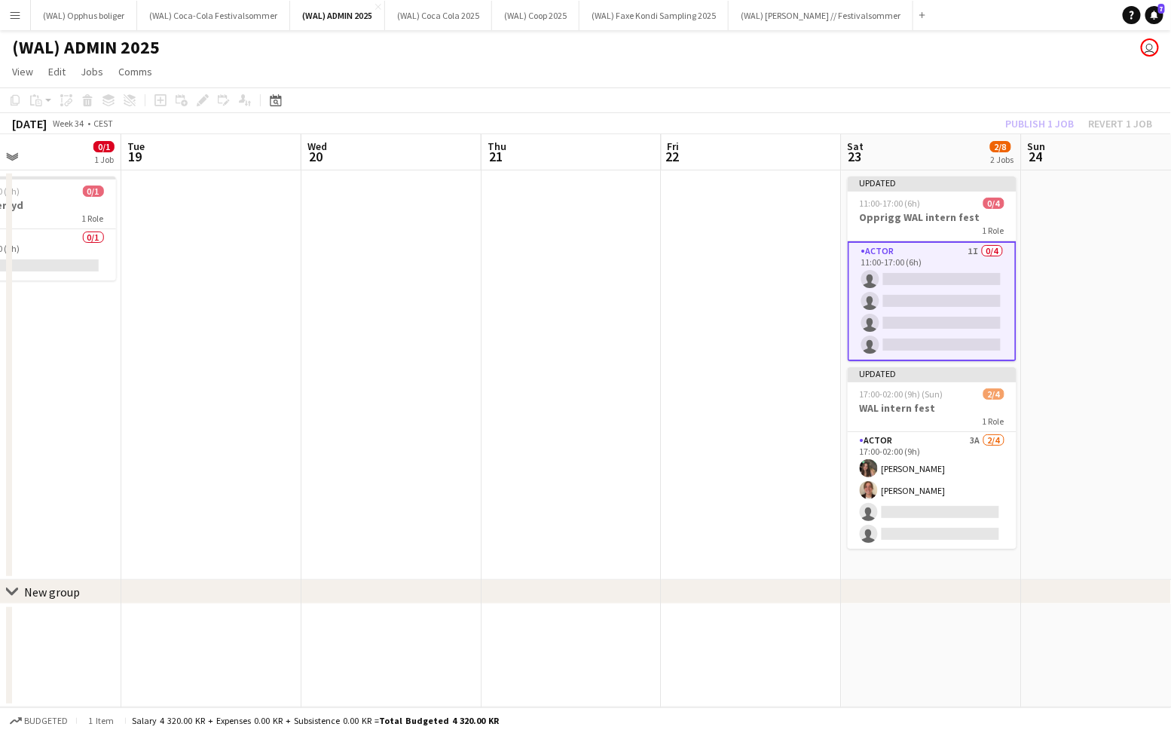
click at [23, 27] on button "Menu" at bounding box center [15, 15] width 30 height 30
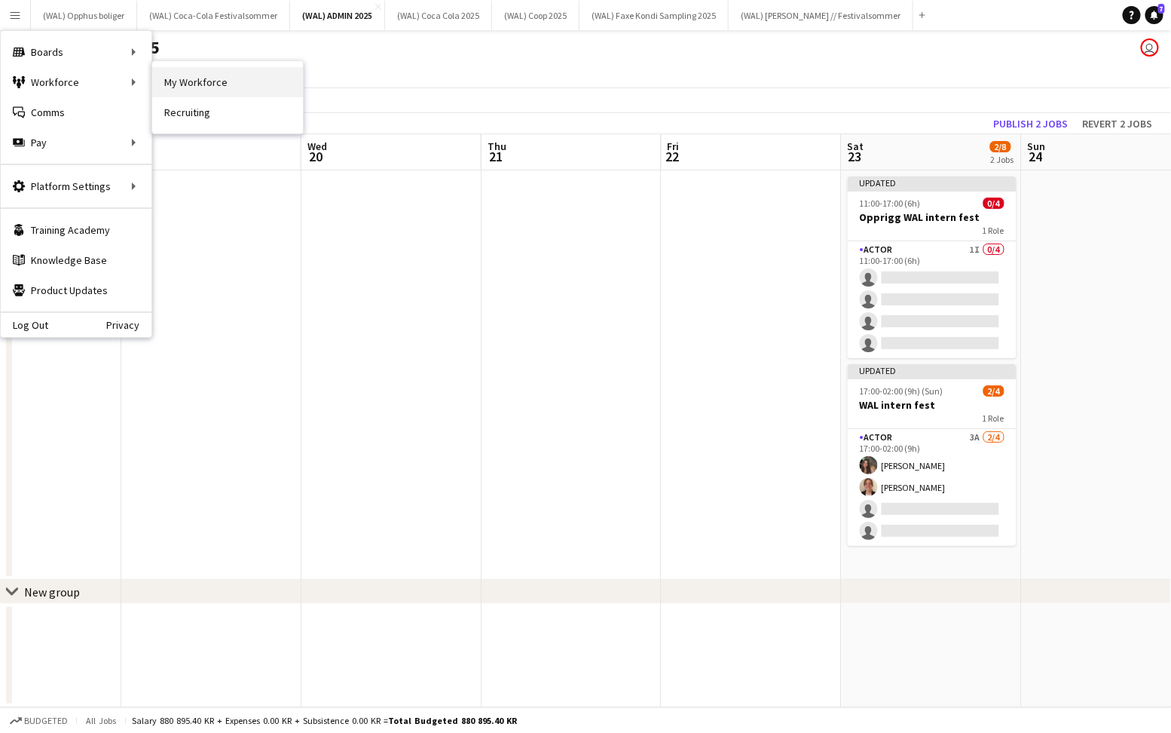
click at [204, 89] on link "My Workforce" at bounding box center [227, 82] width 151 height 30
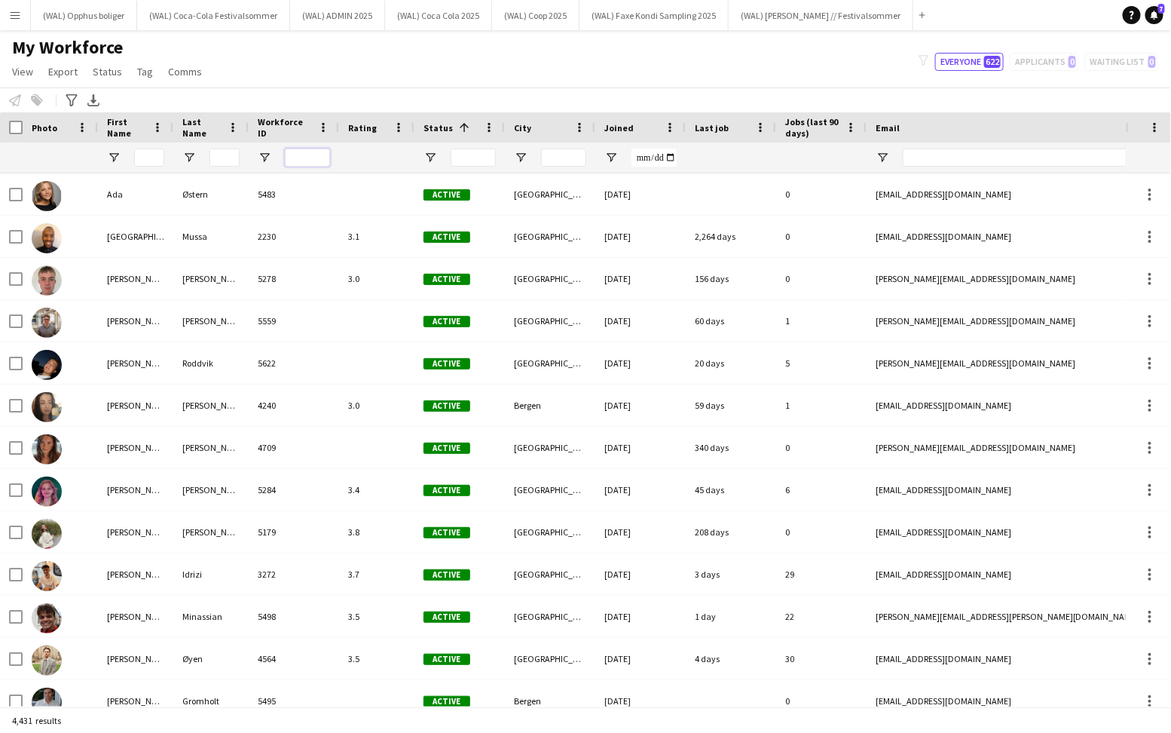
click at [305, 151] on input "Workforce ID Filter Input" at bounding box center [307, 158] width 45 height 18
click at [582, 150] on input "City Filter Input" at bounding box center [563, 158] width 45 height 18
type input "****"
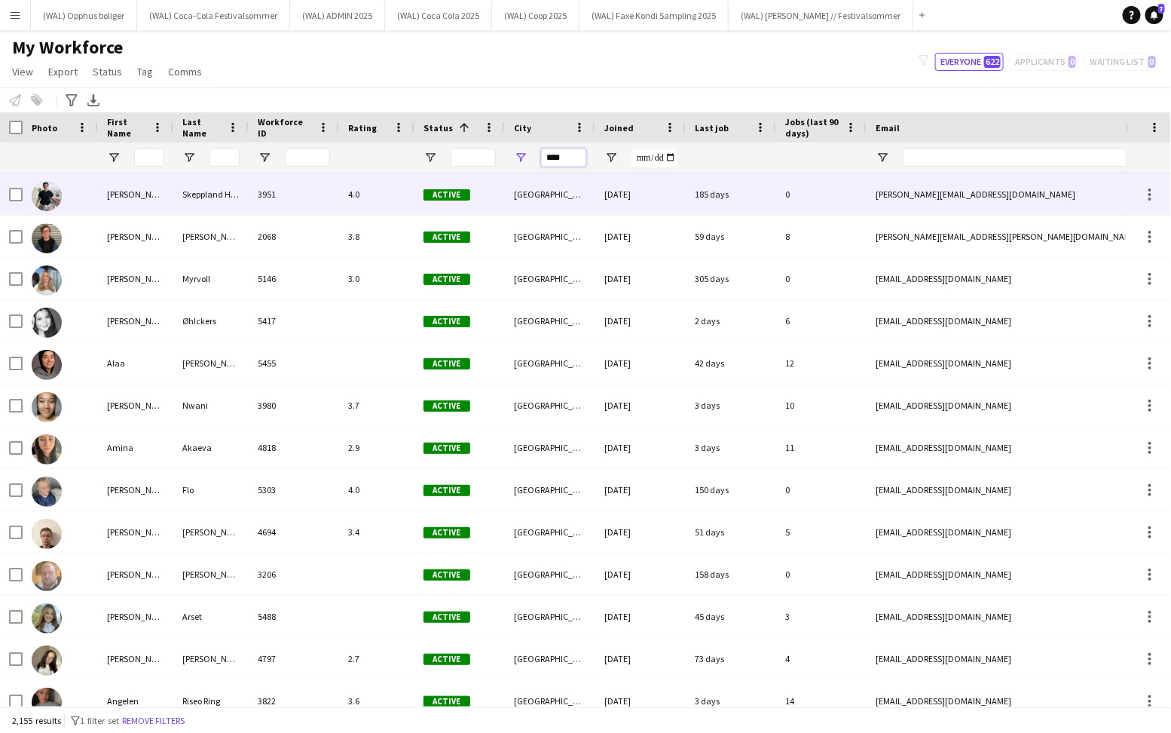
scroll to position [425, 0]
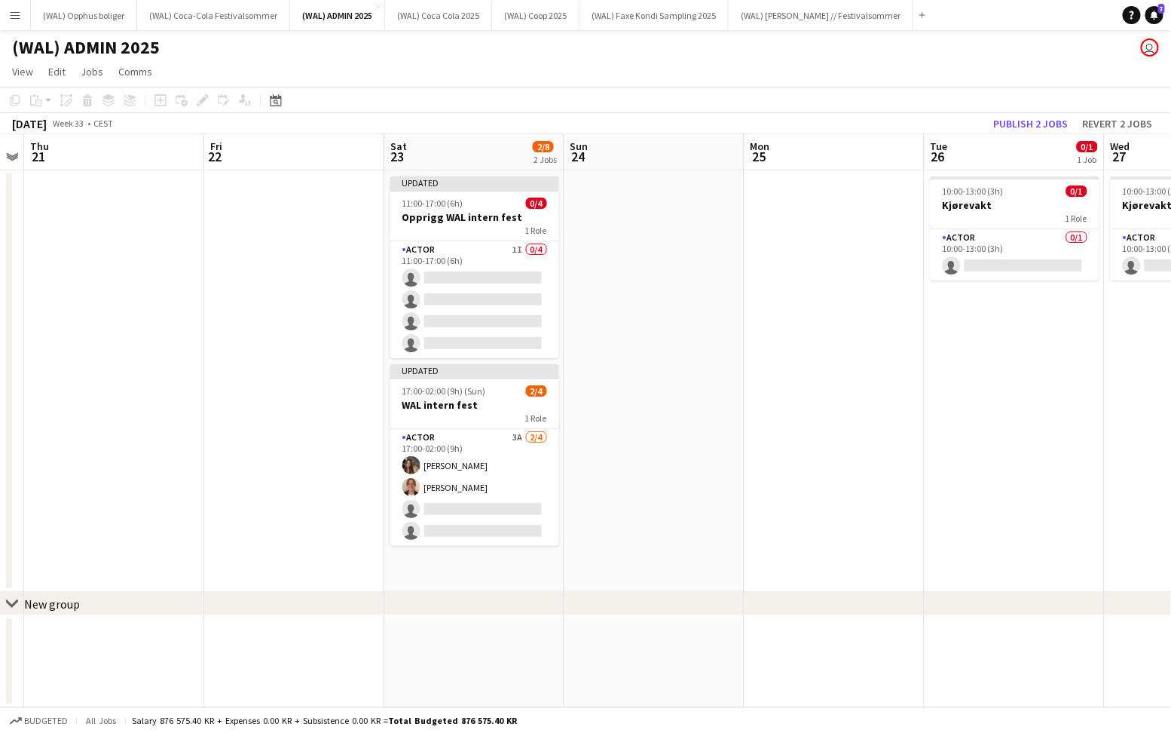
scroll to position [0, 518]
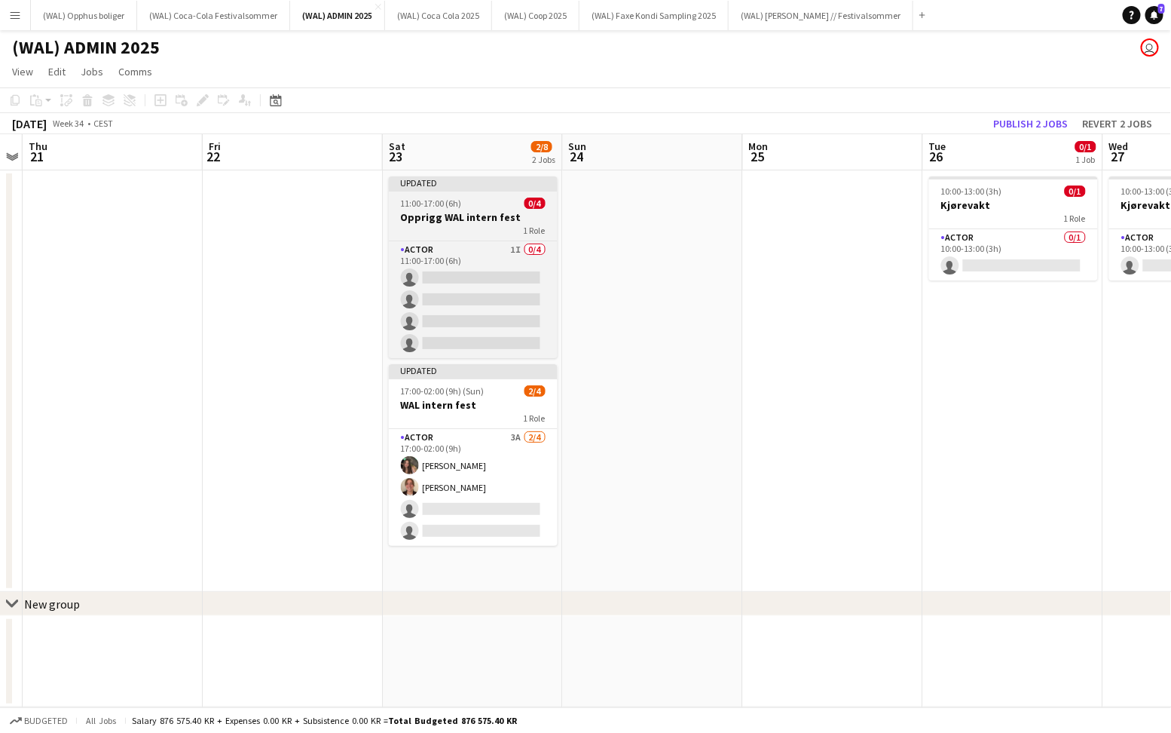
click at [483, 207] on div "11:00-17:00 (6h) 0/4" at bounding box center [473, 202] width 169 height 11
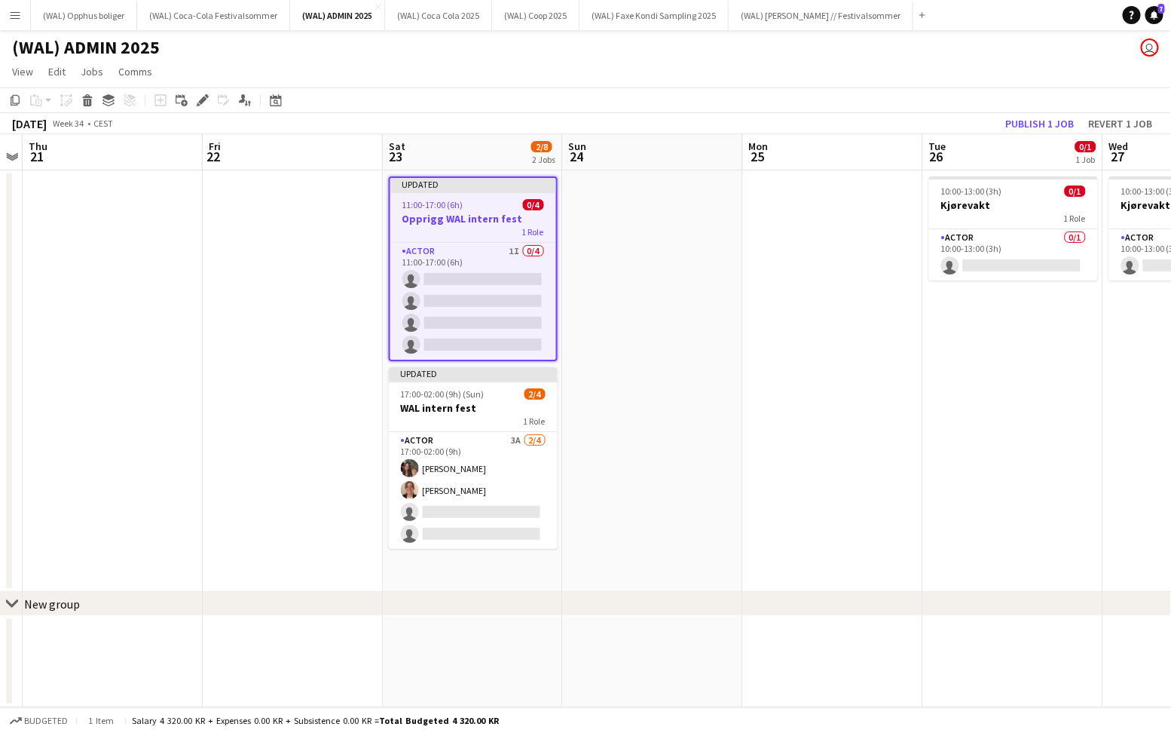
click at [672, 234] on app-date-cell at bounding box center [653, 380] width 180 height 421
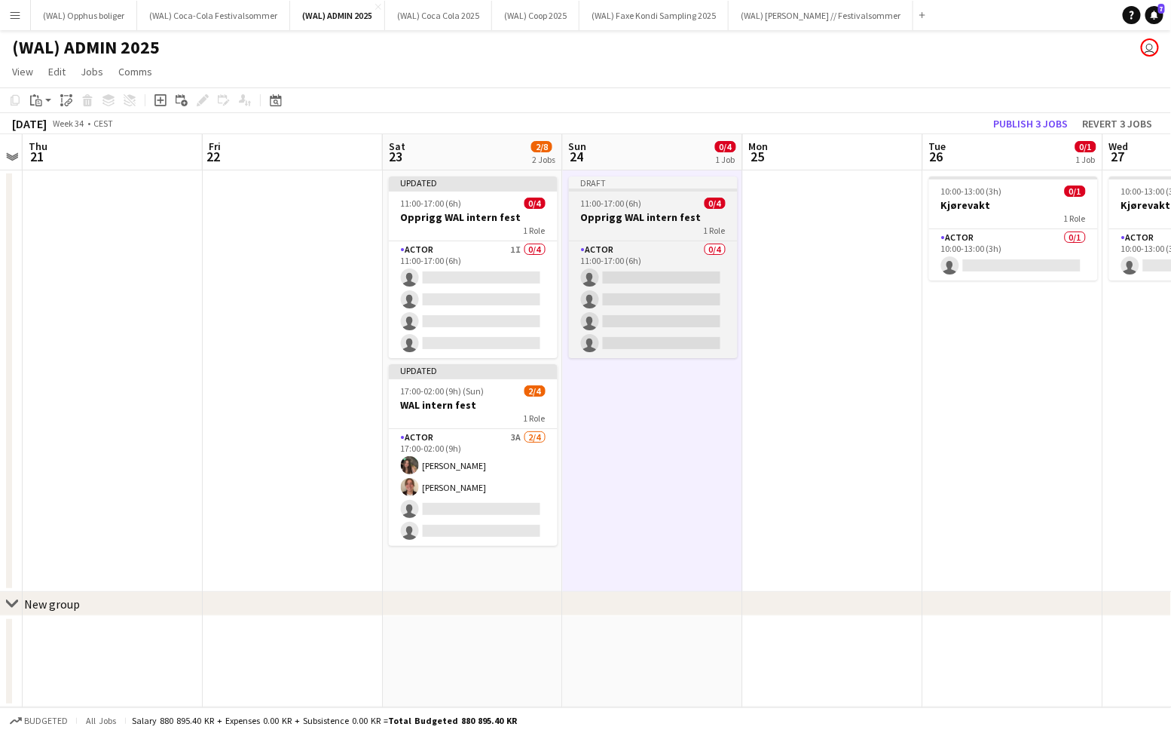
click at [633, 210] on app-job-card "Draft 11:00-17:00 (6h) 0/4 Opprigg WAL intern fest 1 Role Actor 0/4 11:00-17:00…" at bounding box center [653, 267] width 169 height 182
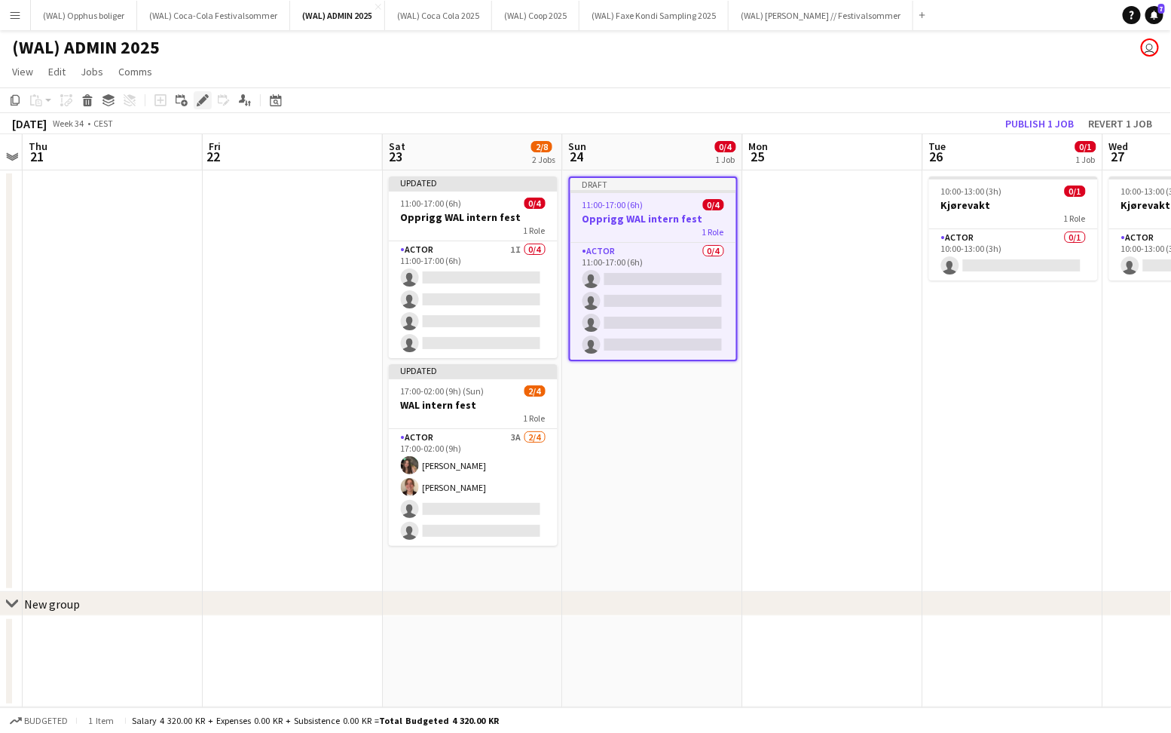
click at [201, 93] on div "Edit" at bounding box center [203, 100] width 18 height 18
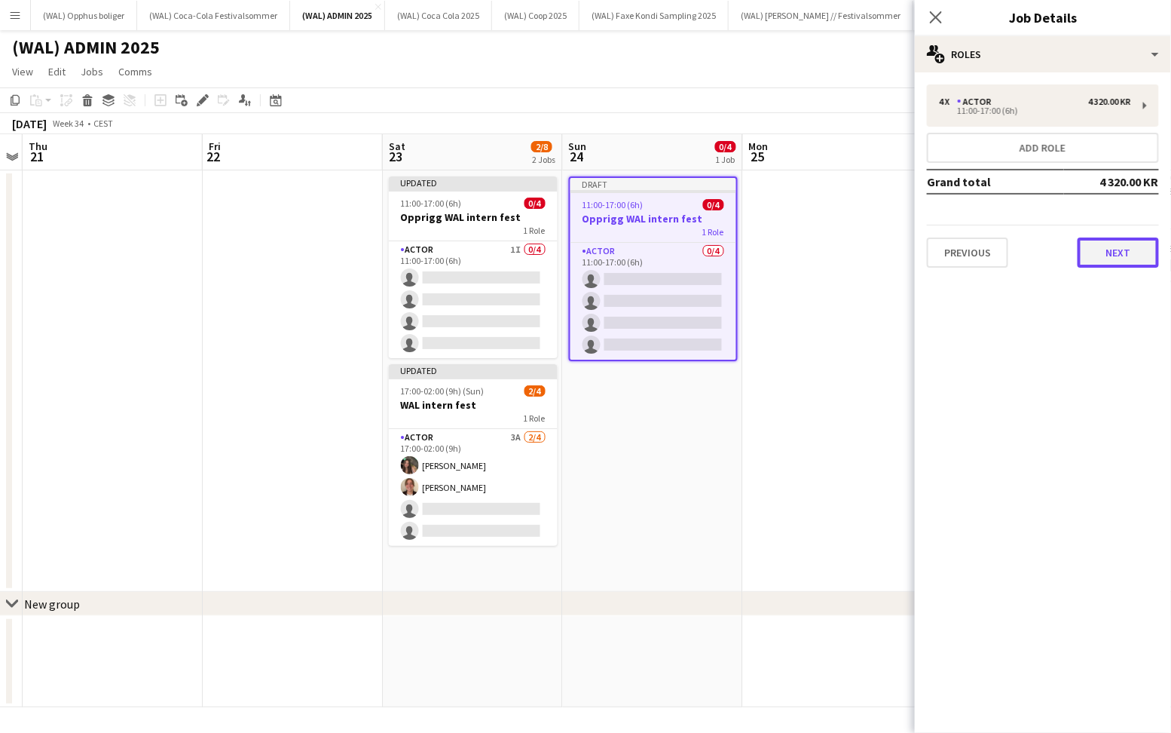
click at [1115, 250] on button "Next" at bounding box center [1118, 252] width 81 height 30
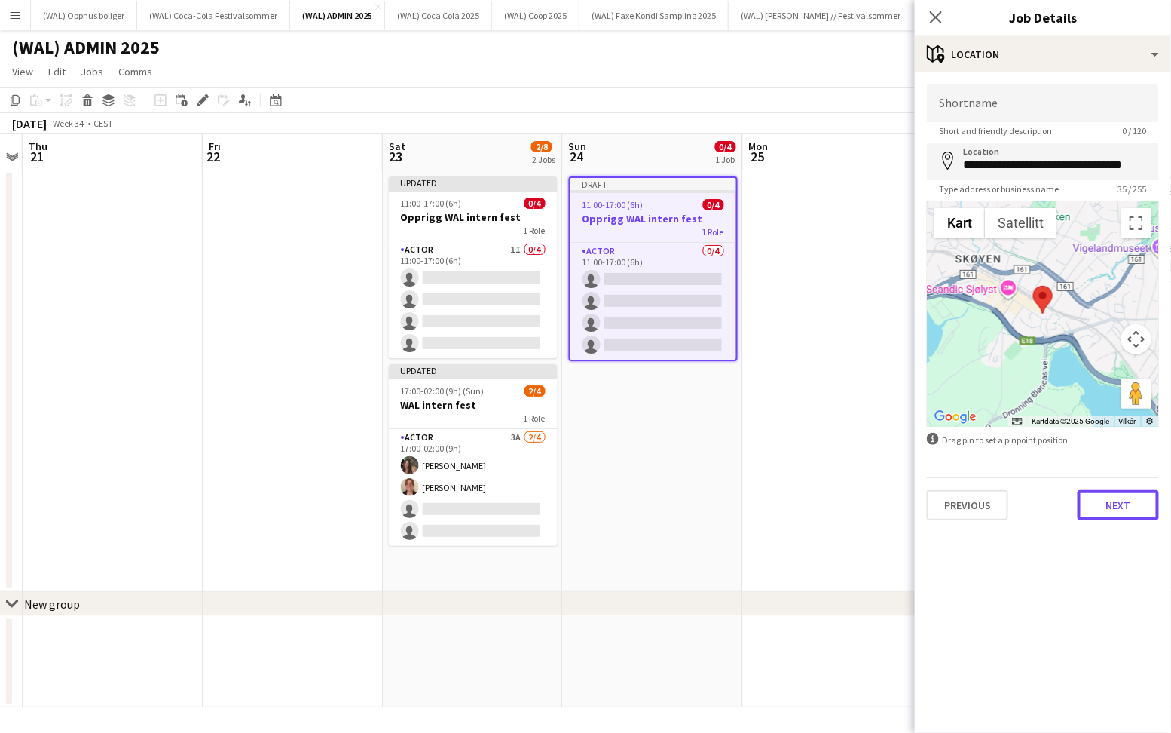
click at [1093, 501] on button "Next" at bounding box center [1118, 505] width 81 height 30
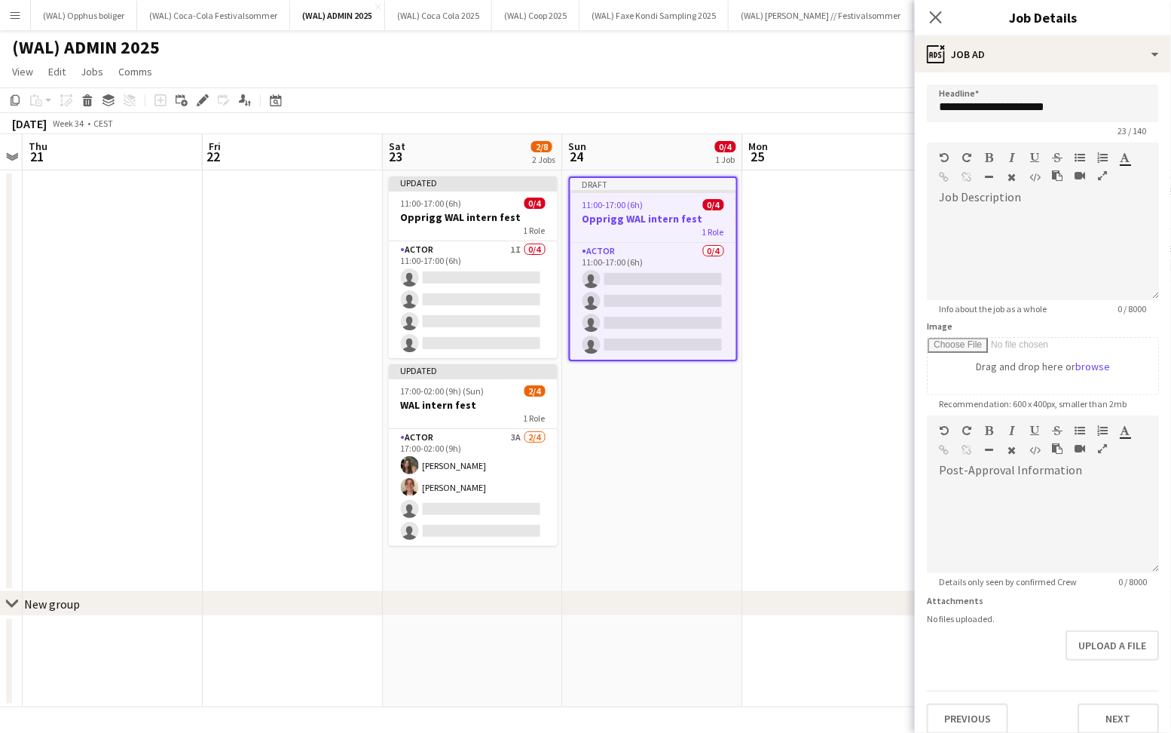
scroll to position [11, 0]
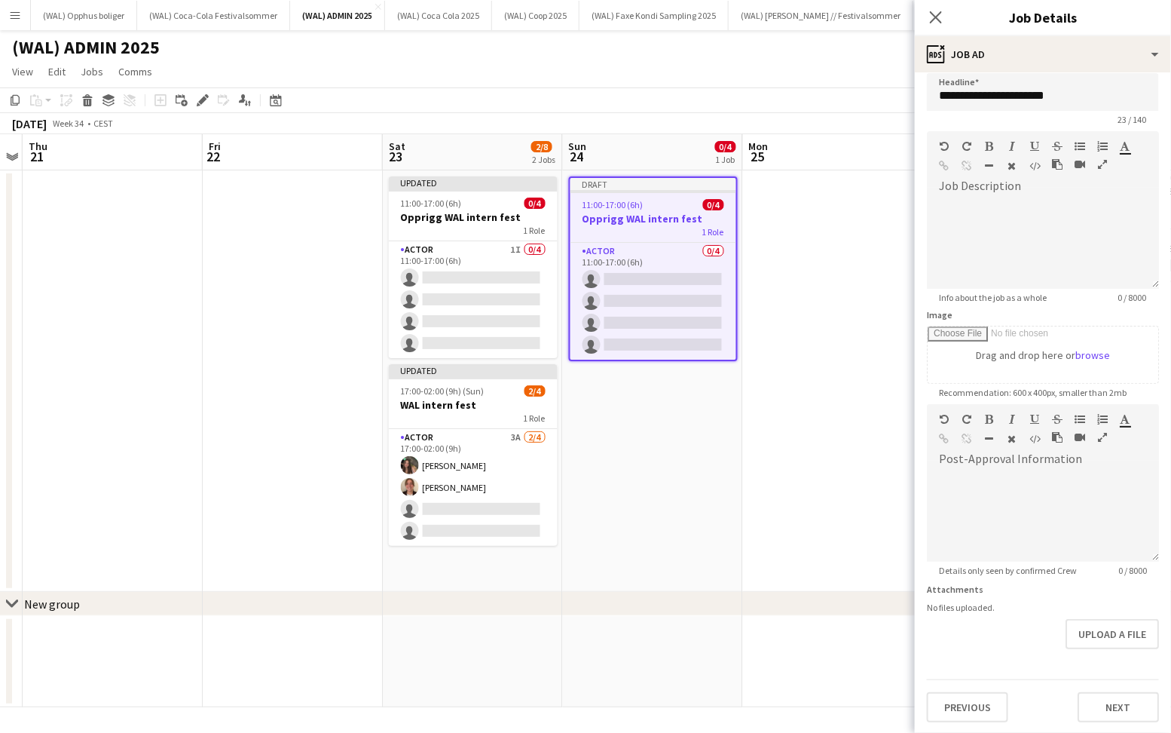
click at [1104, 689] on div "Previous Next" at bounding box center [1043, 700] width 232 height 43
click at [1104, 694] on button "Next" at bounding box center [1118, 707] width 81 height 30
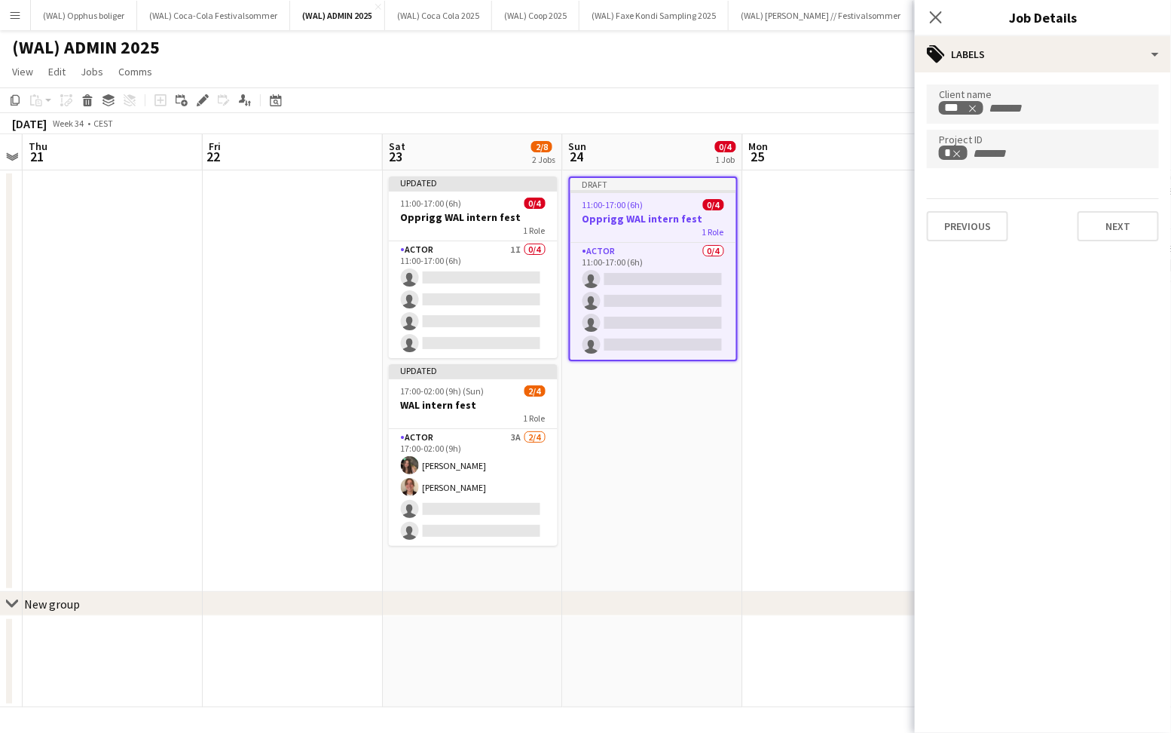
scroll to position [0, 0]
click at [1116, 262] on mat-expansion-panel "tags Labels Client name *** Project ID * Previous Next" at bounding box center [1043, 402] width 256 height 660
click at [1120, 224] on button "Next" at bounding box center [1118, 226] width 81 height 30
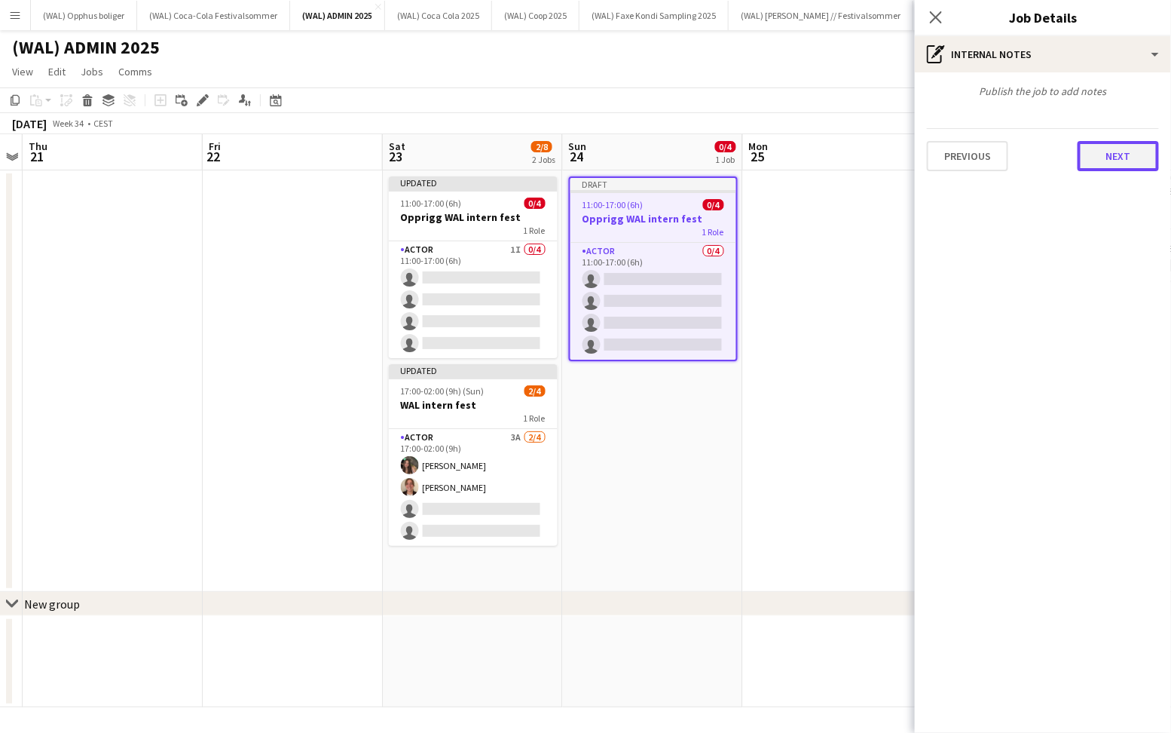
click at [1086, 150] on button "Next" at bounding box center [1118, 156] width 81 height 30
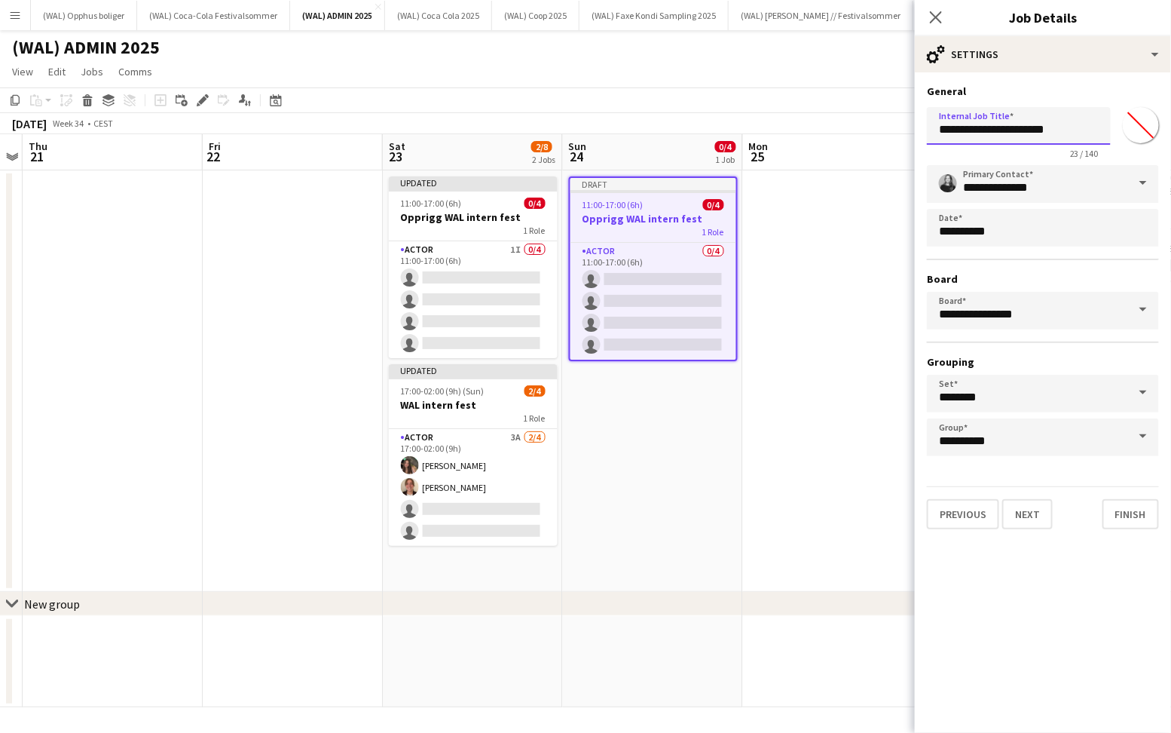
drag, startPoint x: 940, startPoint y: 130, endPoint x: 979, endPoint y: 128, distance: 39.2
click at [979, 128] on input "**********" at bounding box center [1019, 126] width 184 height 38
type input "**********"
click at [1022, 510] on button "Next" at bounding box center [1028, 514] width 51 height 30
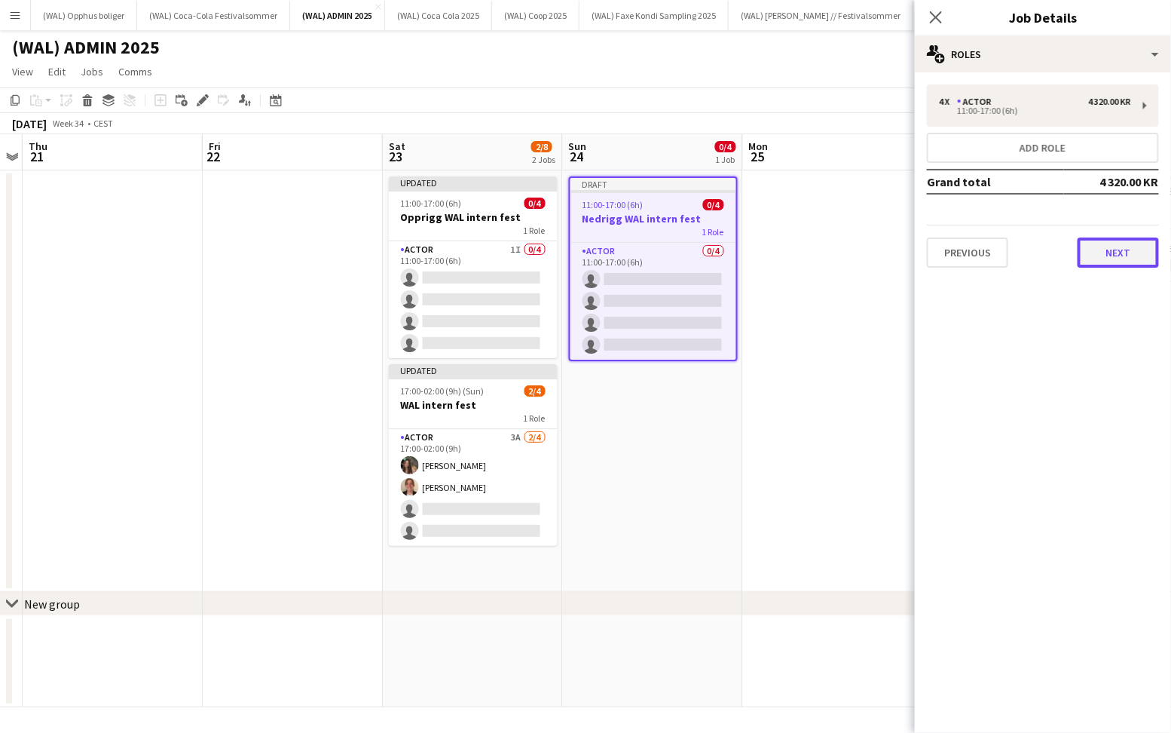
click at [1122, 262] on button "Next" at bounding box center [1118, 252] width 81 height 30
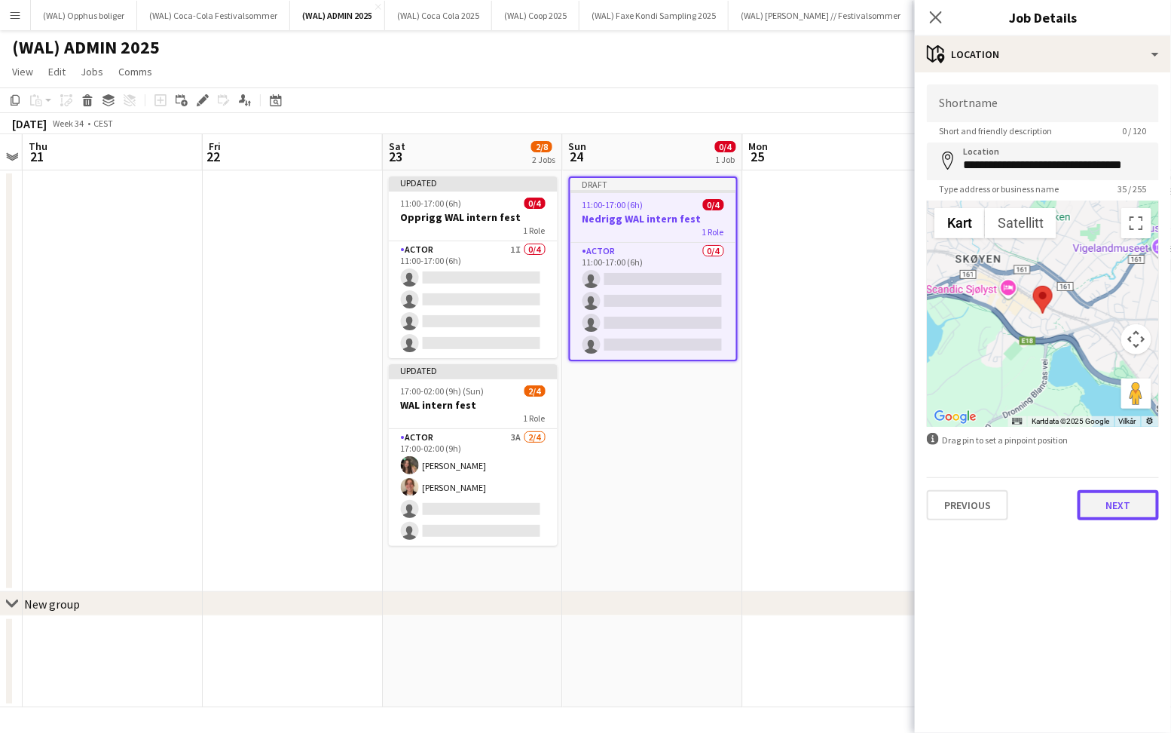
click at [1097, 507] on button "Next" at bounding box center [1118, 505] width 81 height 30
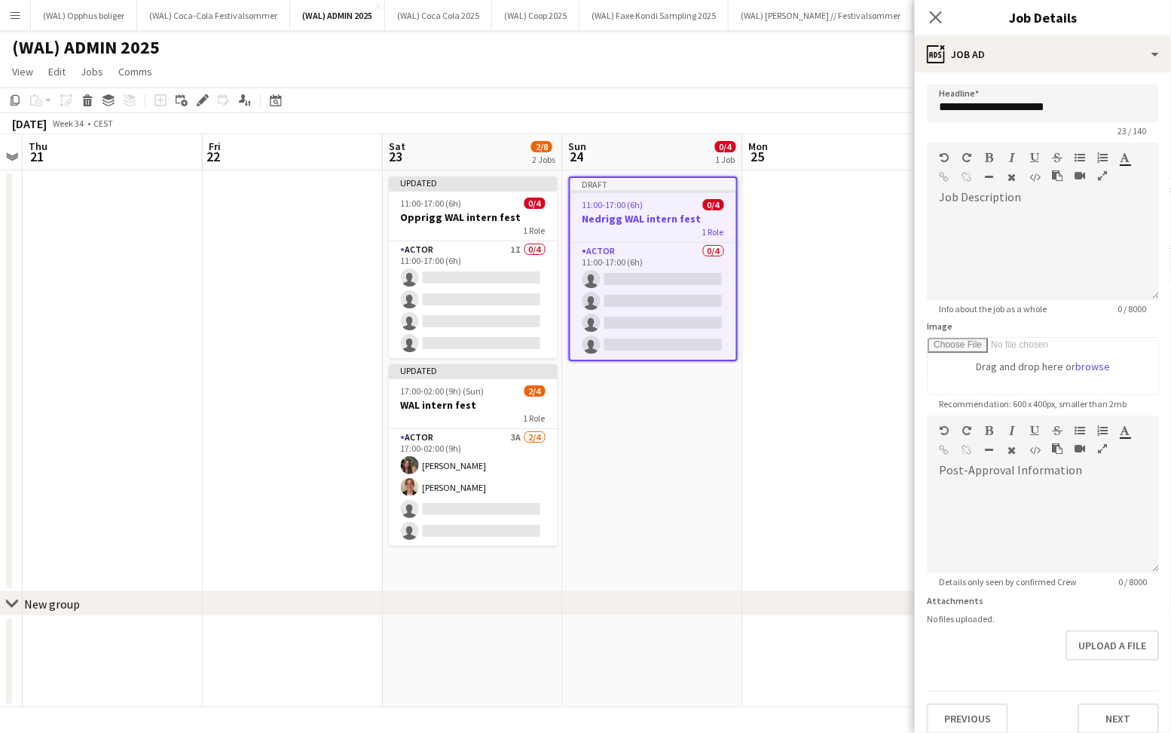
click at [1111, 699] on div "Previous Next" at bounding box center [1043, 711] width 232 height 43
click at [1119, 717] on button "Next" at bounding box center [1118, 718] width 81 height 30
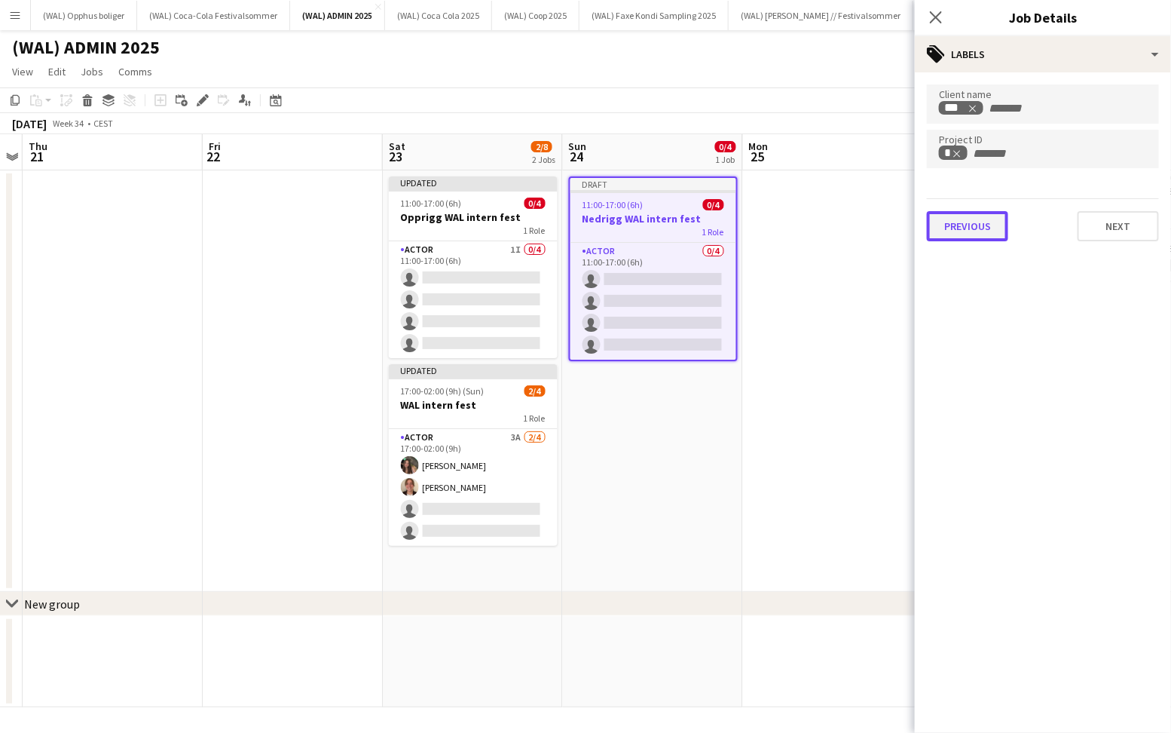
click at [984, 226] on button "Previous" at bounding box center [967, 226] width 81 height 30
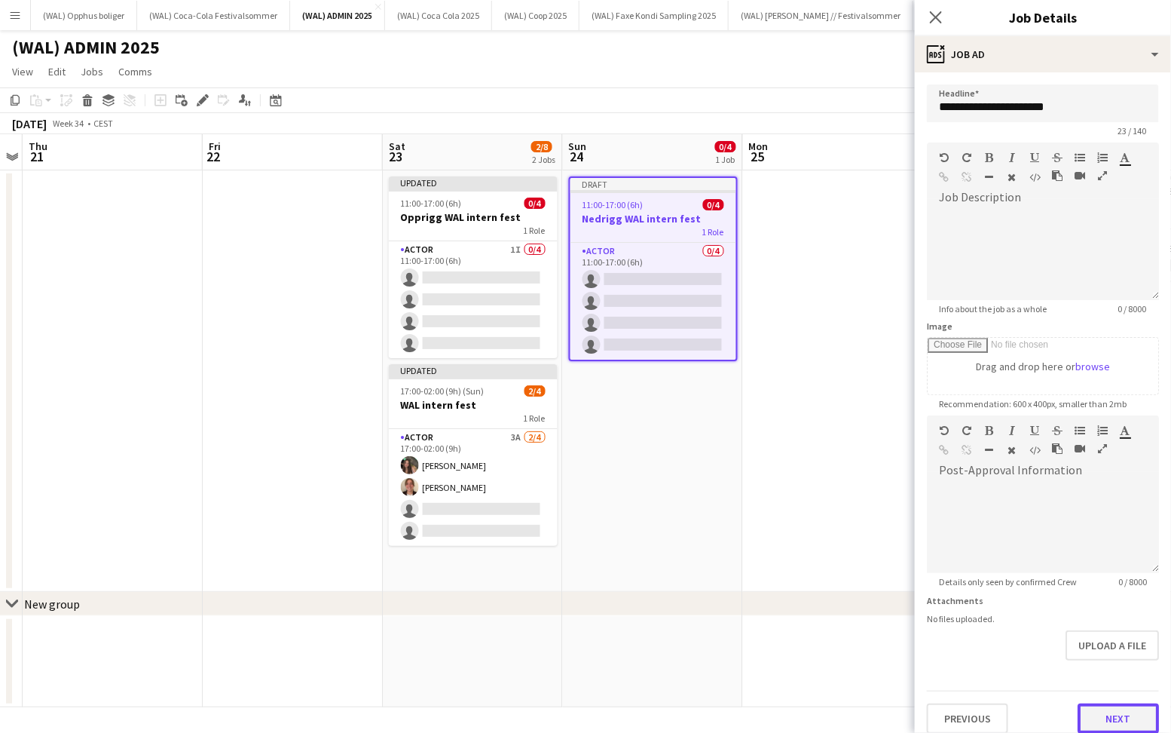
click at [1111, 709] on button "Next" at bounding box center [1118, 718] width 81 height 30
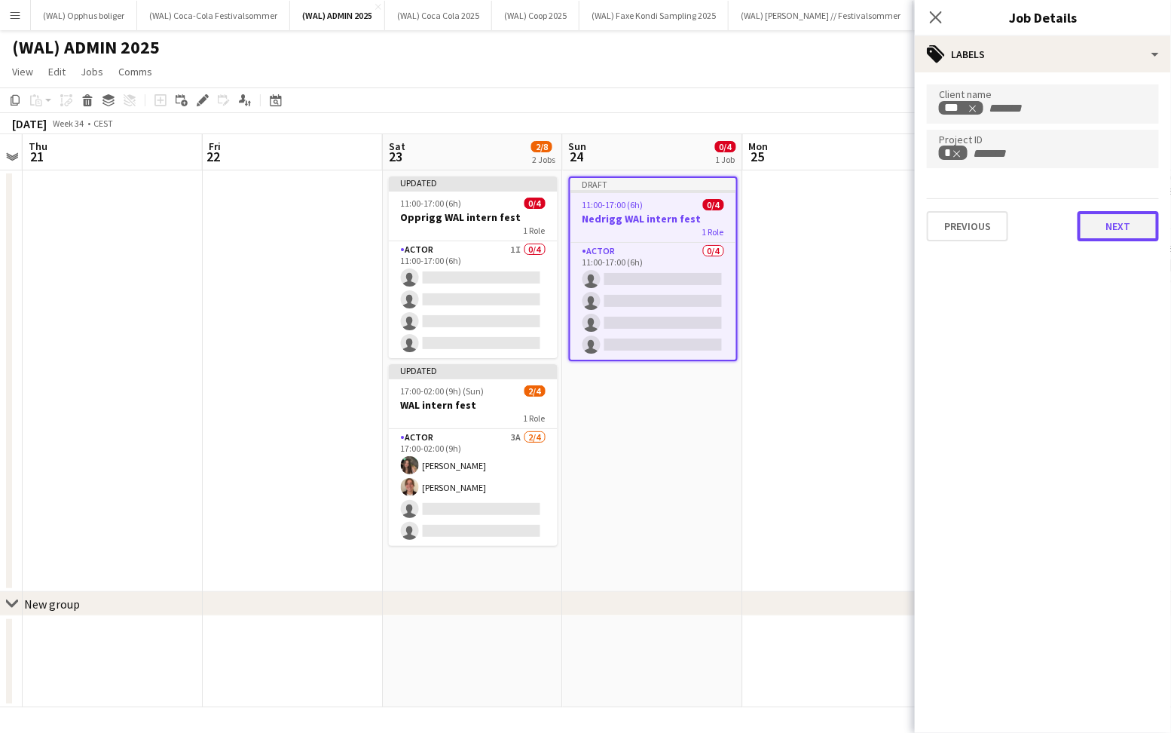
click at [1094, 233] on button "Next" at bounding box center [1118, 226] width 81 height 30
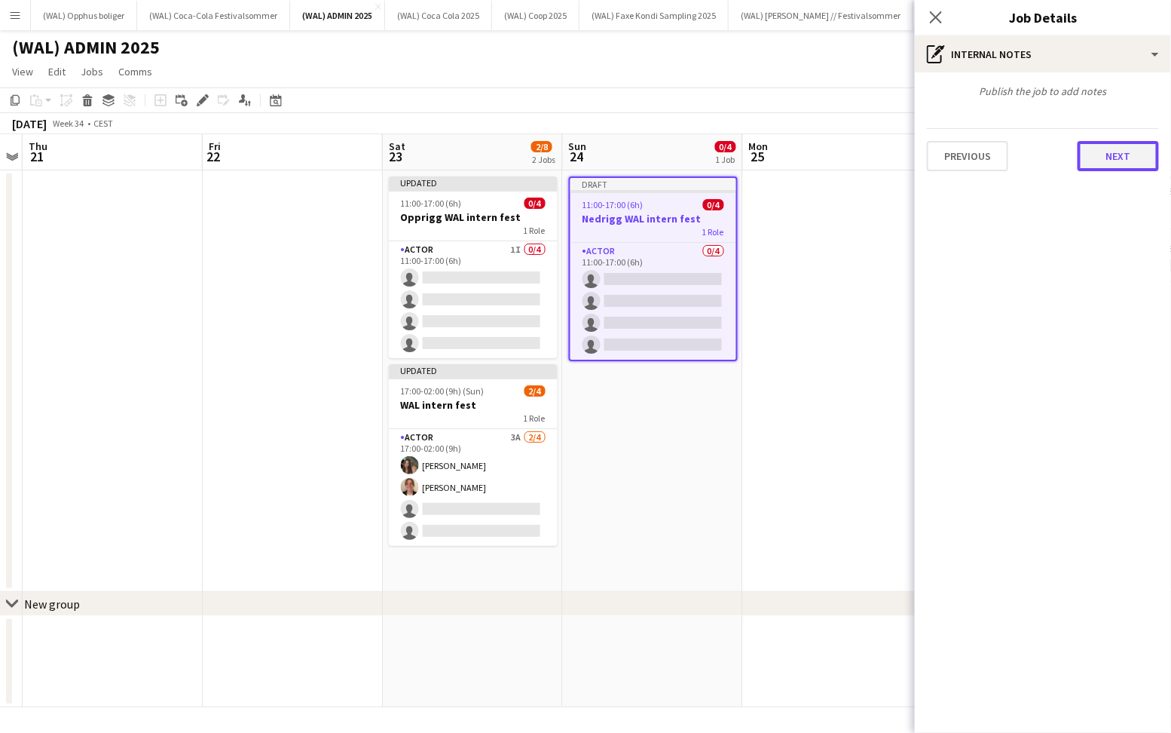
click at [1101, 147] on button "Next" at bounding box center [1118, 156] width 81 height 30
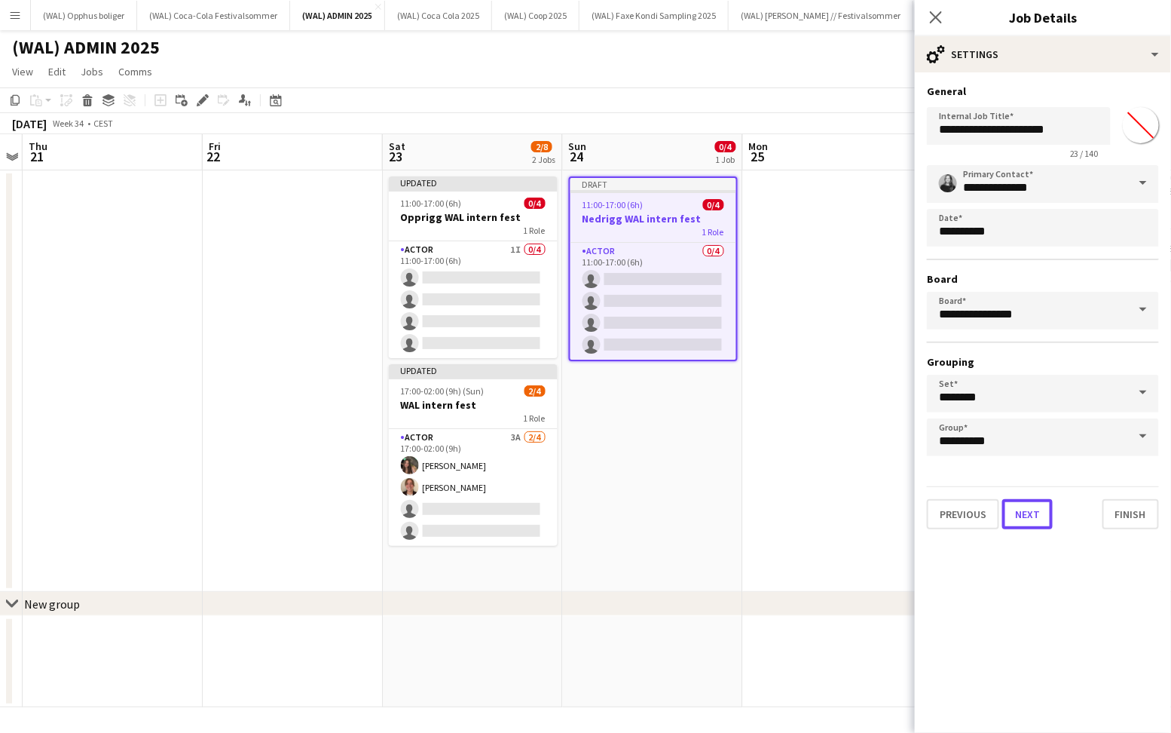
click at [1033, 512] on button "Next" at bounding box center [1028, 514] width 51 height 30
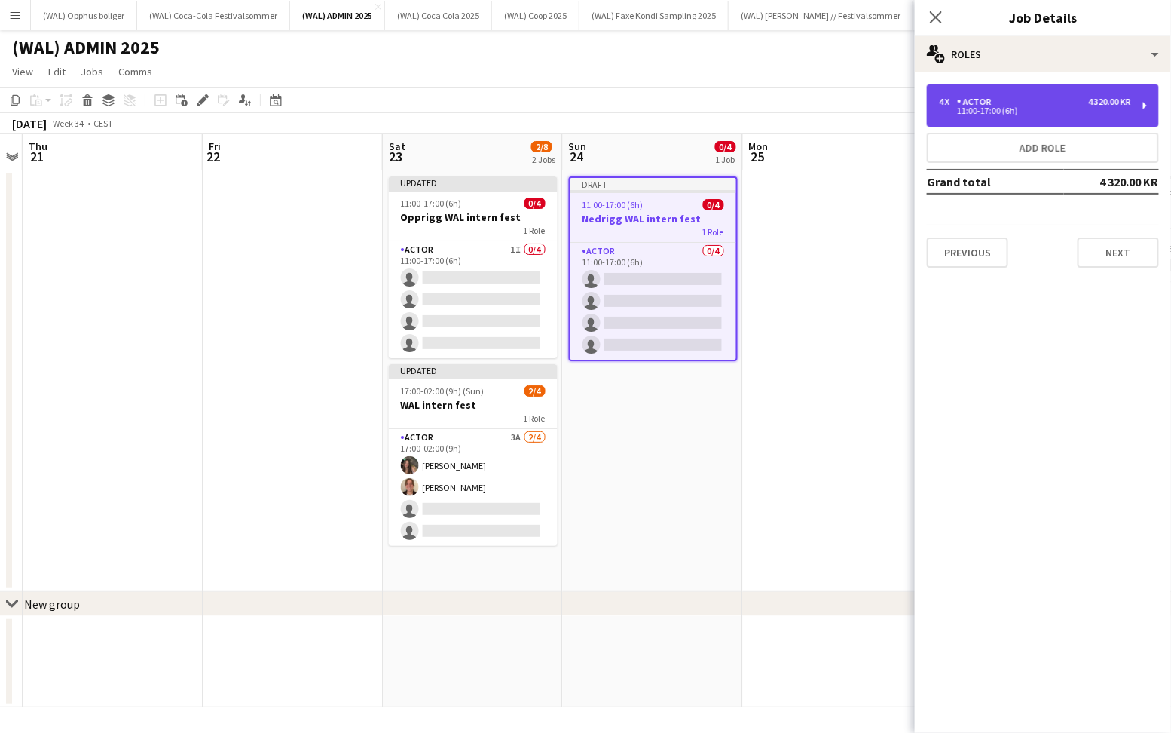
click at [1021, 104] on div "4 x Actor 4 320.00 KR" at bounding box center [1035, 101] width 192 height 11
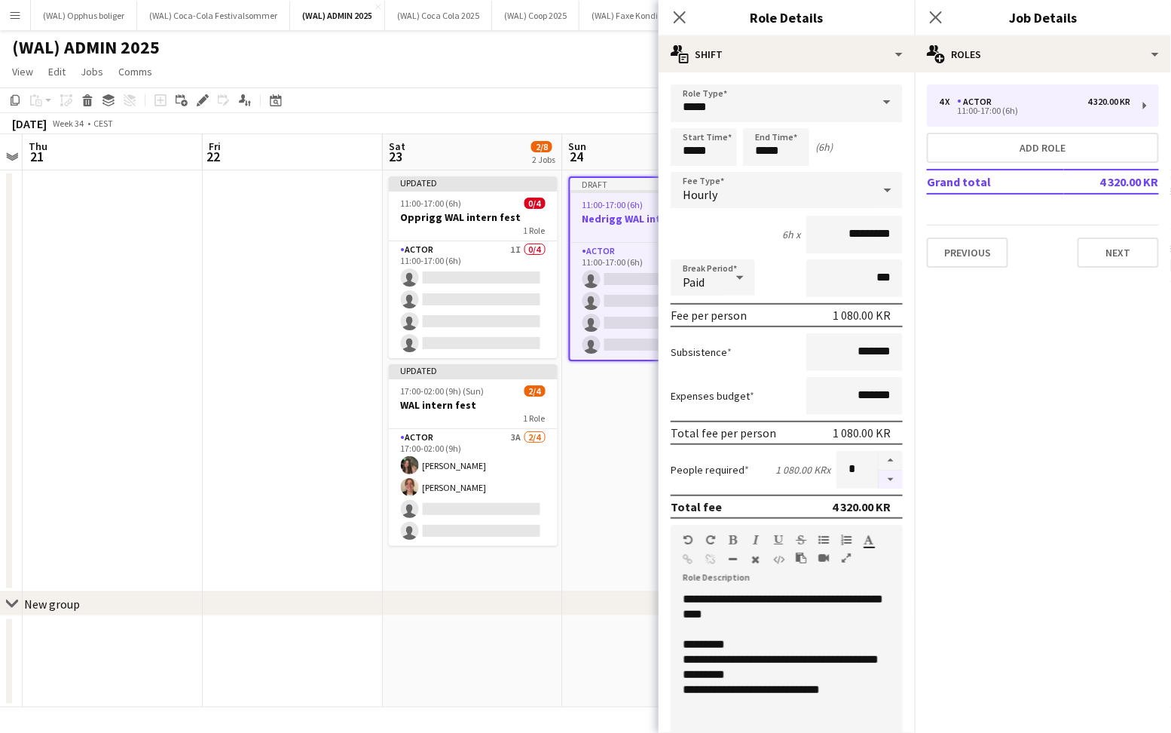
click at [889, 483] on button "button" at bounding box center [891, 479] width 24 height 19
type input "*"
click at [941, 16] on icon "Close pop-in" at bounding box center [936, 17] width 14 height 14
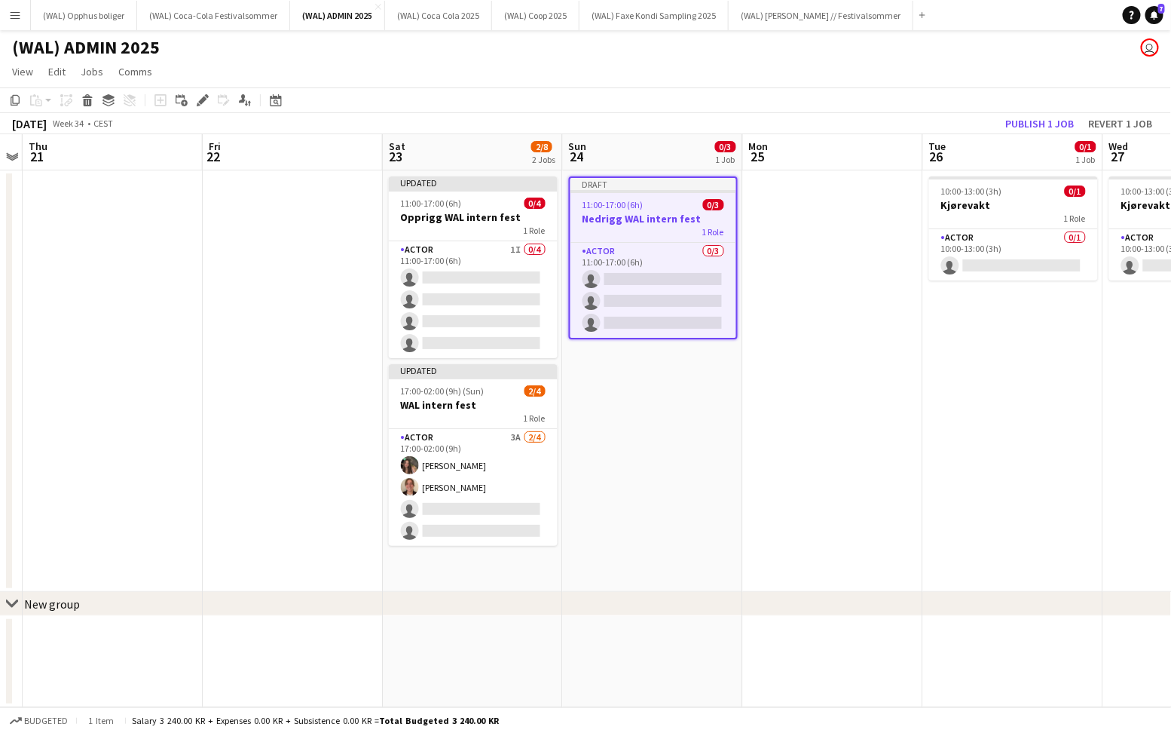
click at [890, 255] on app-date-cell at bounding box center [833, 380] width 180 height 421
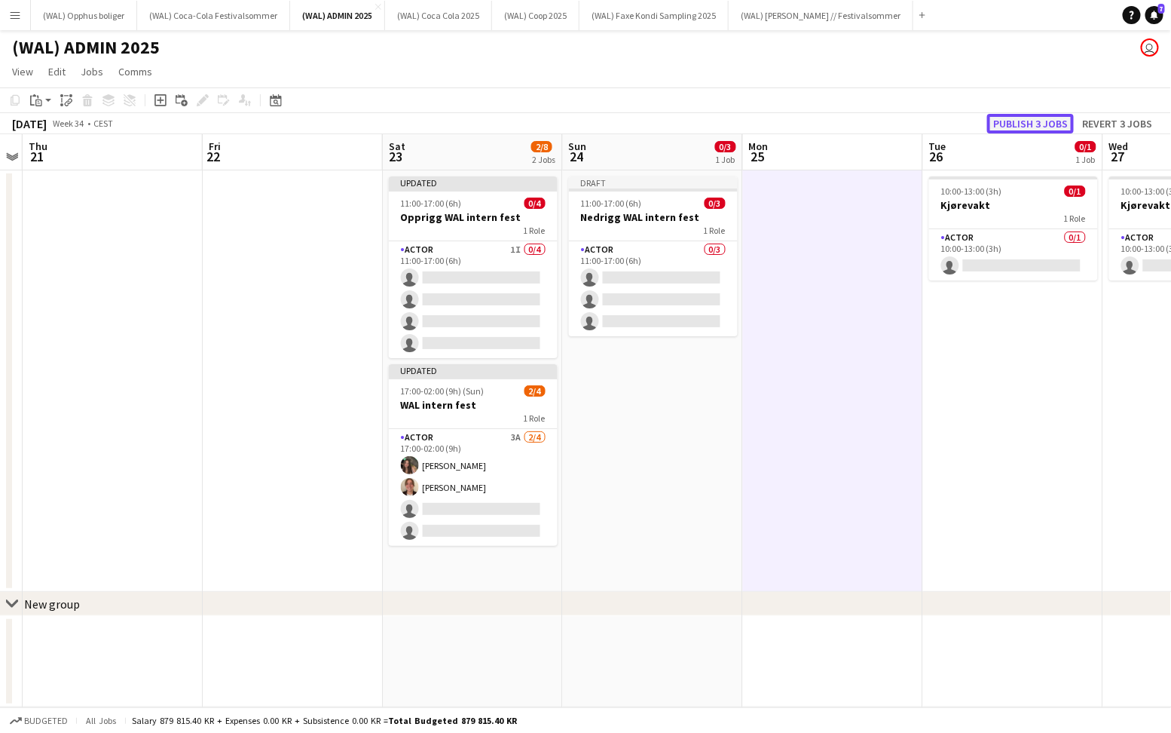
click at [1043, 118] on button "Publish 3 jobs" at bounding box center [1030, 124] width 87 height 20
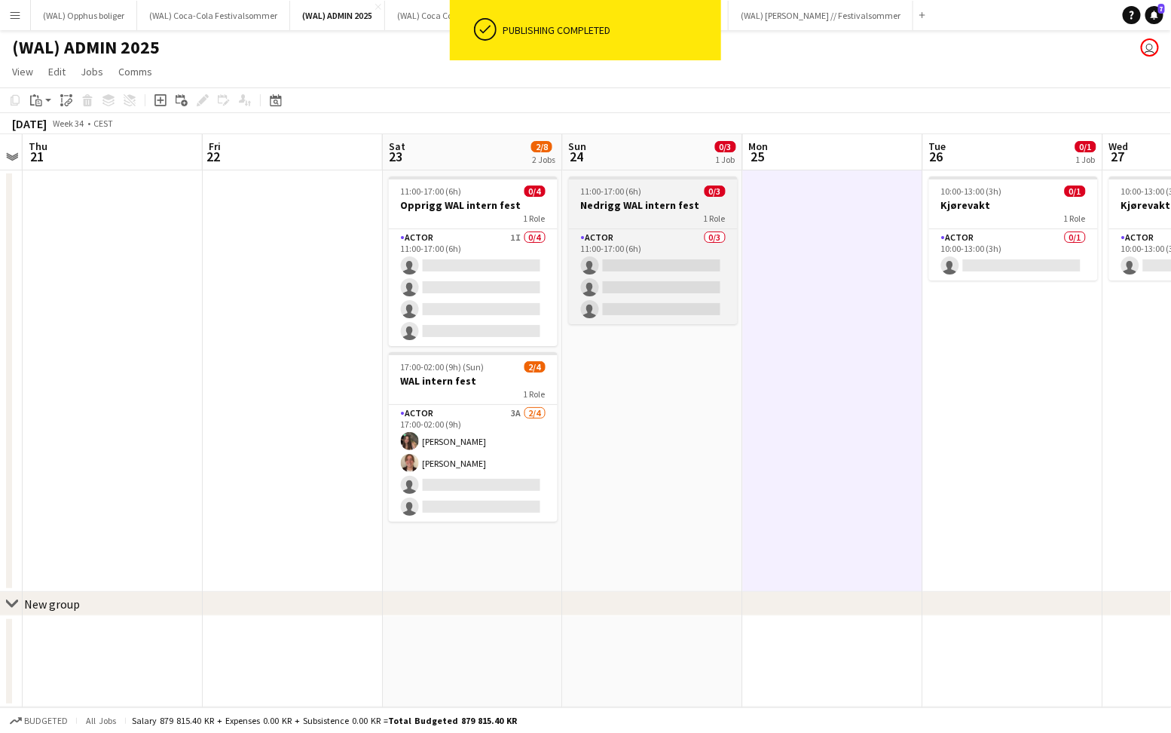
click at [620, 205] on h3 "Nedrigg WAL intern fest" at bounding box center [653, 205] width 169 height 14
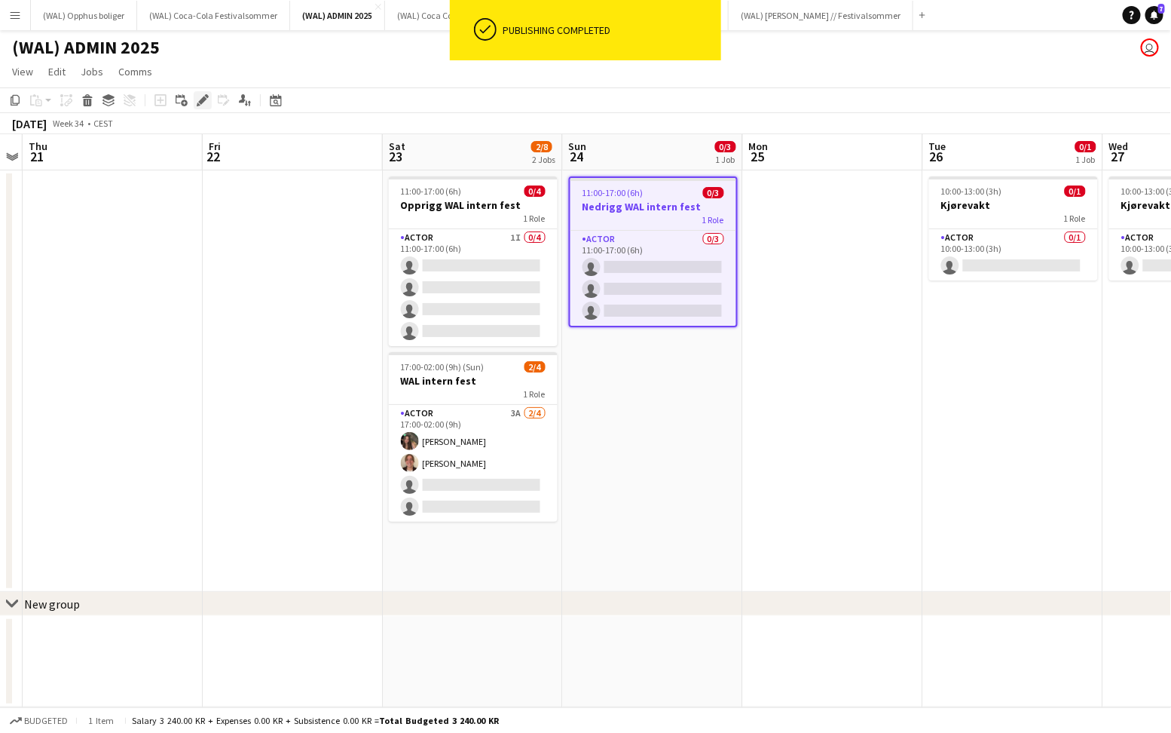
click at [204, 108] on div "Edit" at bounding box center [203, 100] width 18 height 18
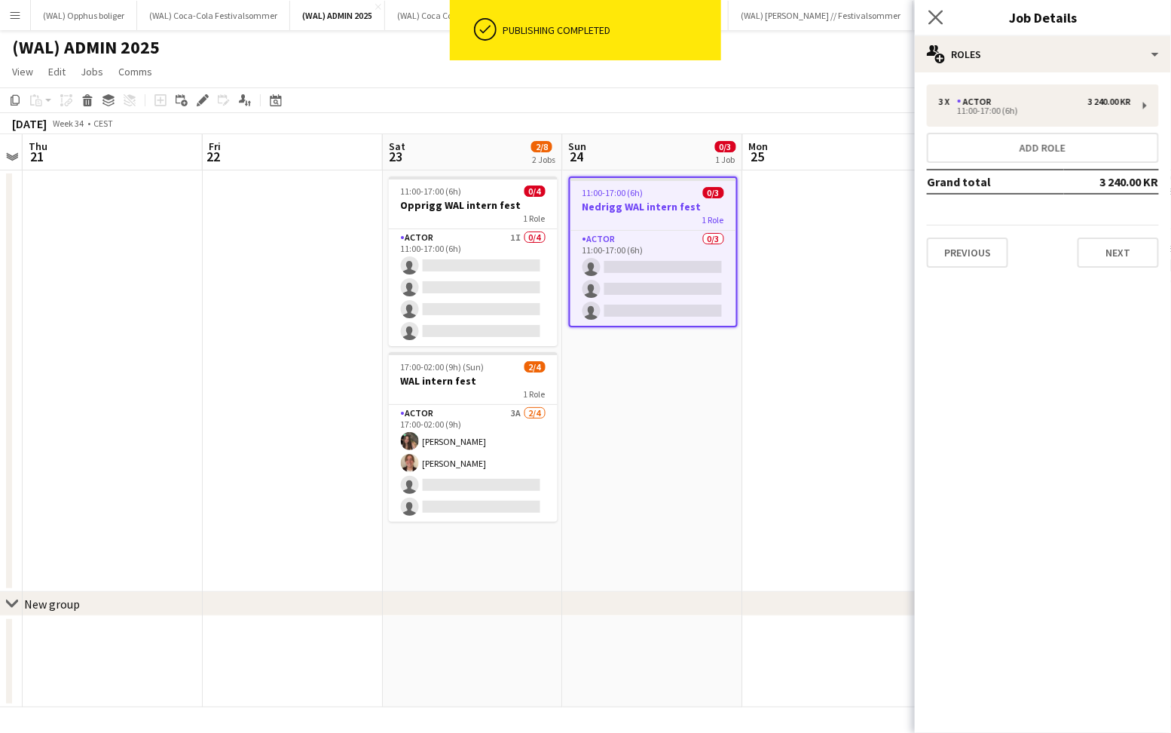
click at [929, 9] on app-icon "Close pop-in" at bounding box center [937, 18] width 22 height 22
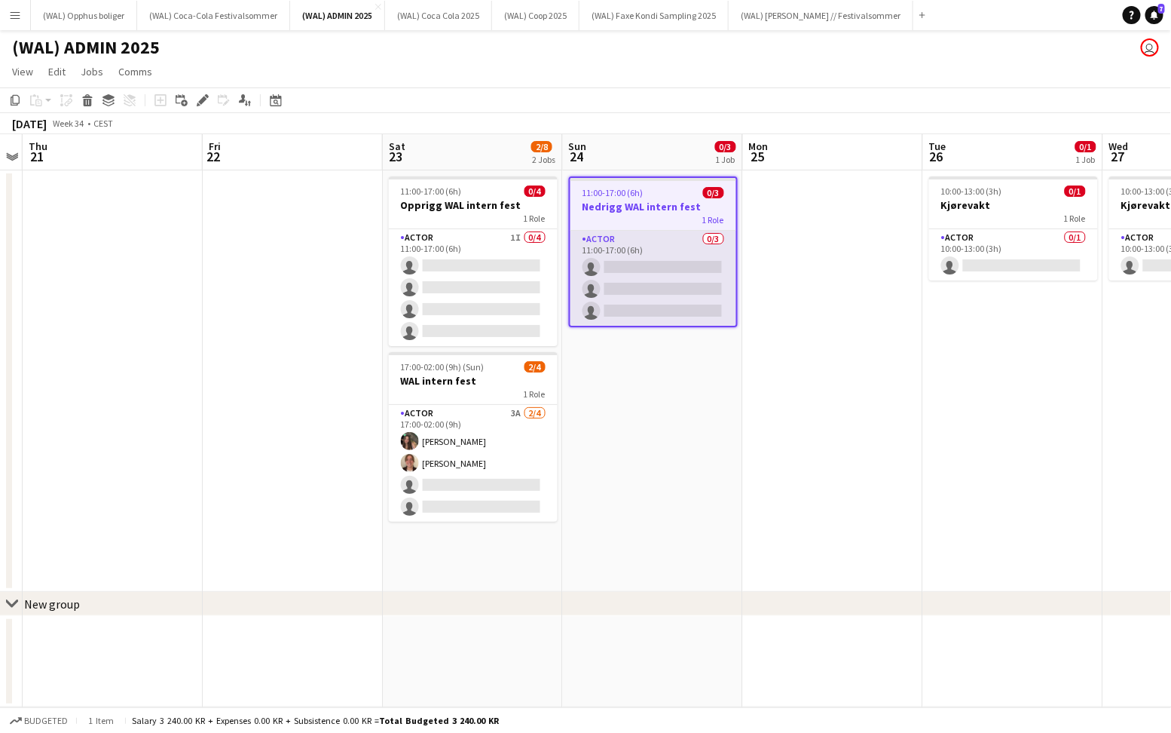
click at [617, 234] on app-card-role "Actor 0/3 11:00-17:00 (6h) single-neutral-actions single-neutral-actions single…" at bounding box center [654, 278] width 166 height 95
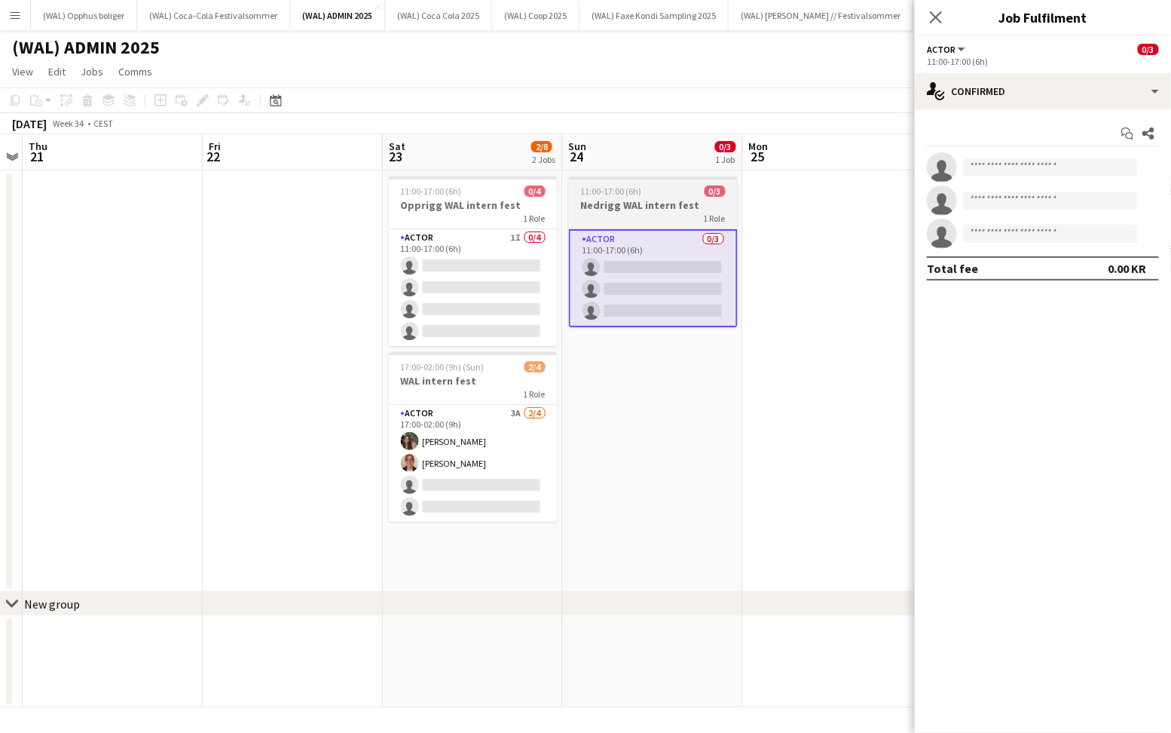
click at [602, 189] on span "11:00-17:00 (6h)" at bounding box center [611, 190] width 61 height 11
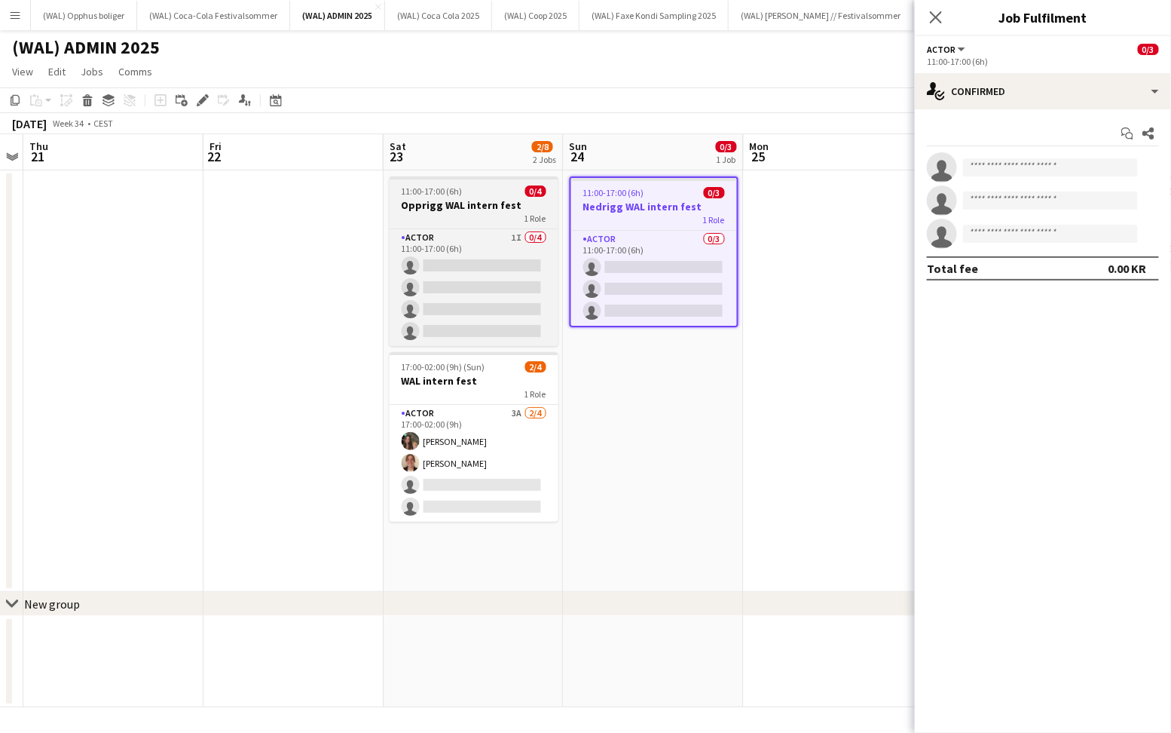
click at [439, 206] on h3 "Opprigg WAL intern fest" at bounding box center [474, 205] width 169 height 14
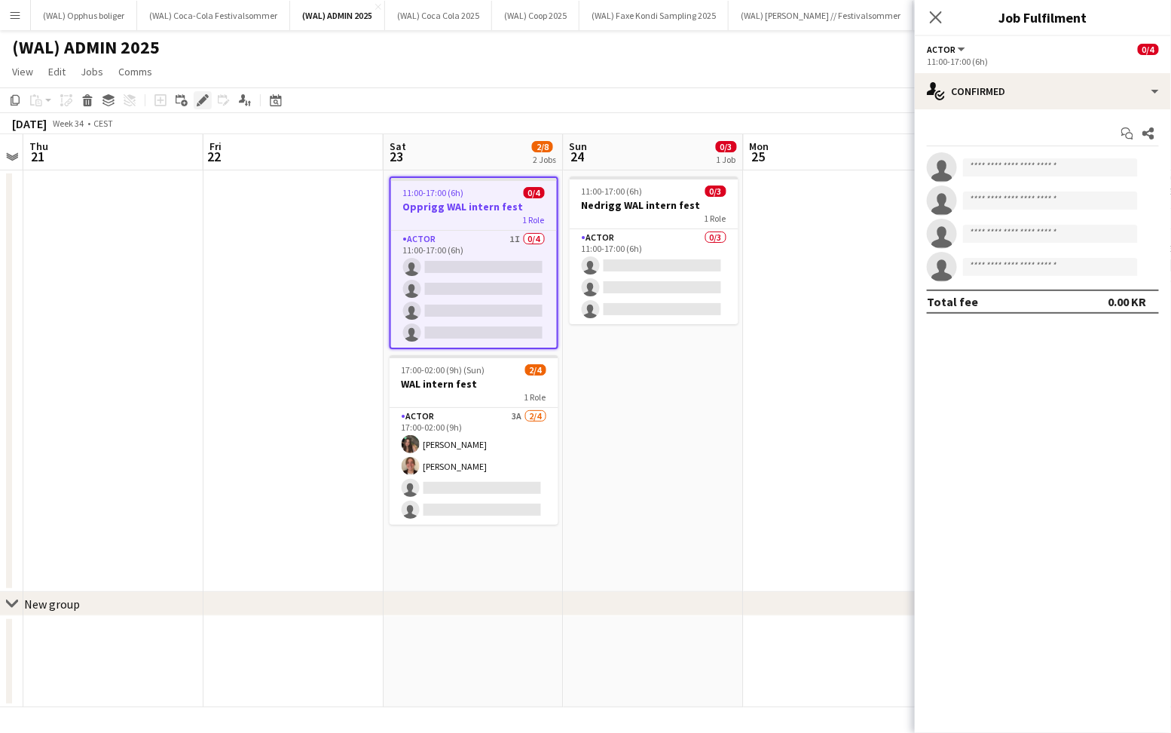
click at [205, 96] on icon at bounding box center [207, 96] width 4 height 4
